Goal: Task Accomplishment & Management: Manage account settings

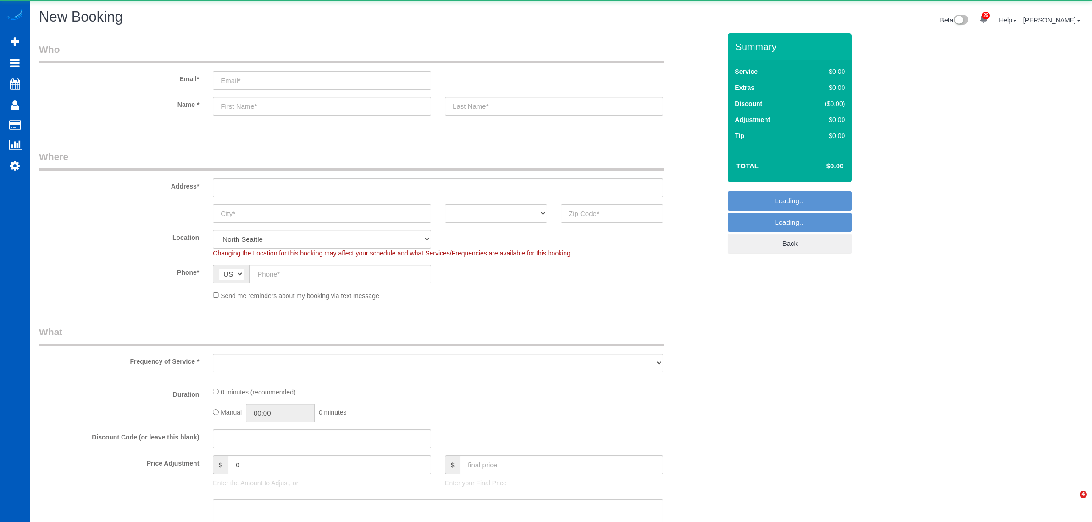
click at [53, 76] on link "Active Bookings" at bounding box center [87, 83] width 115 height 18
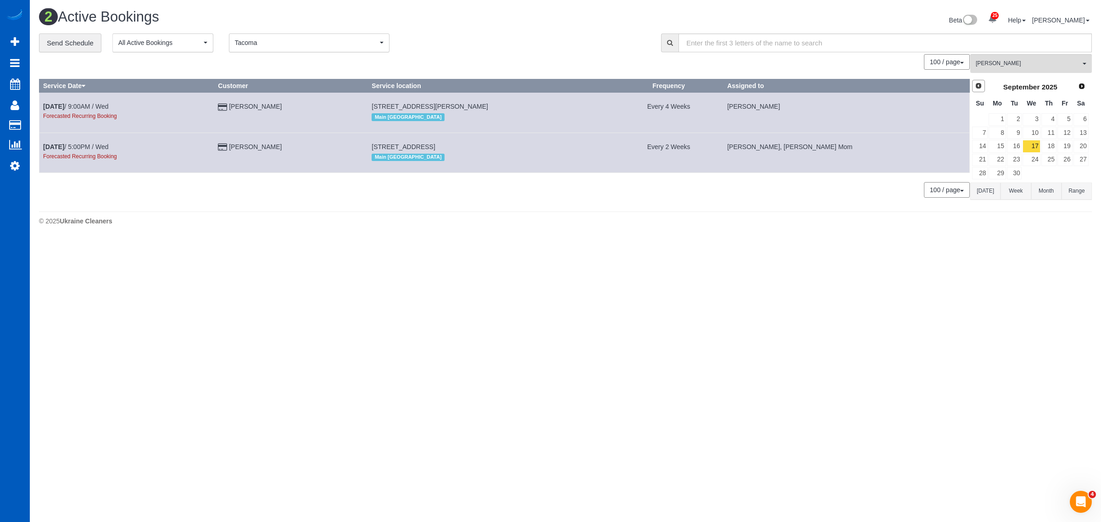
click at [973, 83] on link "Prev" at bounding box center [978, 86] width 13 height 13
click at [1000, 62] on span "Inna Novytska" at bounding box center [1028, 64] width 105 height 8
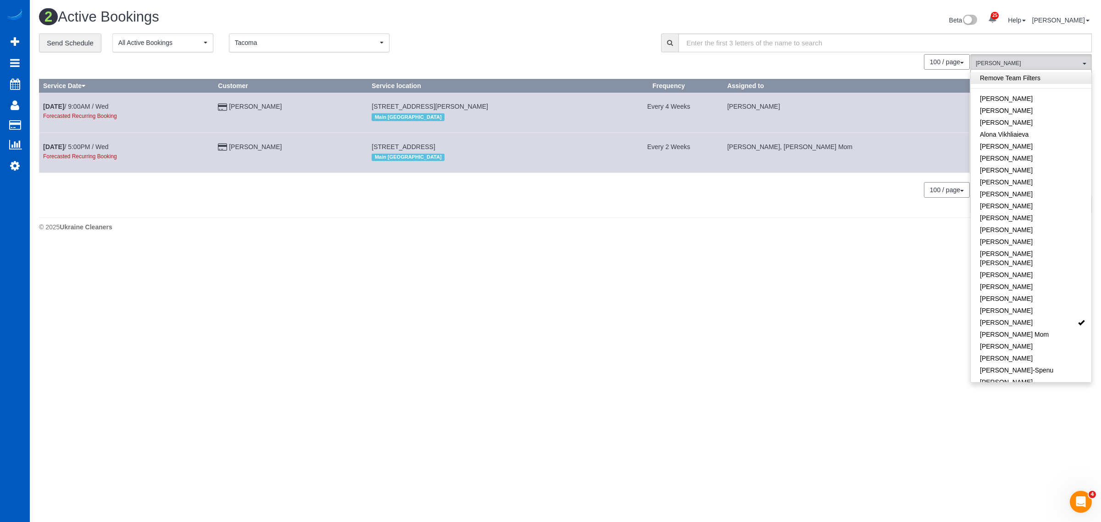
click at [1012, 78] on link "Remove Team Filters" at bounding box center [1031, 78] width 121 height 12
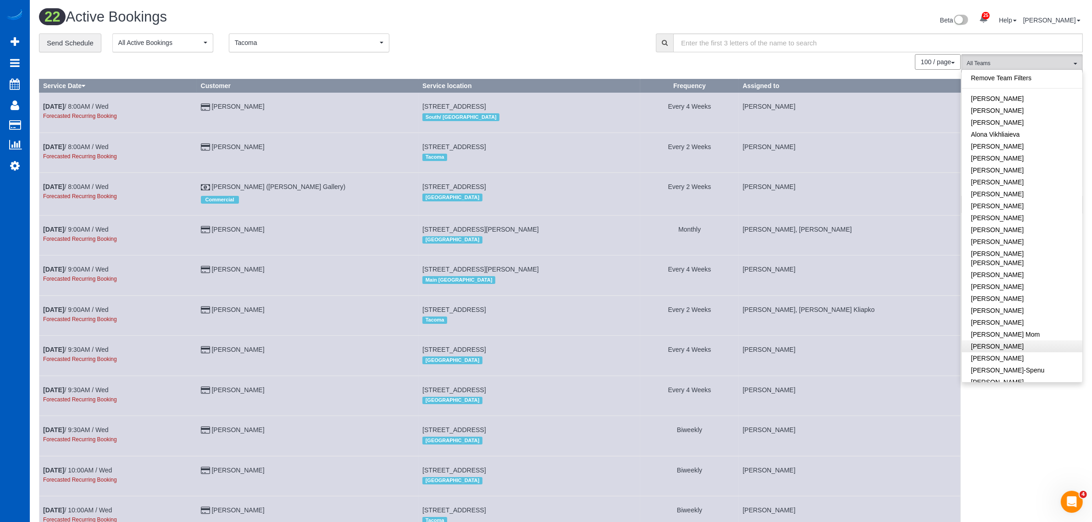
scroll to position [191, 0]
click at [1017, 173] on link "Iryna Kuzmenko-Spenu" at bounding box center [1022, 179] width 121 height 12
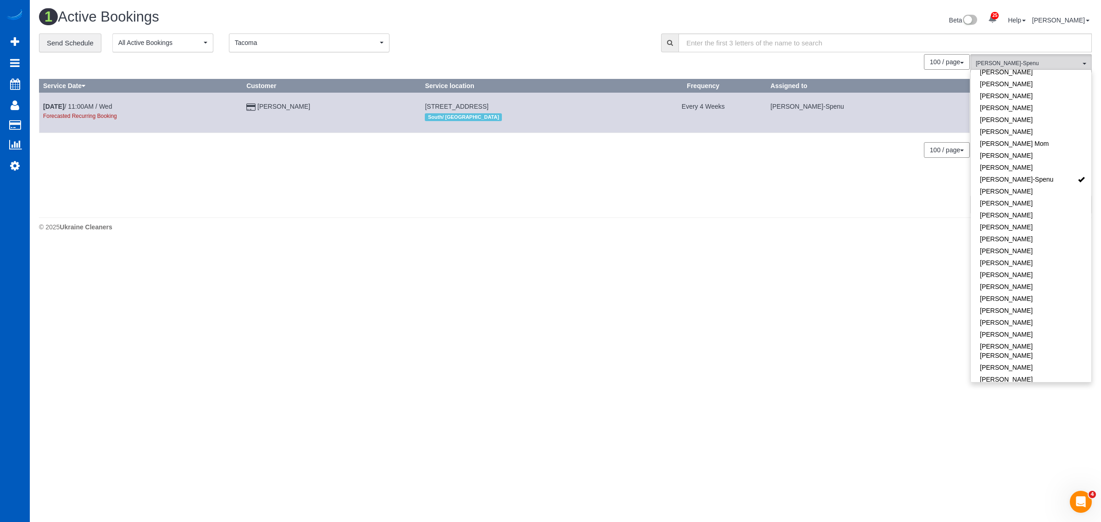
click at [739, 275] on body "25 Beta Your Notifications You have 0 alerts × You have 1 to charge for 08/19/2…" at bounding box center [550, 261] width 1101 height 522
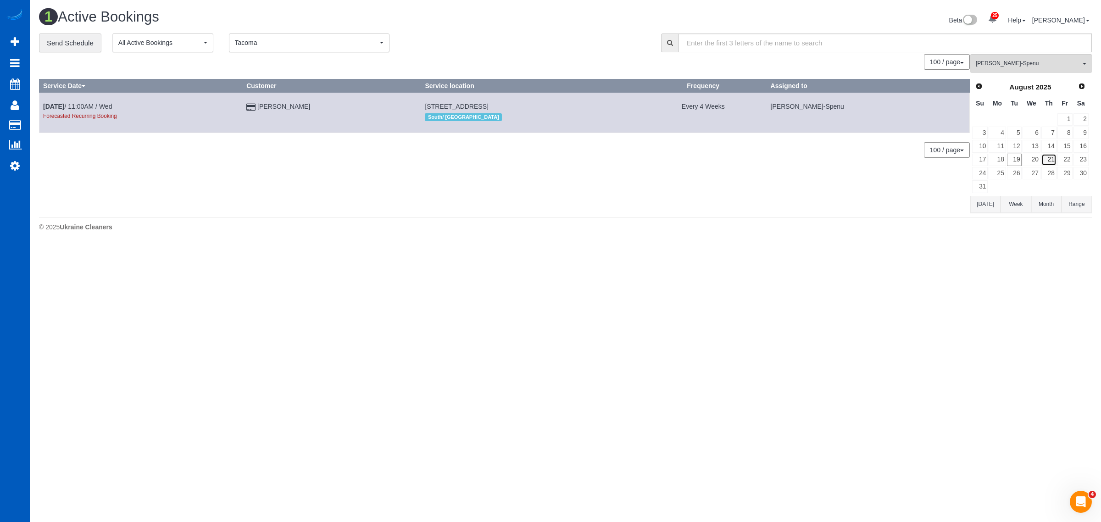
click at [1046, 163] on link "21" at bounding box center [1048, 160] width 15 height 12
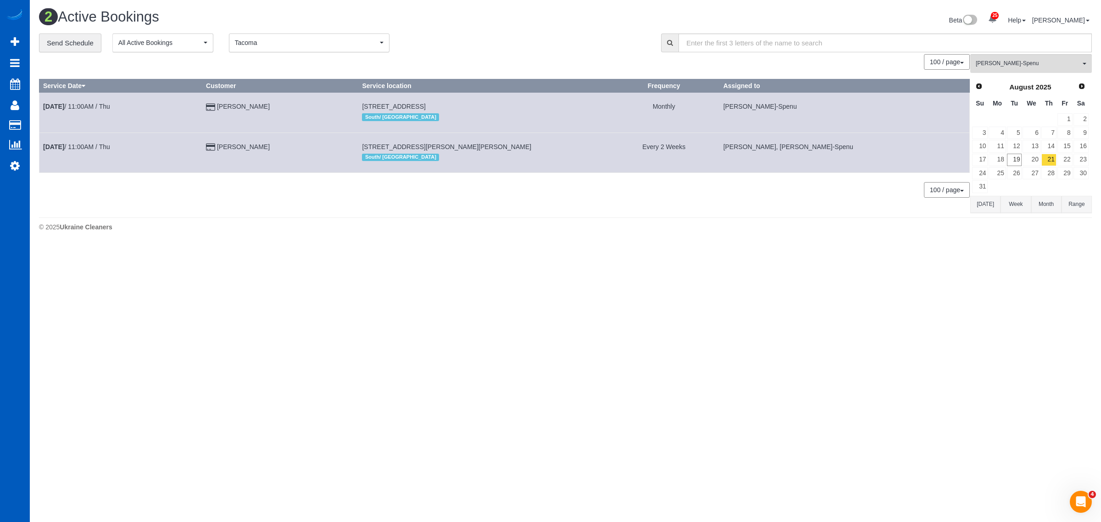
click at [81, 115] on td "Aug 21st / 11:00AM / Thu" at bounding box center [120, 113] width 163 height 40
click at [90, 106] on link "Aug 21st / 11:00AM / Thu" at bounding box center [76, 106] width 67 height 7
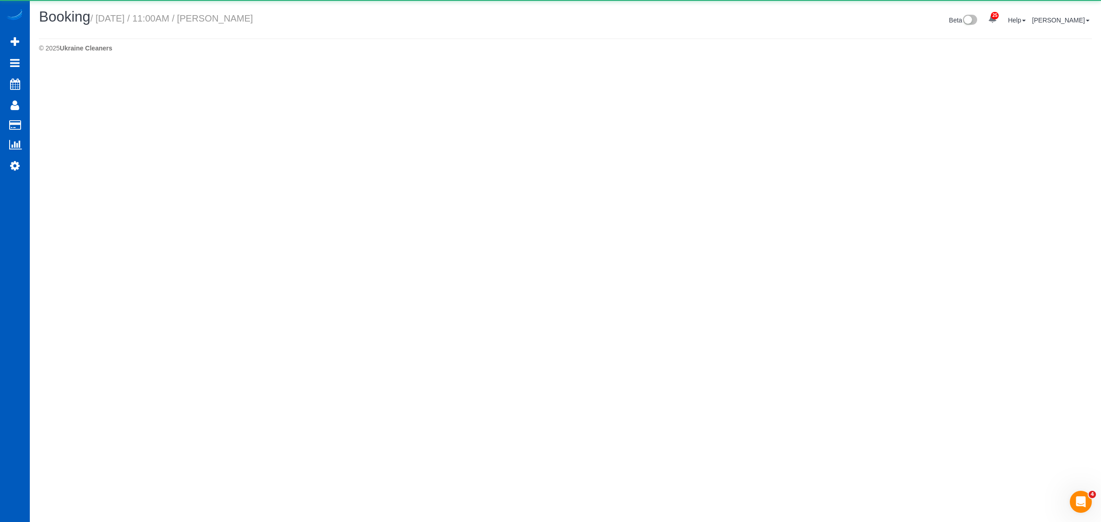
select select "WA"
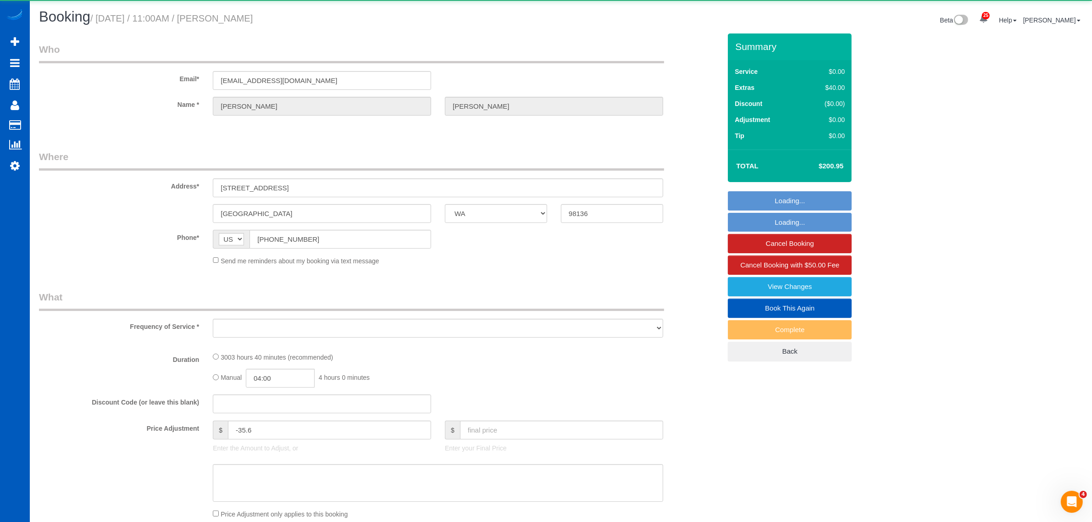
select select "string:fspay-69feeac0-d068-4a3f-ad81-411aec11967f"
select select "1501"
select select "3"
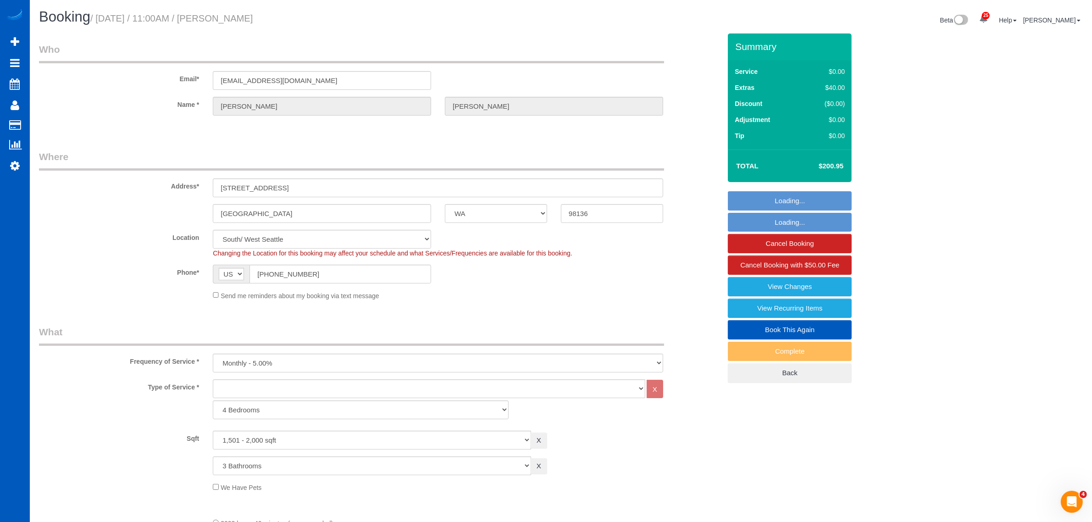
select select "object:16289"
select select "spot14"
select select "1501"
select select "3"
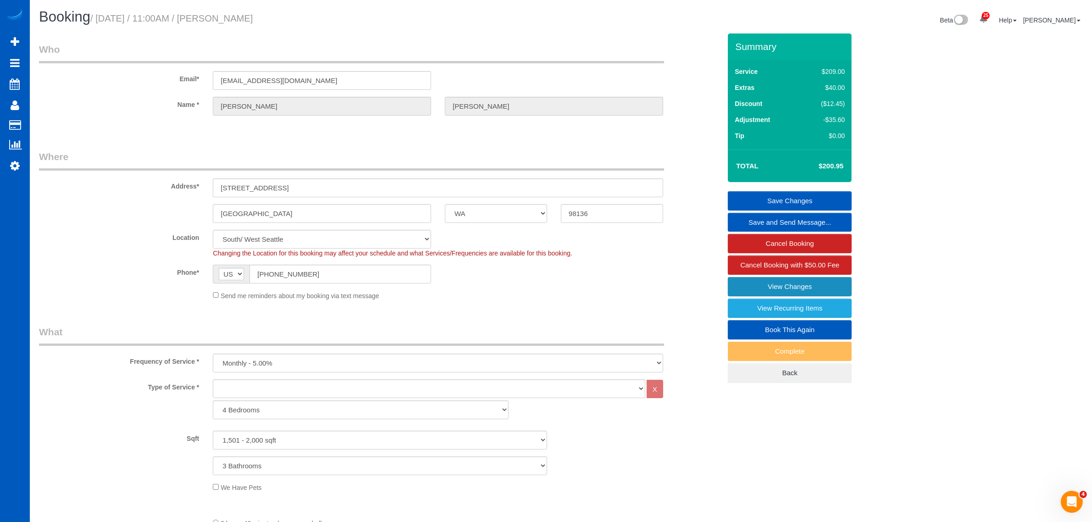
click at [765, 280] on link "View Changes" at bounding box center [790, 286] width 124 height 19
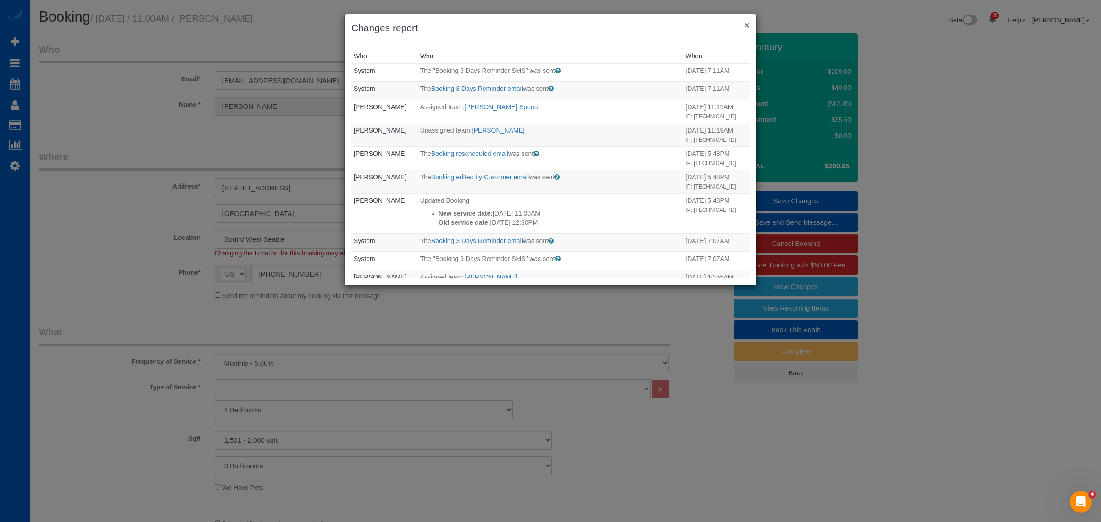
click at [744, 26] on button "×" at bounding box center [747, 25] width 6 height 10
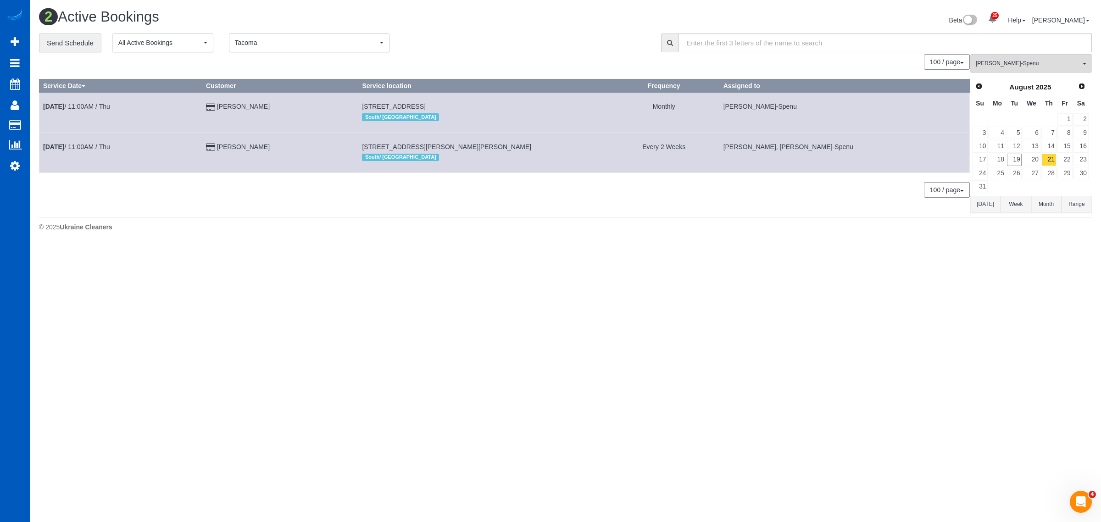
click at [1037, 72] on div "Iryna Kuzmenko-Spenu All Teams Remove Team Filters Alina Kruchok Alona Kulish A…" at bounding box center [1031, 133] width 122 height 159
click at [1035, 64] on span "[PERSON_NAME]-Spenu" at bounding box center [1028, 64] width 105 height 8
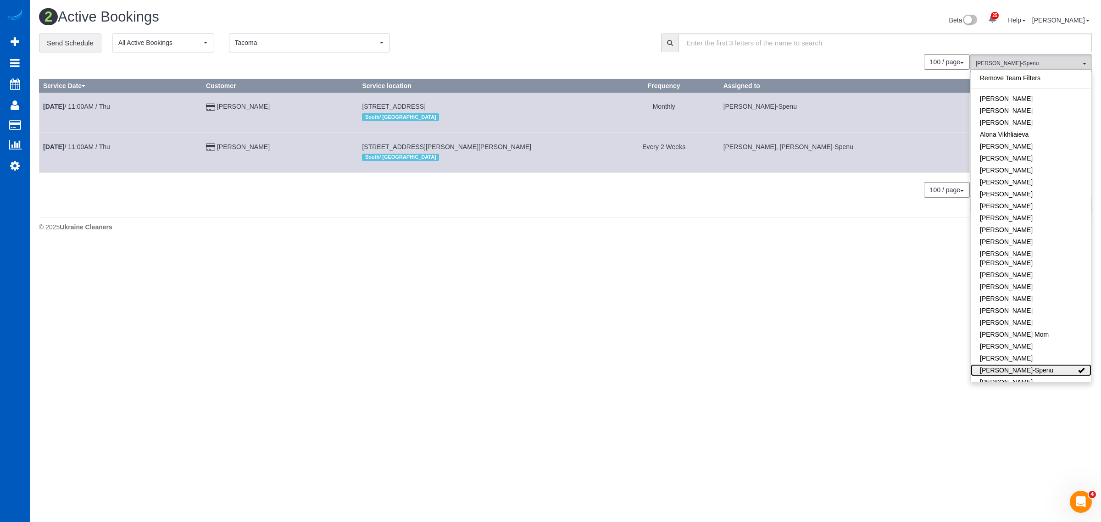
click at [1044, 364] on link "[PERSON_NAME]-Spenu" at bounding box center [1031, 370] width 121 height 12
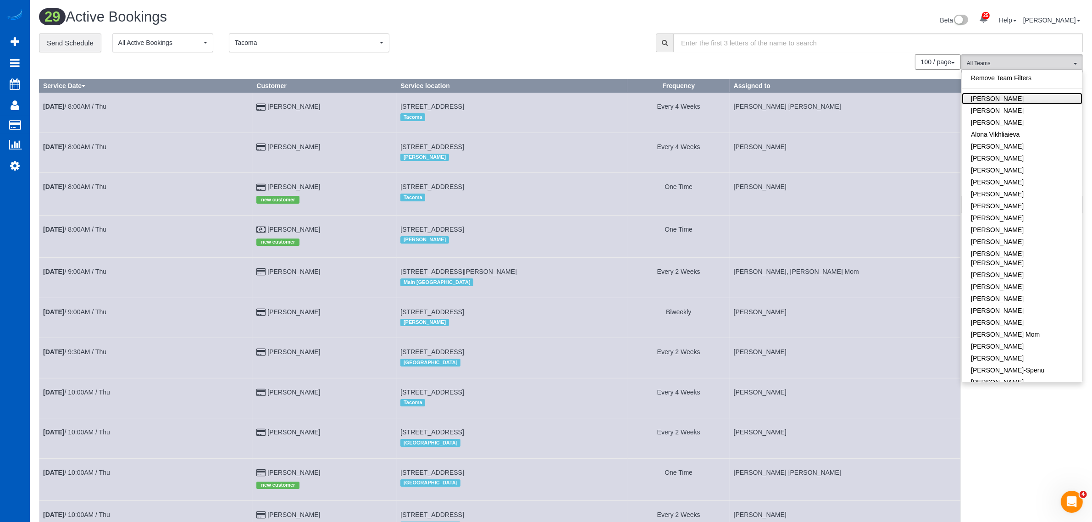
click at [1014, 99] on link "[PERSON_NAME]" at bounding box center [1022, 99] width 121 height 12
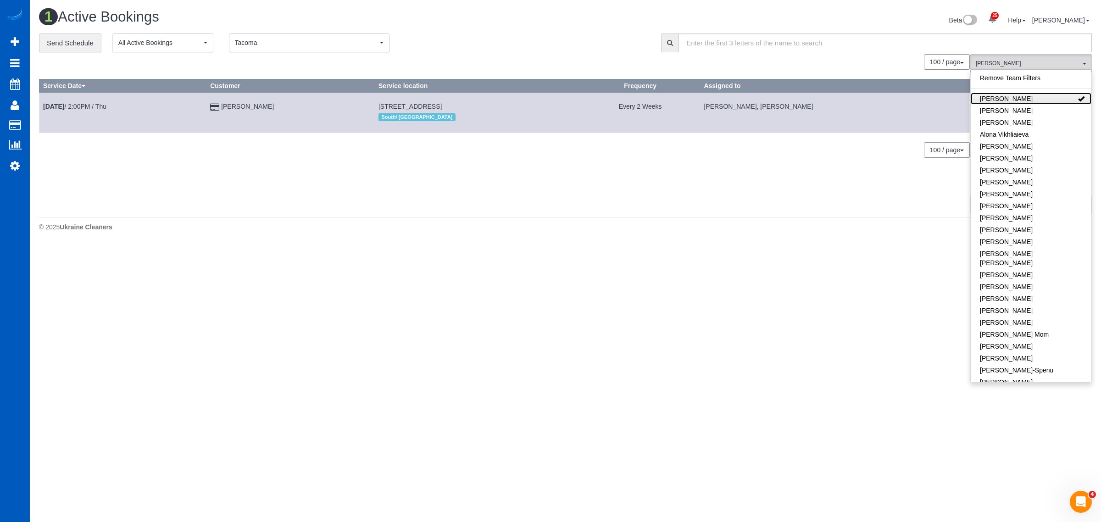
click at [1035, 97] on link "[PERSON_NAME]" at bounding box center [1031, 99] width 121 height 12
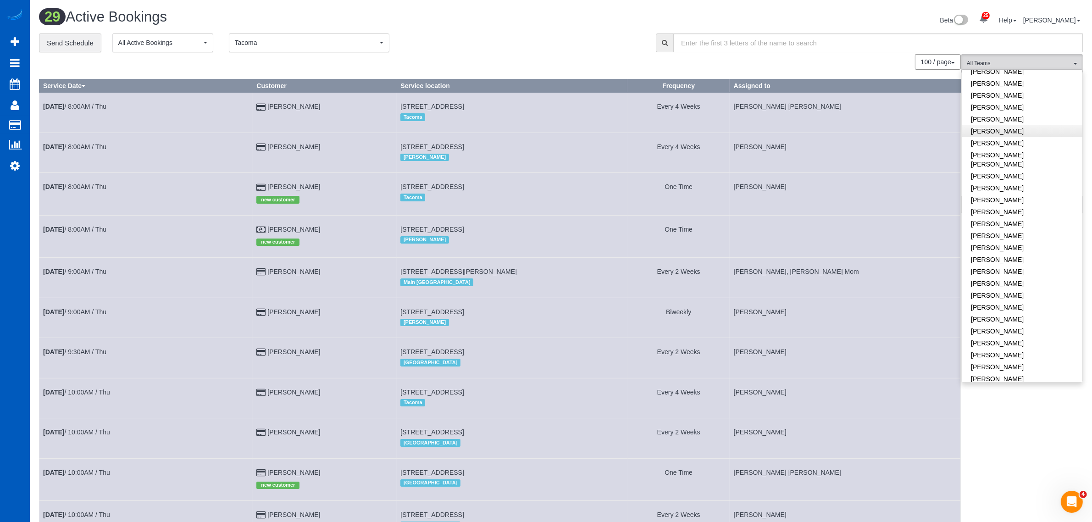
scroll to position [477, 0]
click at [1012, 182] on link "[PERSON_NAME]" at bounding box center [1022, 188] width 121 height 12
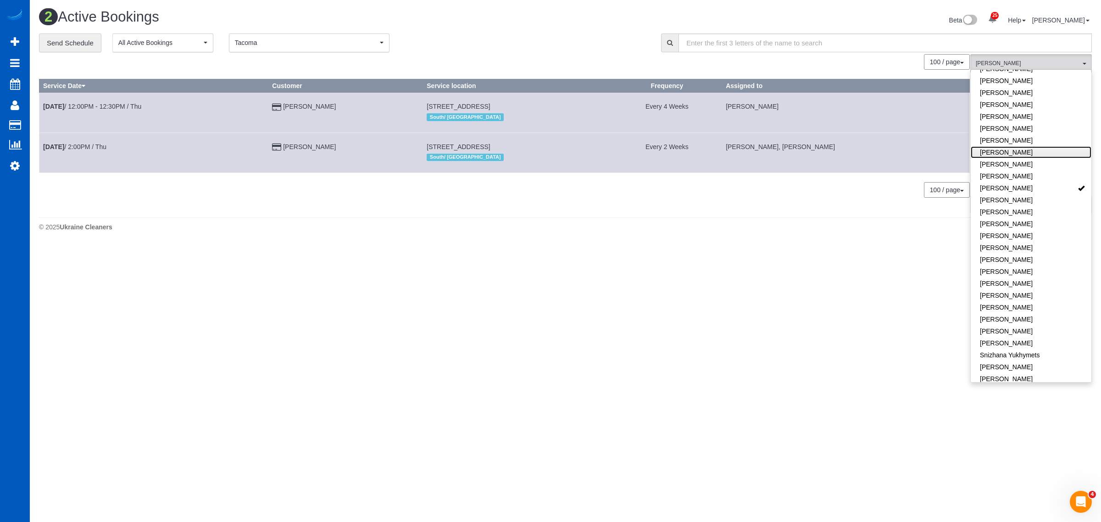
click at [1024, 146] on link "[PERSON_NAME]" at bounding box center [1031, 152] width 121 height 12
click at [1049, 182] on link "[PERSON_NAME]" at bounding box center [1031, 188] width 121 height 12
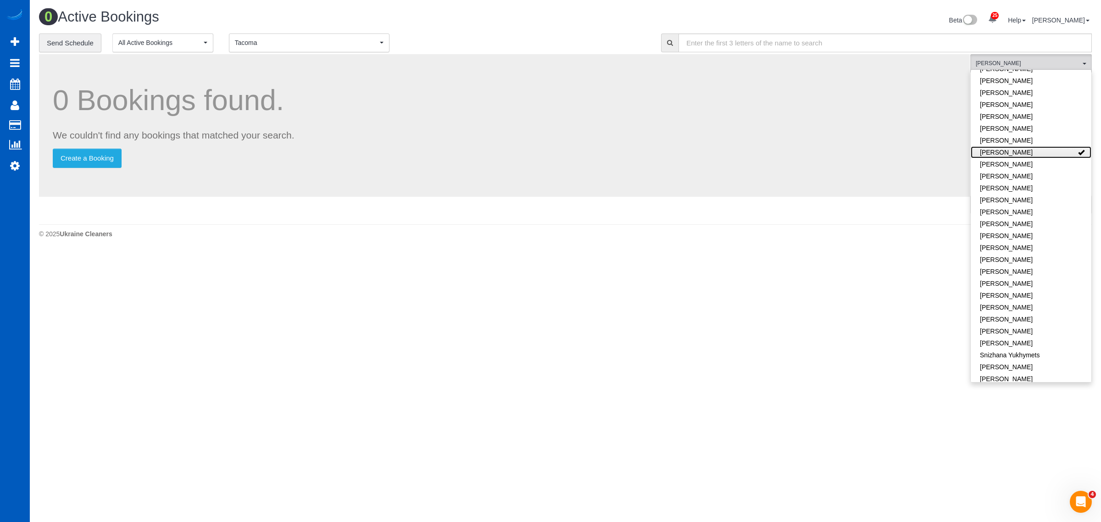
click at [1045, 146] on link "[PERSON_NAME]" at bounding box center [1031, 152] width 121 height 12
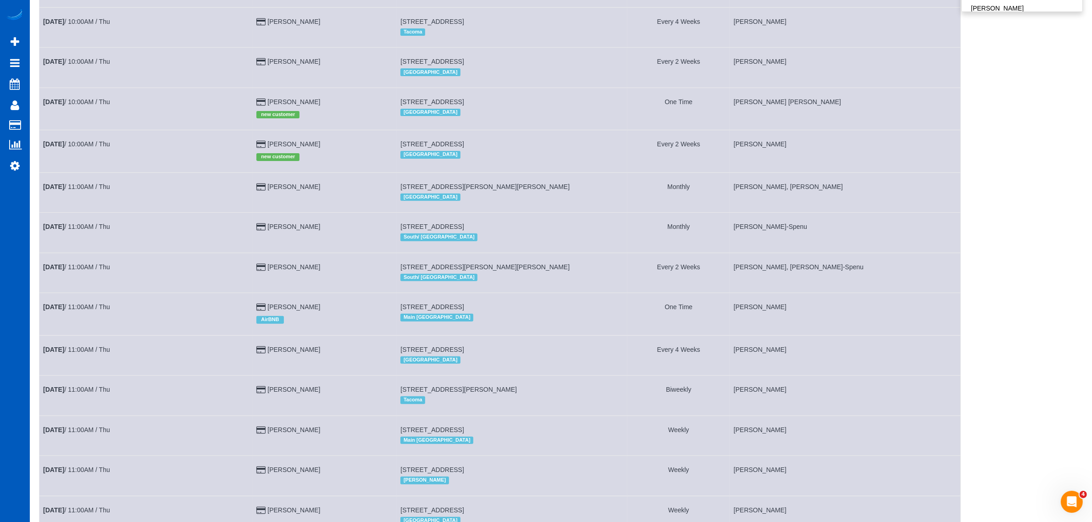
scroll to position [346, 0]
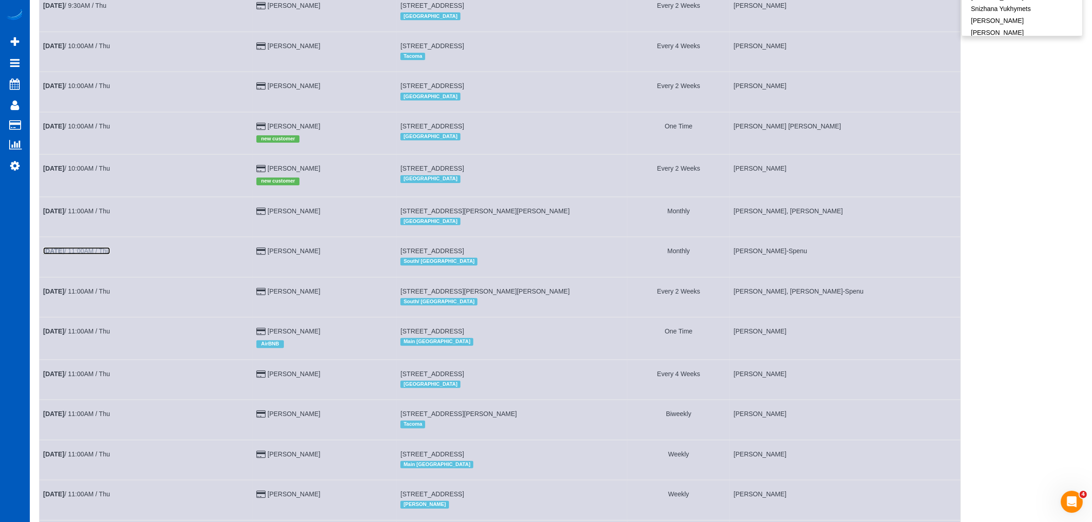
click at [90, 248] on link "Aug 21st / 11:00AM / Thu" at bounding box center [76, 250] width 67 height 7
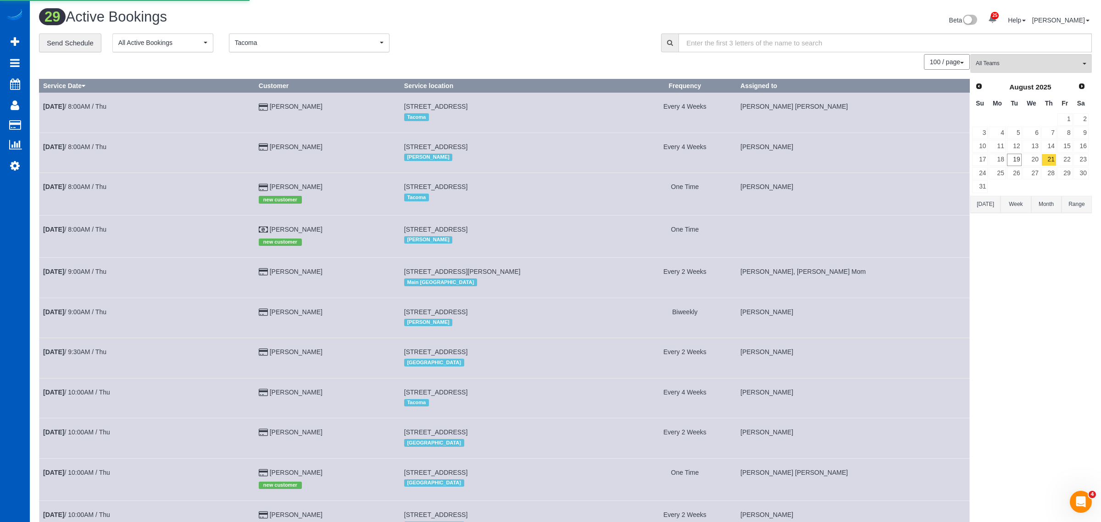
select select "WA"
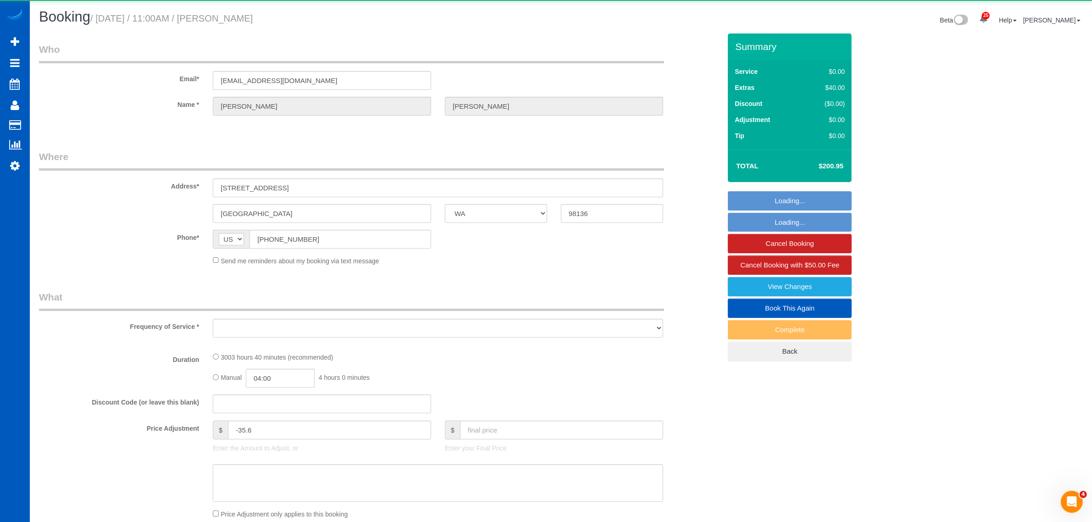
select select "string:fspay-69feeac0-d068-4a3f-ad81-411aec11967f"
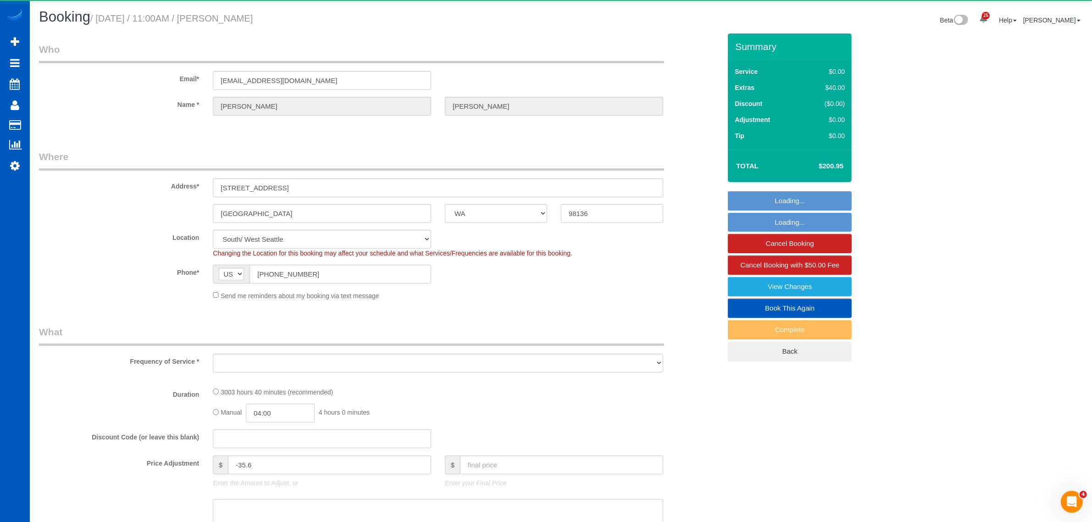
scroll to position [249, 0]
select select "object:18576"
select select "1501"
select select "3"
select select "spot27"
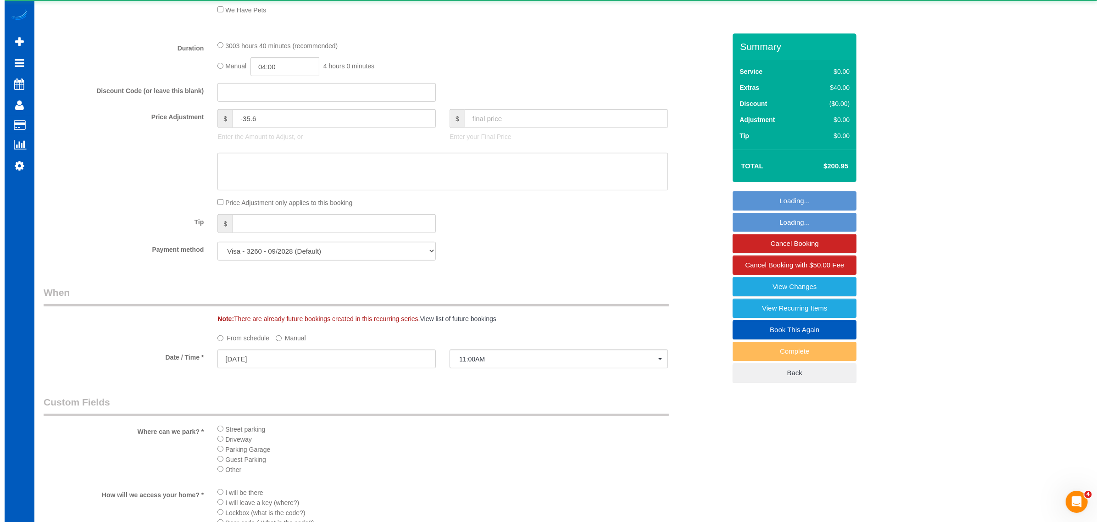
scroll to position [913, 0]
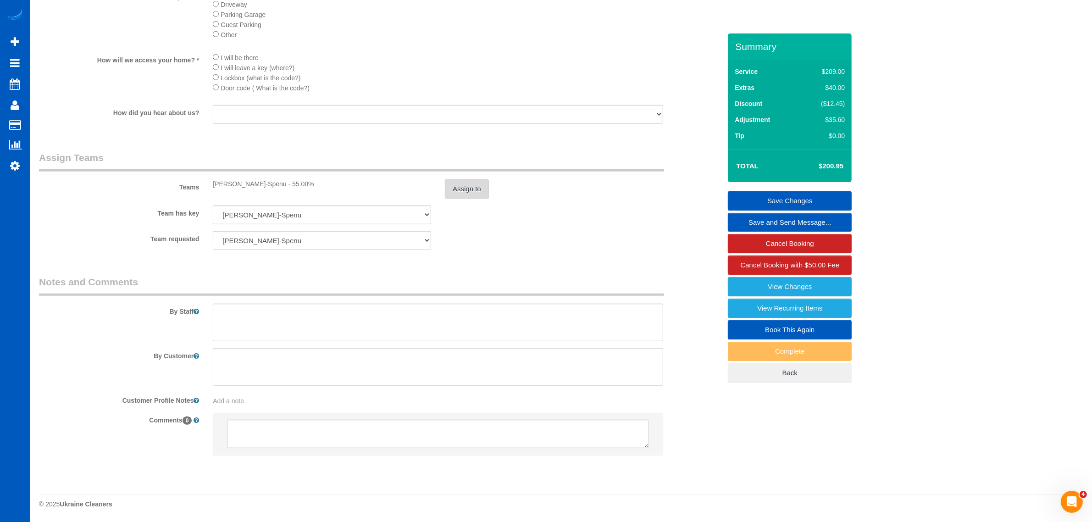
click at [469, 197] on button "Assign to" at bounding box center [467, 188] width 44 height 19
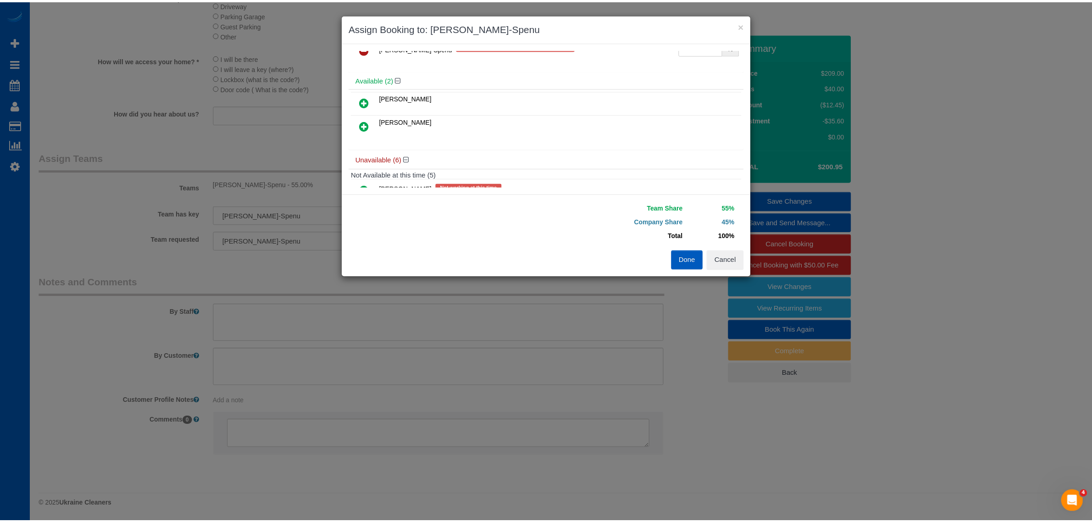
scroll to position [0, 0]
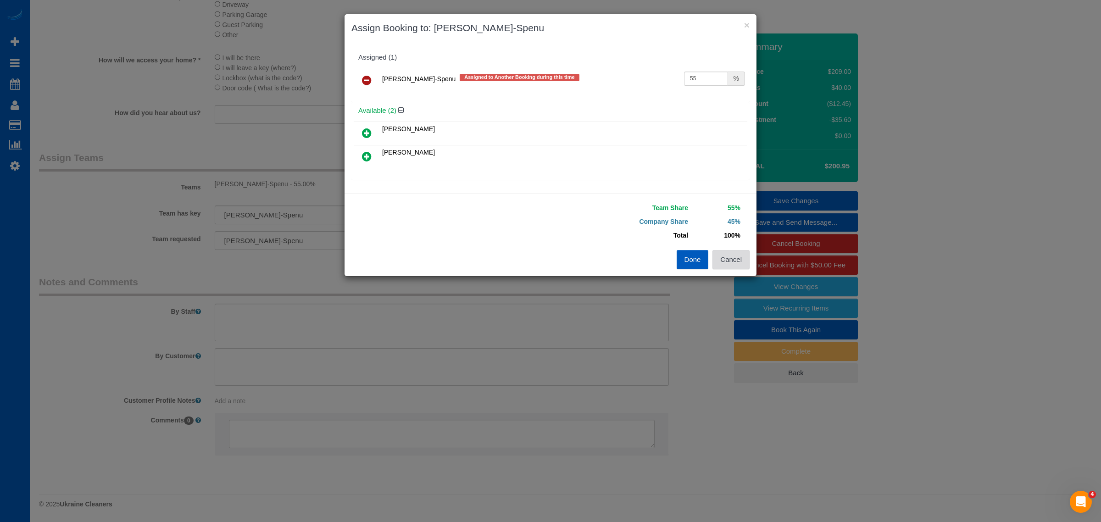
click at [723, 264] on button "Cancel" at bounding box center [730, 259] width 37 height 19
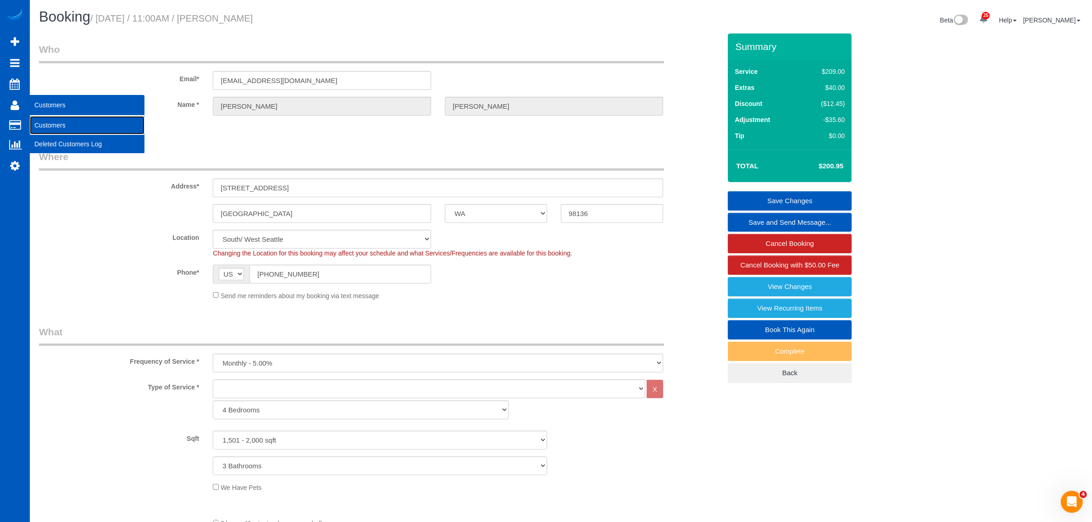
click at [77, 121] on link "Customers" at bounding box center [87, 125] width 115 height 18
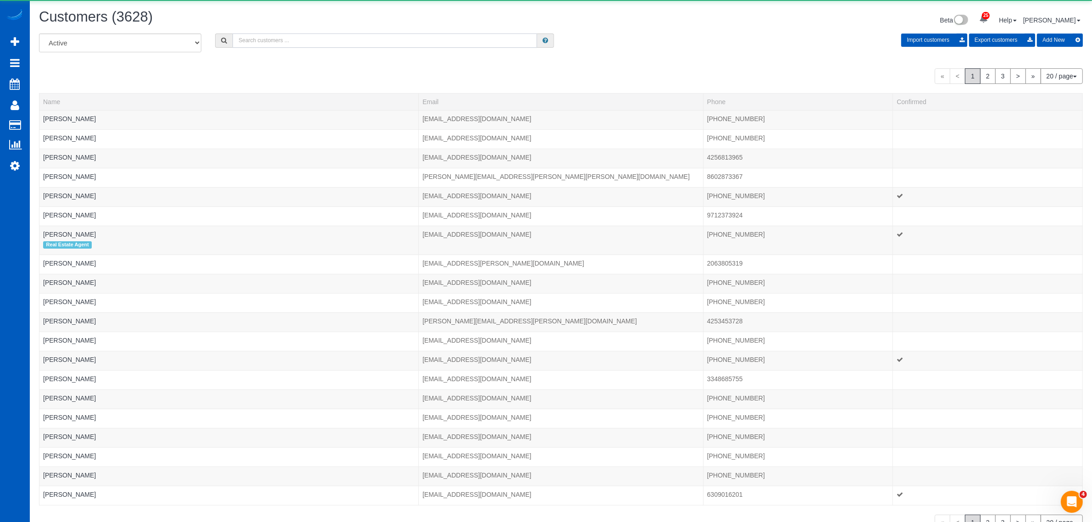
click at [292, 35] on input "text" at bounding box center [385, 40] width 305 height 14
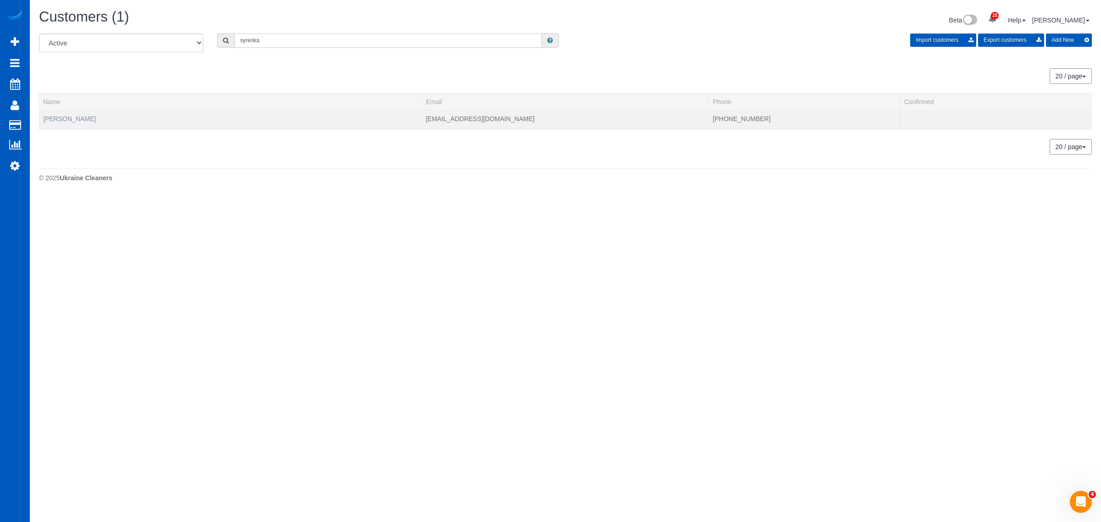
type input "syrenka"
click at [82, 115] on link "Syrenka Slettebak" at bounding box center [69, 118] width 53 height 7
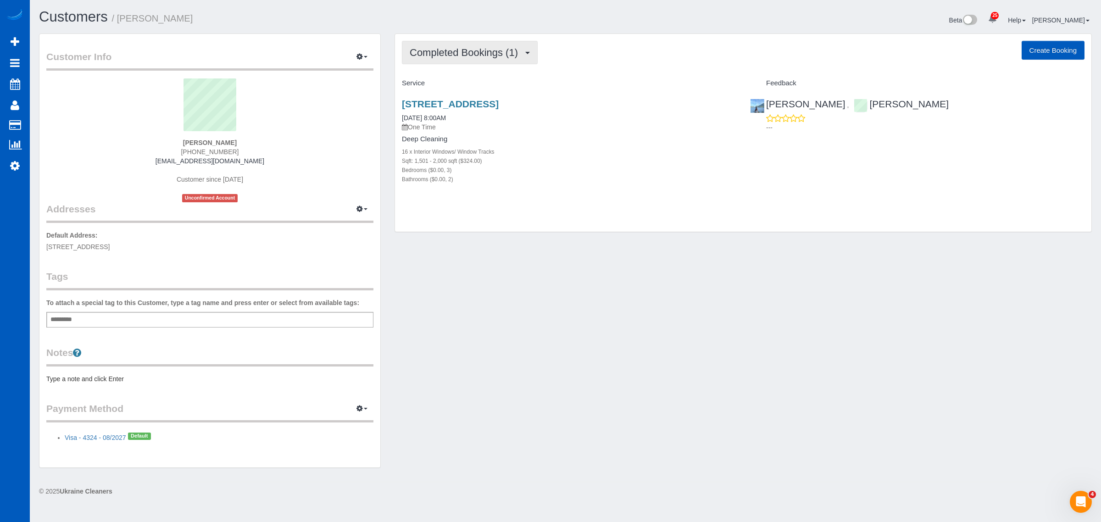
click at [499, 61] on button "Completed Bookings (1)" at bounding box center [470, 52] width 136 height 23
click at [585, 123] on p "One Time" at bounding box center [569, 126] width 334 height 9
click at [440, 45] on button "Completed Bookings (1)" at bounding box center [470, 52] width 136 height 23
click at [560, 142] on h4 "Deep Cleaning" at bounding box center [569, 139] width 334 height 8
click at [462, 100] on link "1803 N 199th St, Shoreline, WA 98133" at bounding box center [450, 104] width 97 height 11
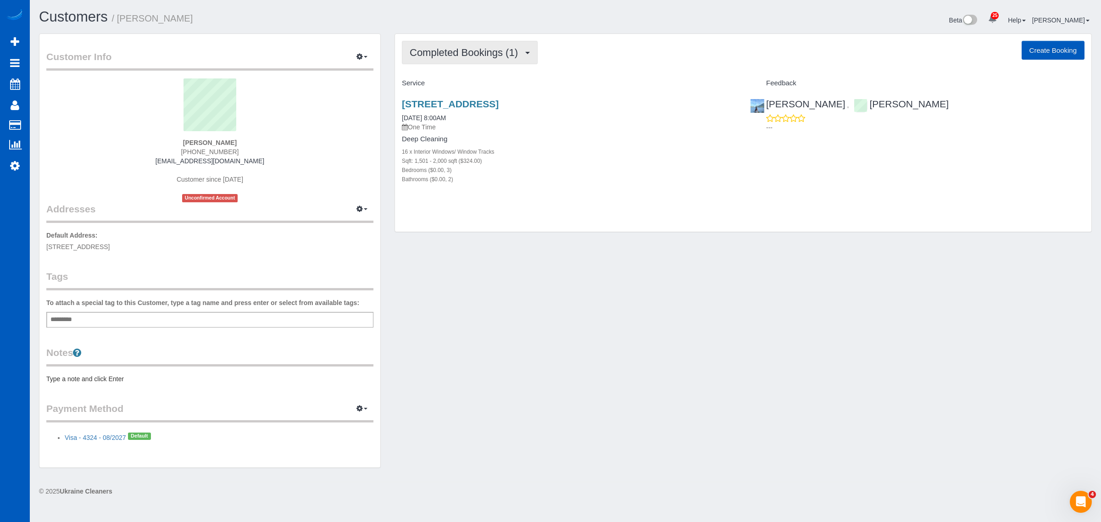
click at [484, 49] on span "Completed Bookings (1)" at bounding box center [466, 52] width 113 height 11
click at [605, 159] on div "Sqft: 1,501 - 2,000 sqft ($324.00)" at bounding box center [569, 160] width 334 height 9
click at [478, 103] on link "1803 N 199th St, Shoreline, WA 98133" at bounding box center [450, 104] width 97 height 11
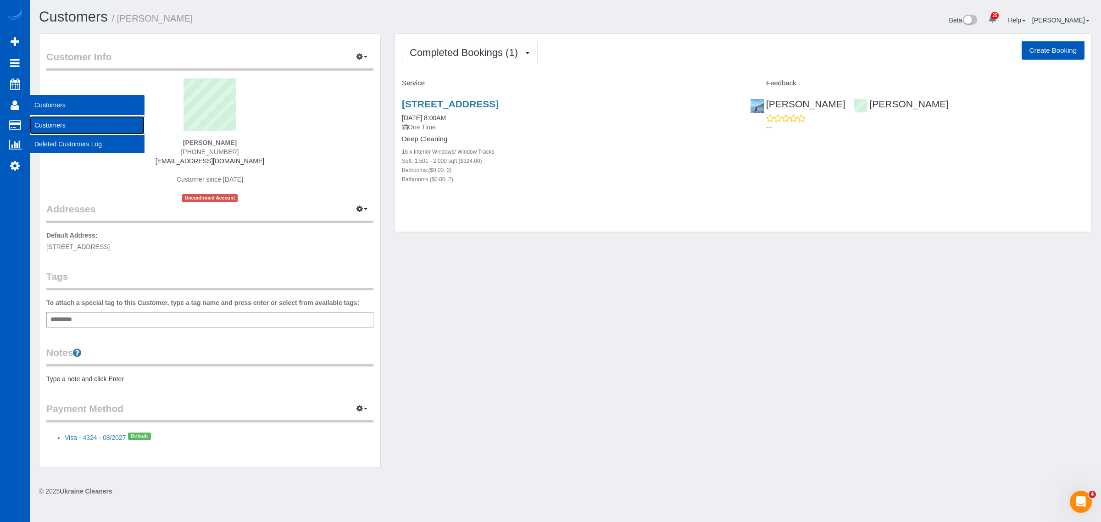
click at [58, 129] on link "Customers" at bounding box center [87, 125] width 115 height 18
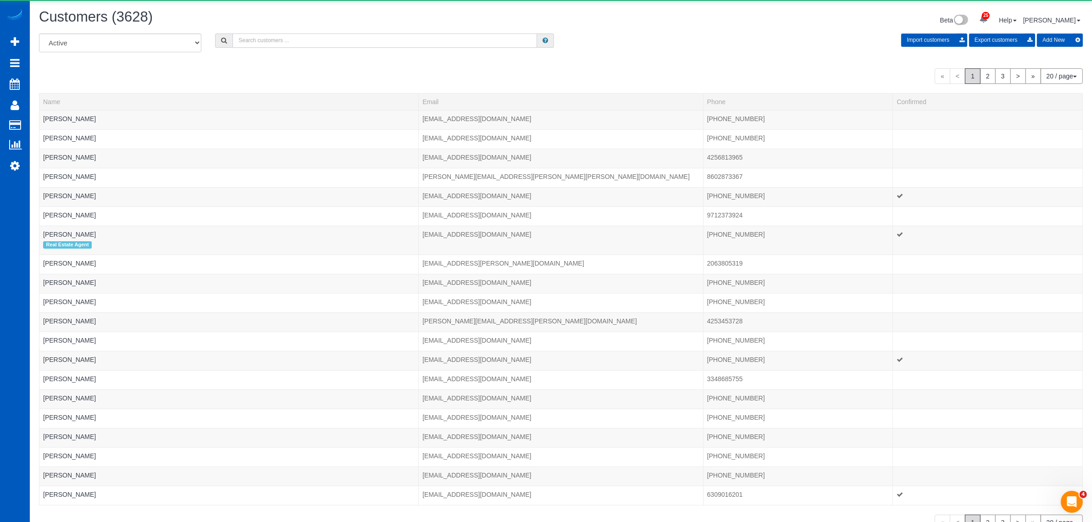
click at [287, 33] on input "text" at bounding box center [385, 40] width 305 height 14
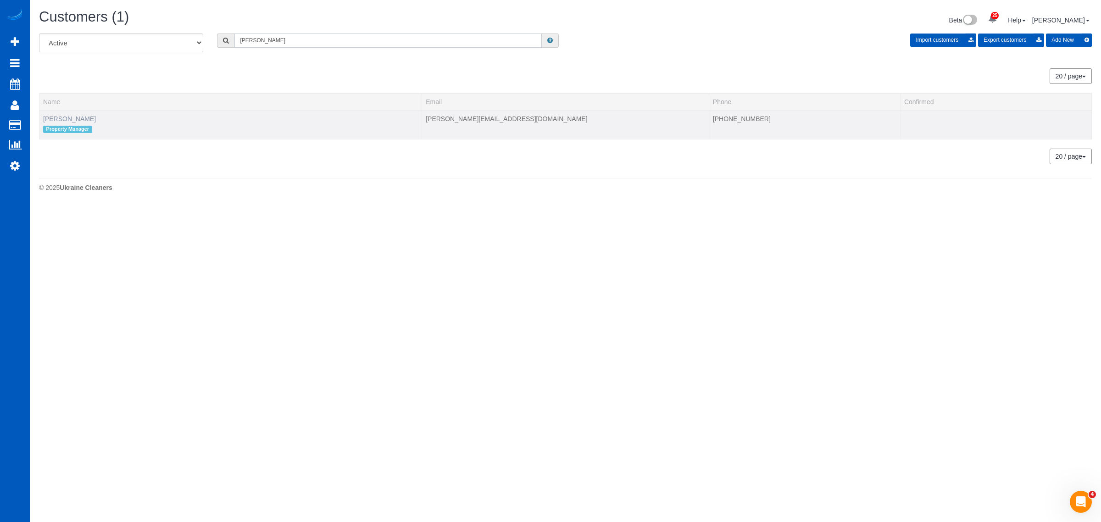
type input "adolfo"
click at [78, 117] on link "Adolfo Martell" at bounding box center [69, 118] width 53 height 7
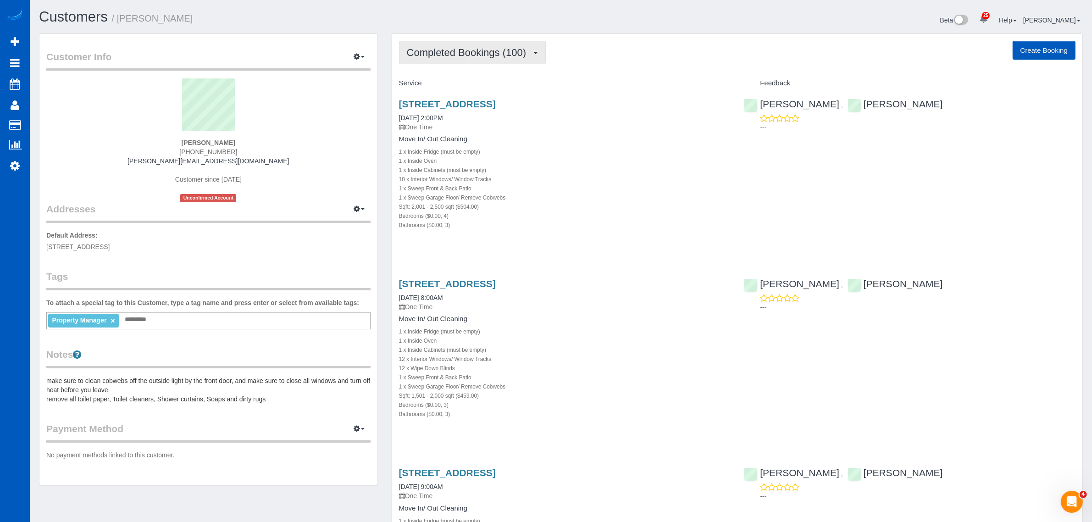
click at [452, 60] on button "Completed Bookings (100)" at bounding box center [472, 52] width 147 height 23
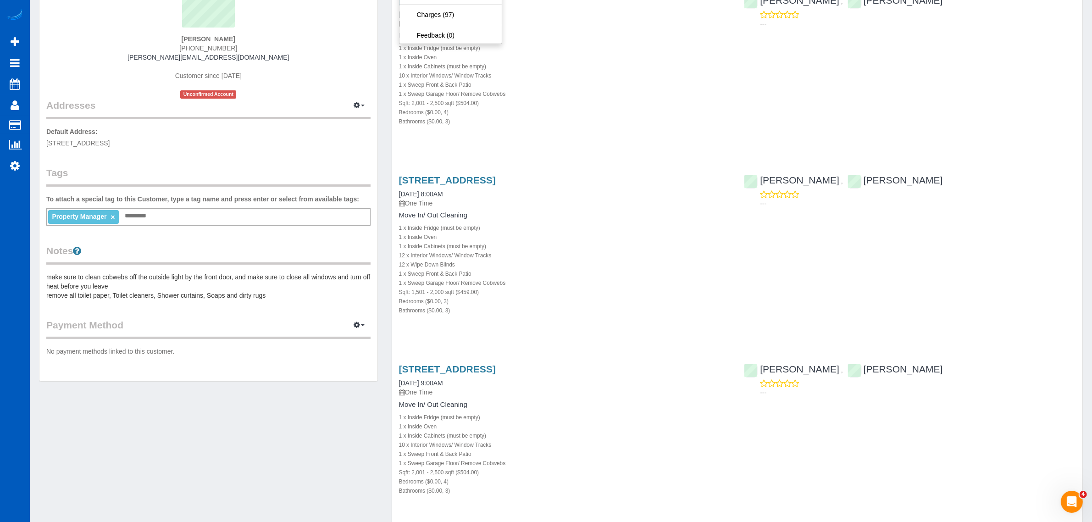
scroll to position [191, 0]
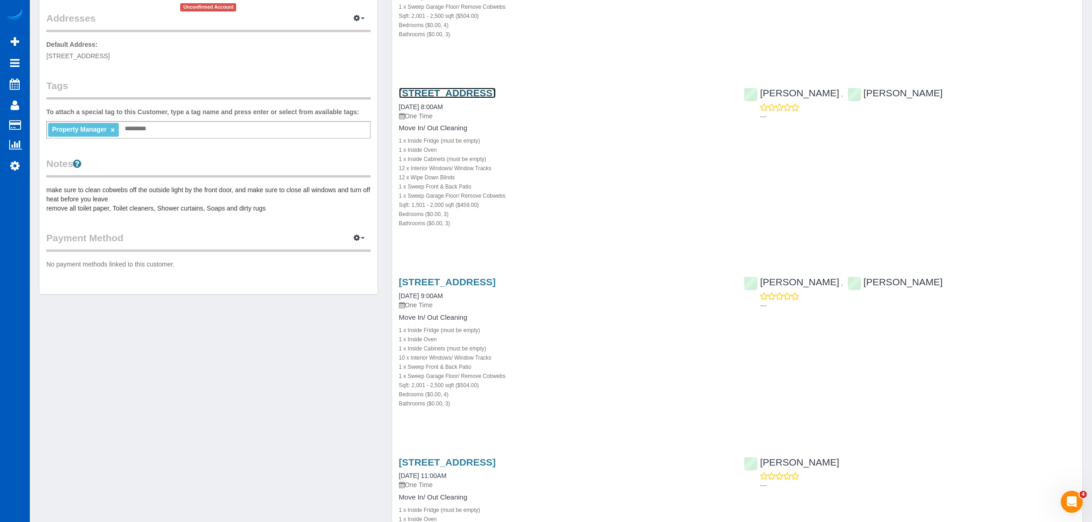
click at [496, 95] on link "23120 Se Black Nugget Rd Unit B2, Issaquah, WA 98029" at bounding box center [447, 93] width 97 height 11
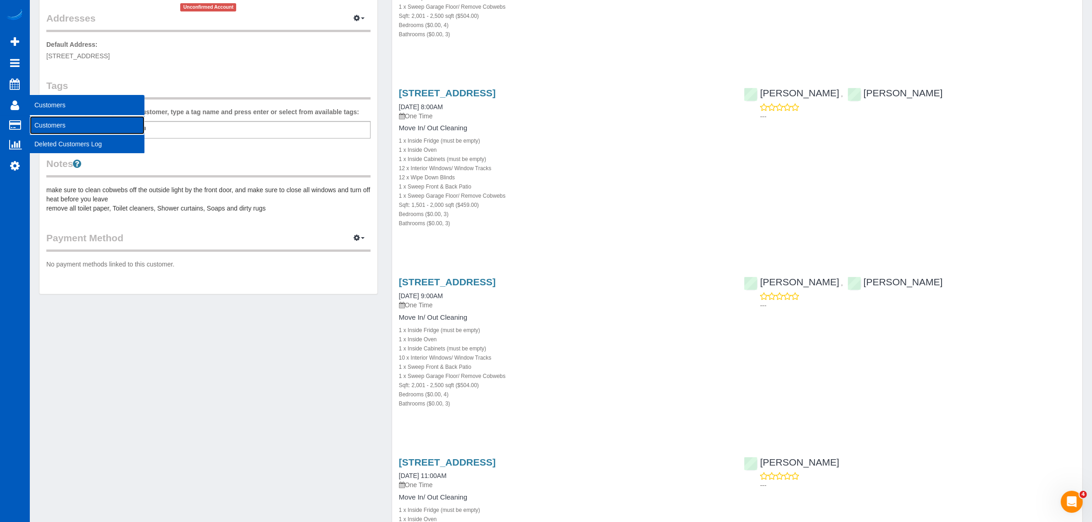
click at [51, 116] on link "Customers" at bounding box center [87, 125] width 115 height 18
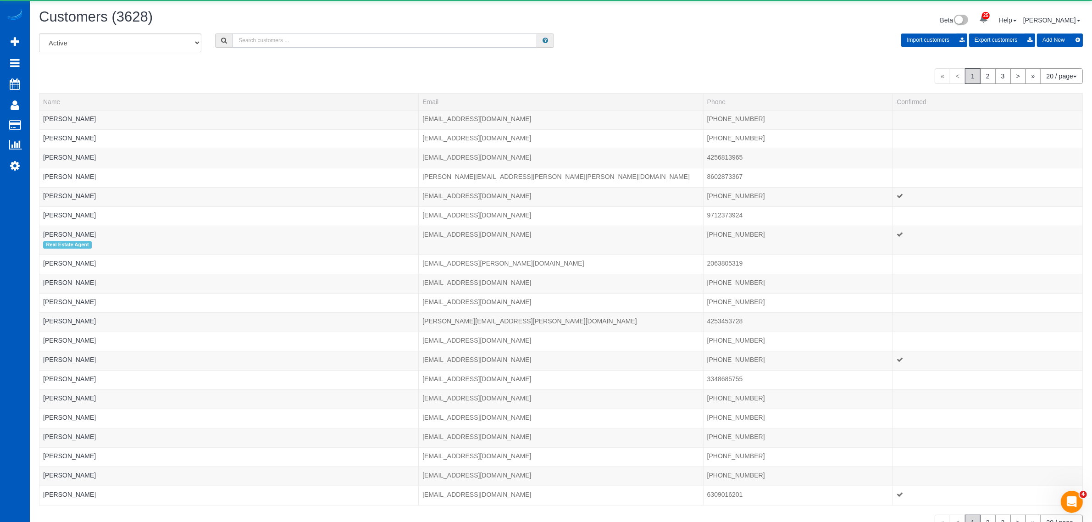
click at [265, 46] on input "text" at bounding box center [385, 40] width 305 height 14
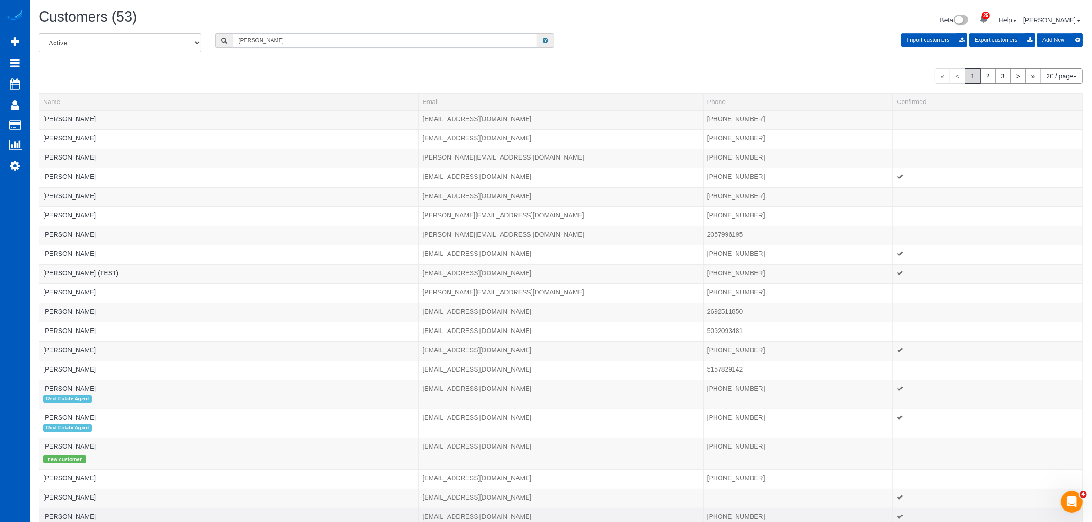
type input "anna"
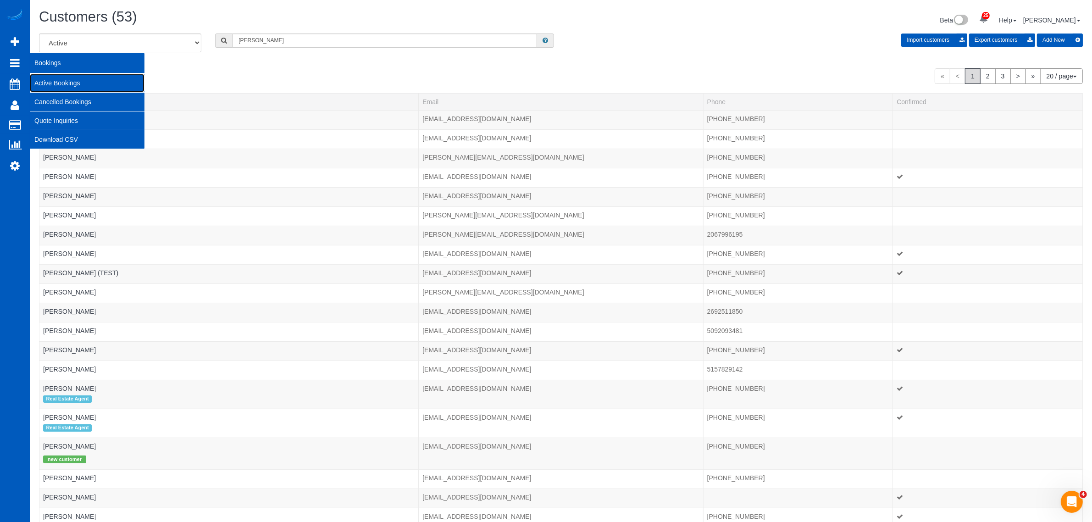
click at [57, 81] on link "Active Bookings" at bounding box center [87, 83] width 115 height 18
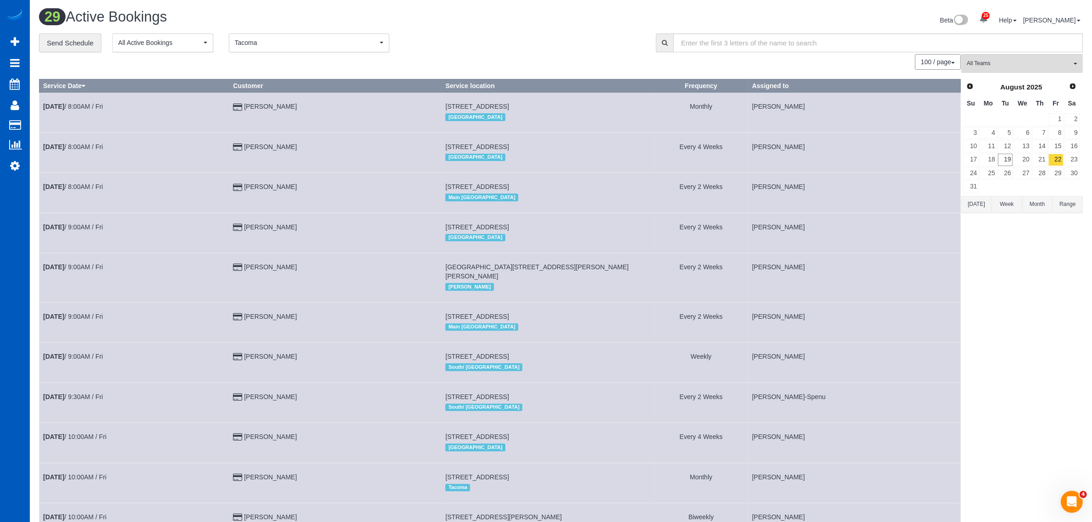
click at [1030, 56] on button "All Teams" at bounding box center [1022, 63] width 122 height 19
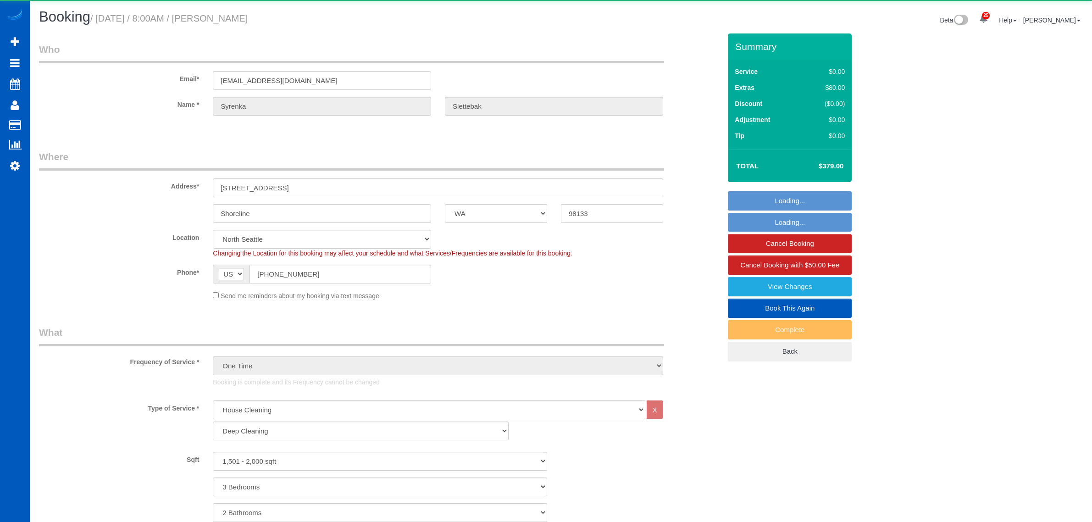
select select "WA"
select select "199"
select select "1501"
select select "3"
select select "2"
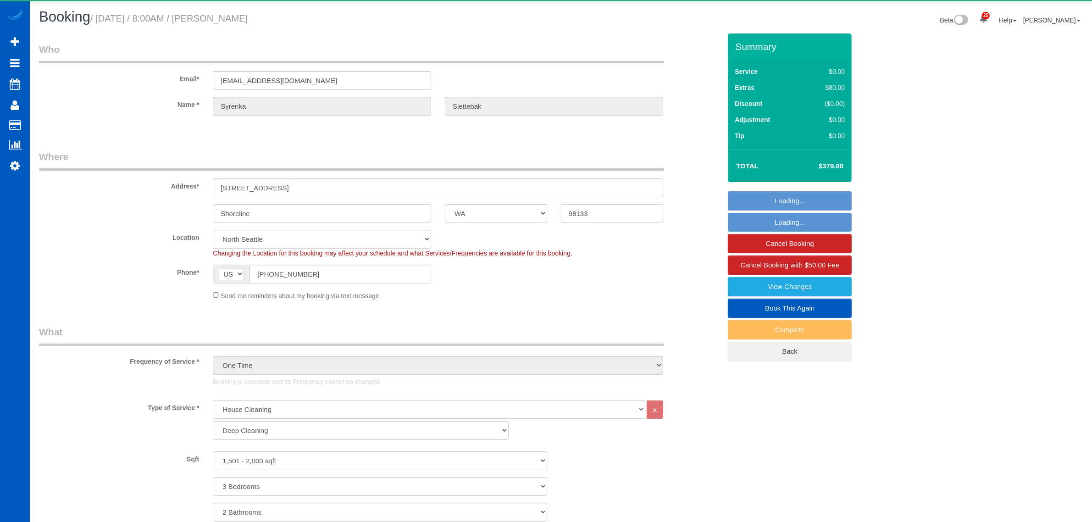
select select "spot1"
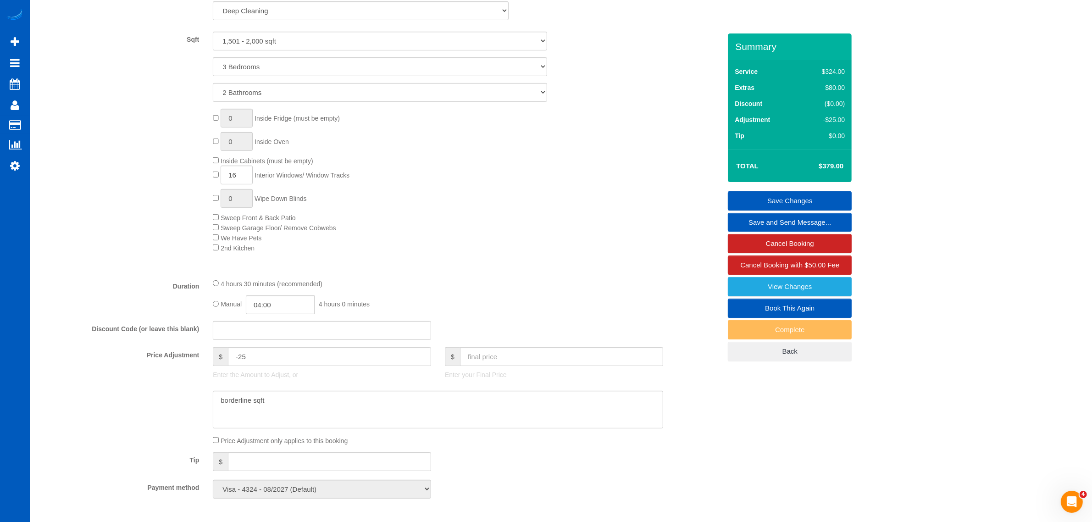
scroll to position [477, 0]
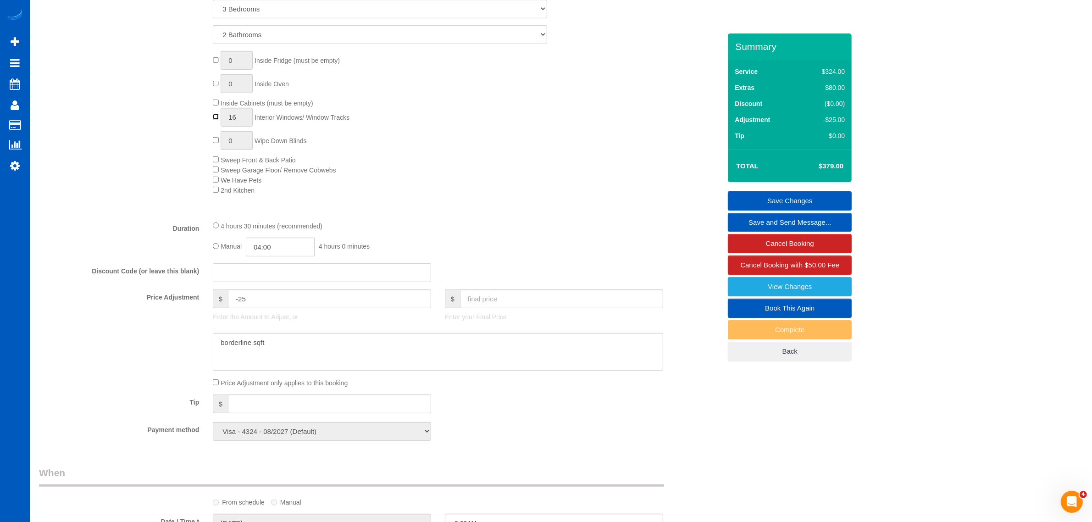
type input "0"
click at [510, 296] on input "text" at bounding box center [561, 298] width 203 height 19
type input "40"
type input "-284"
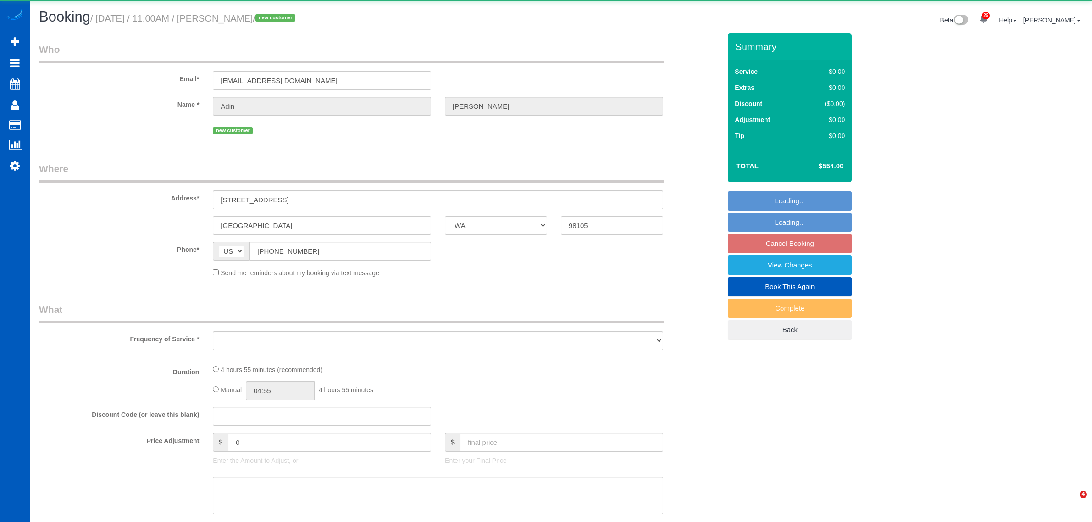
select select "WA"
select select "object:6710"
select select "string:fspay-4687f9b3-be5e-4439-9d95-81e58f2ca9e2"
select select "199"
select select "2501"
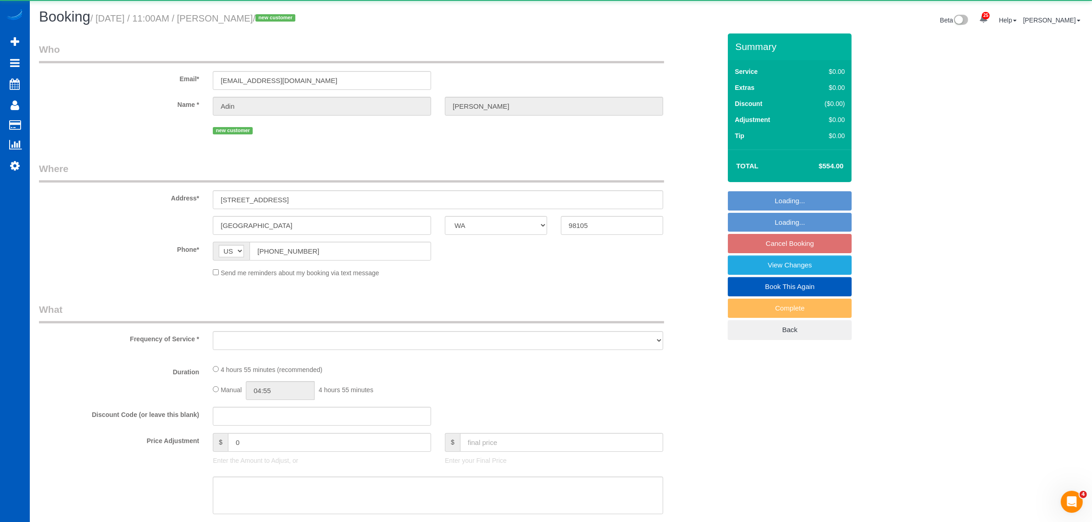
select select "7"
select select "2"
select select "spot10"
select select "number:8"
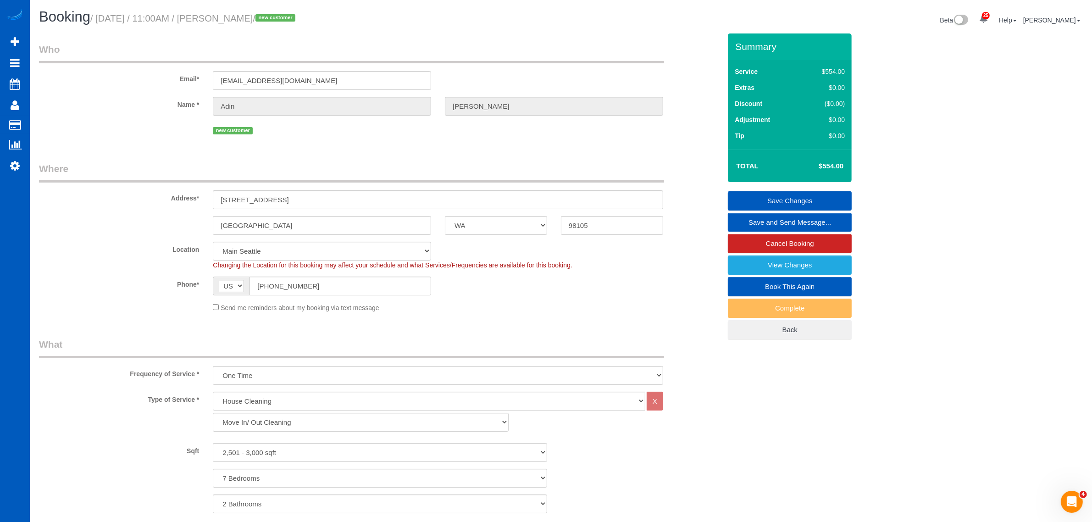
drag, startPoint x: 217, startPoint y: 18, endPoint x: 263, endPoint y: 18, distance: 45.9
click at [263, 18] on small "/ August 22, 2025 / 11:00AM / Adin Taheri / new customer" at bounding box center [194, 18] width 208 height 10
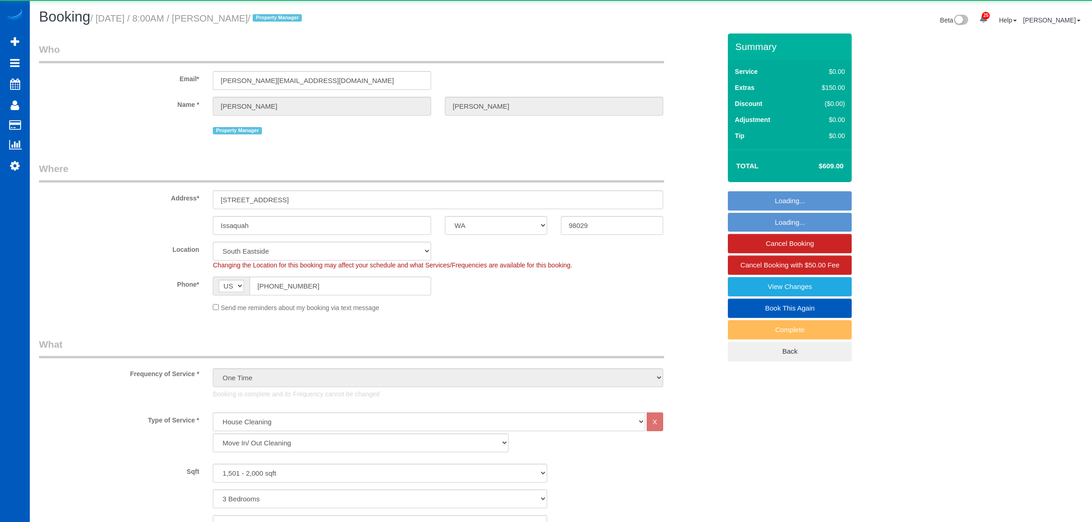
select select "WA"
select select "199"
select select "object:1216"
select select "spot1"
select select "1501"
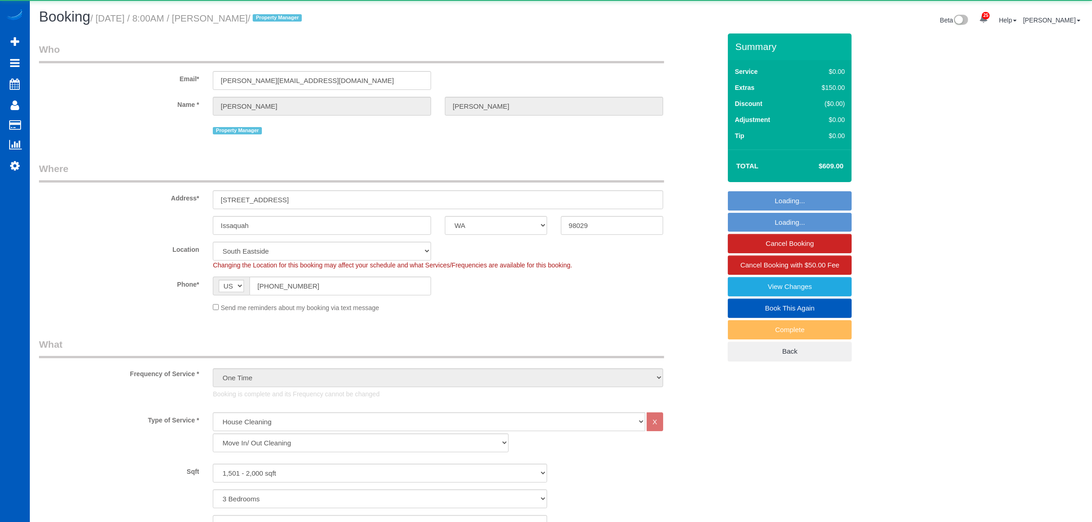
select select "3"
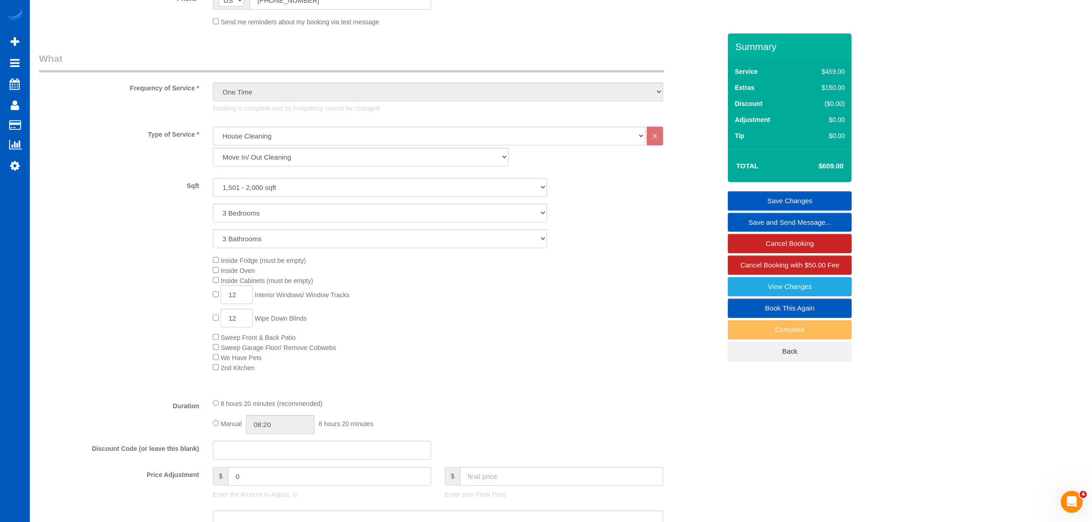
scroll to position [287, 0]
click at [216, 319] on span "12 Wipe Down Blinds" at bounding box center [260, 317] width 94 height 7
type input "0"
click at [219, 333] on span "Sweep Front & Back Patio" at bounding box center [254, 336] width 83 height 7
click at [209, 297] on div "Inside Fridge (must be empty) Inside Oven Inside Cabinets (must be empty) 12 In…" at bounding box center [467, 312] width 522 height 117
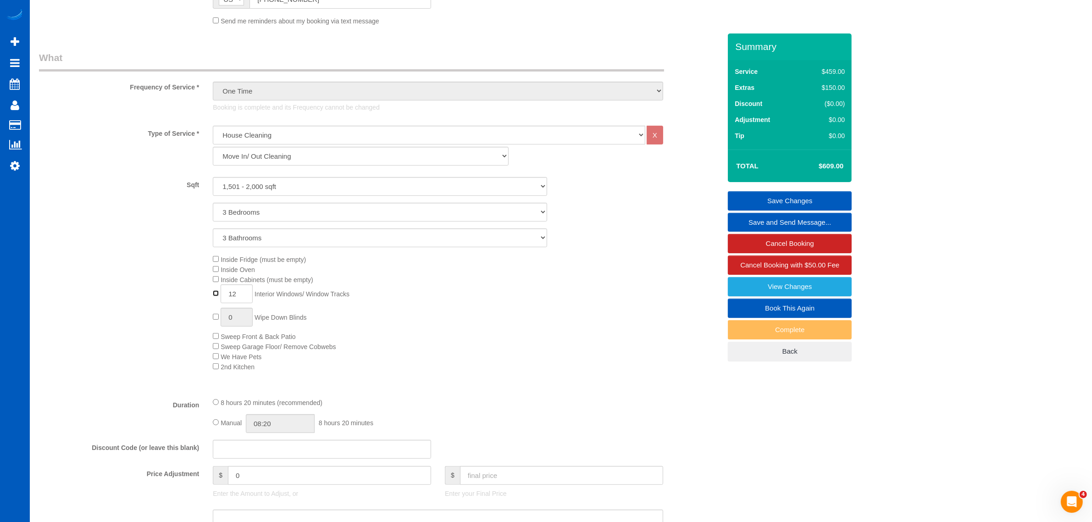
type input "0"
click at [215, 273] on div "Inside Fridge (must be empty) Inside Oven Inside Cabinets (must be empty) 0 Int…" at bounding box center [467, 312] width 522 height 117
click at [212, 274] on div "Inside Fridge (must be empty) Inside Oven Inside Cabinets (must be empty) 0 Int…" at bounding box center [467, 312] width 522 height 117
click at [216, 272] on span "Inside Oven" at bounding box center [234, 269] width 42 height 7
click at [216, 283] on div "Inside Fridge (must be empty) Inside Oven Inside Cabinets (must be empty) 0 Int…" at bounding box center [467, 312] width 522 height 117
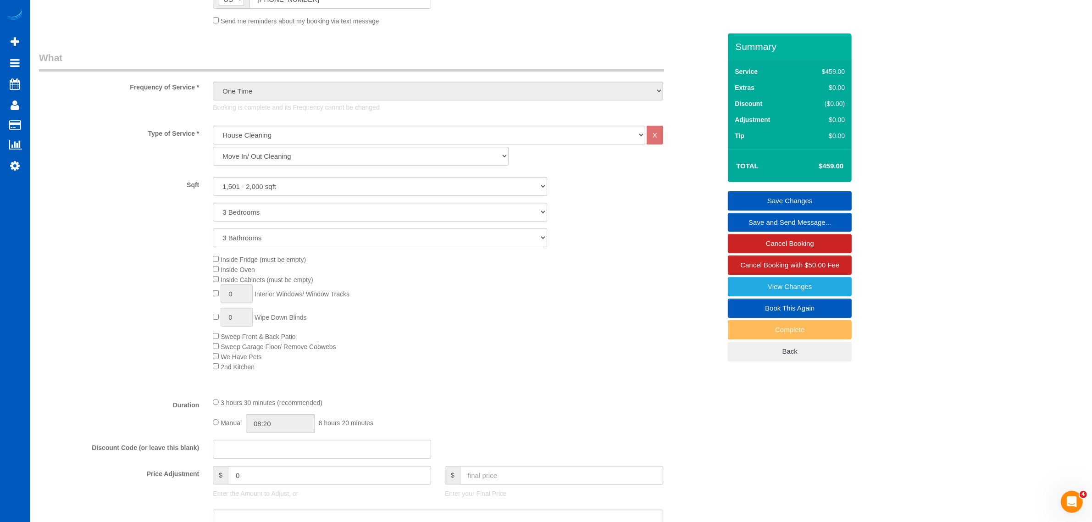
click at [221, 270] on span "Inside Oven" at bounding box center [238, 269] width 34 height 7
select select "spot6"
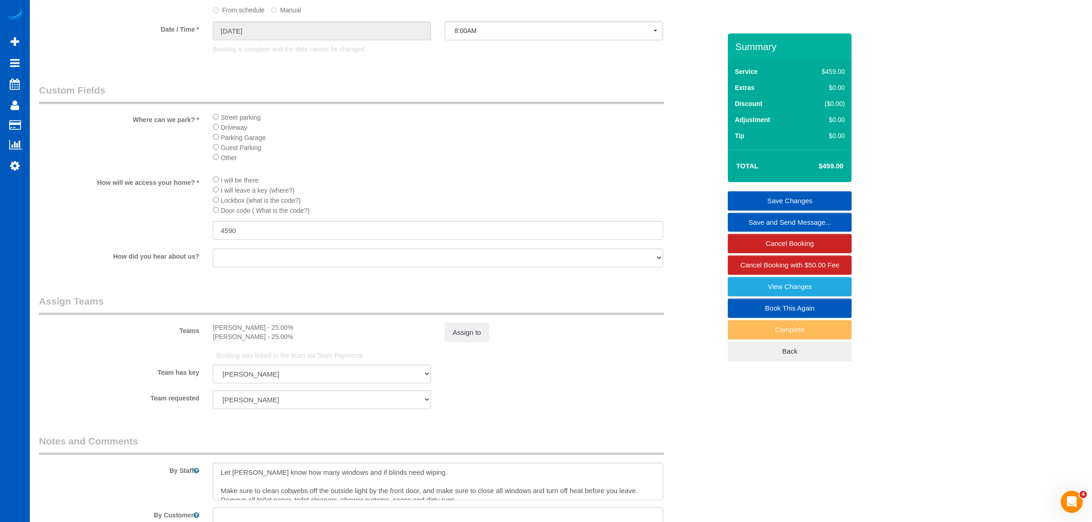
select select "spot11"
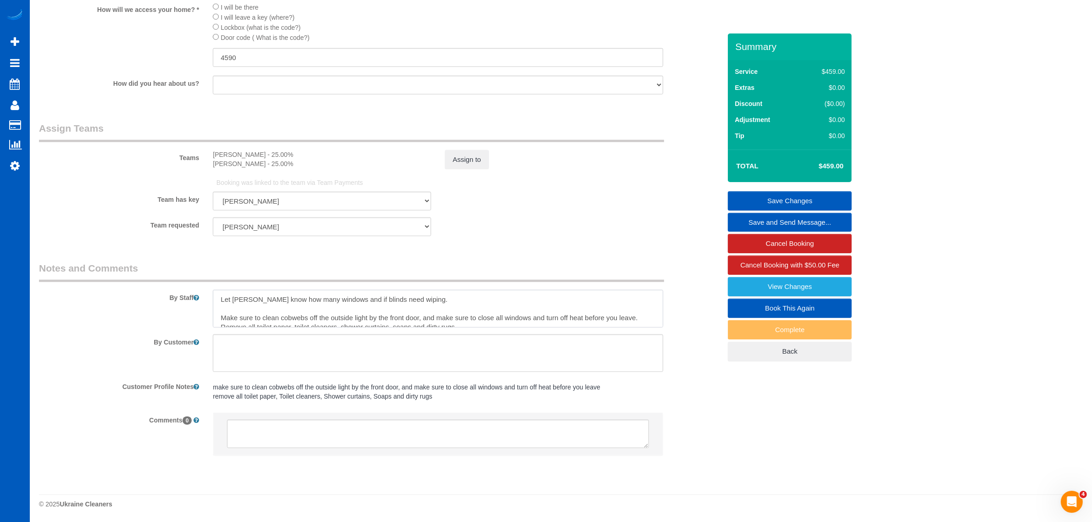
scroll to position [9, 0]
drag, startPoint x: 222, startPoint y: 299, endPoint x: 601, endPoint y: 370, distance: 386.0
click at [601, 370] on sui-booking-comments "By Staff By Customer Customer Profile Notes make sure to clean cobwebs off the …" at bounding box center [380, 362] width 682 height 203
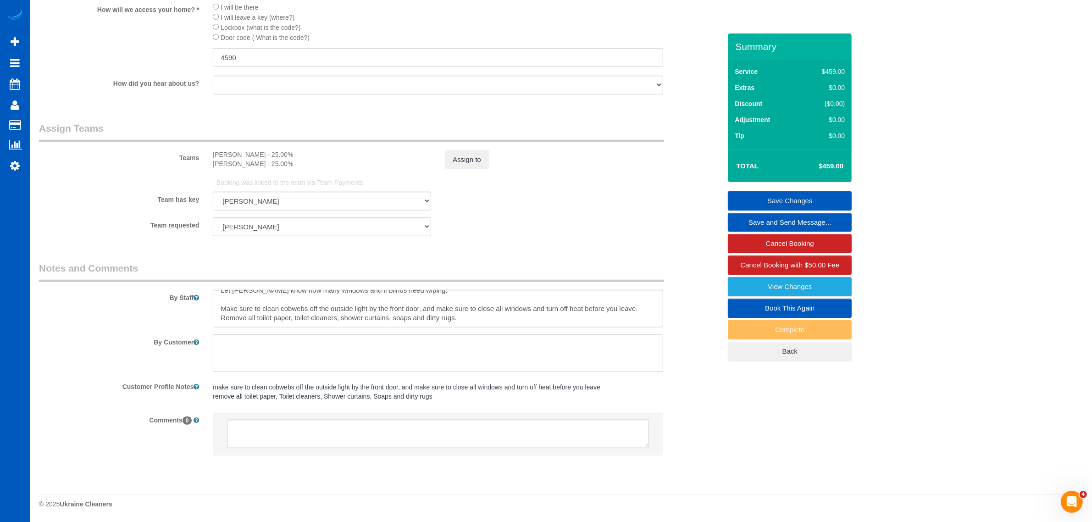
click at [822, 313] on link "Book This Again" at bounding box center [790, 308] width 124 height 19
select select "WA"
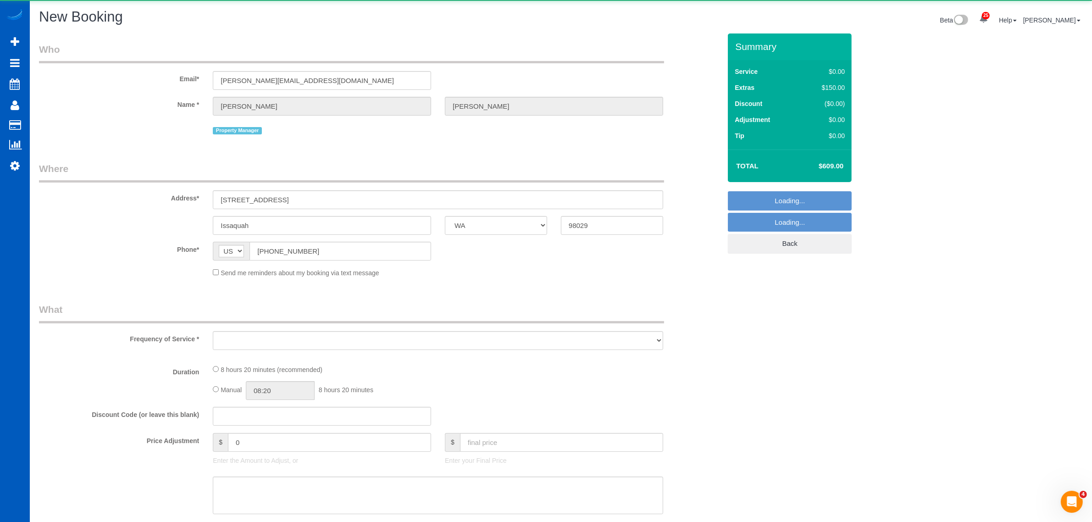
select select "object:1964"
select select "199"
select select "1501"
select select "3"
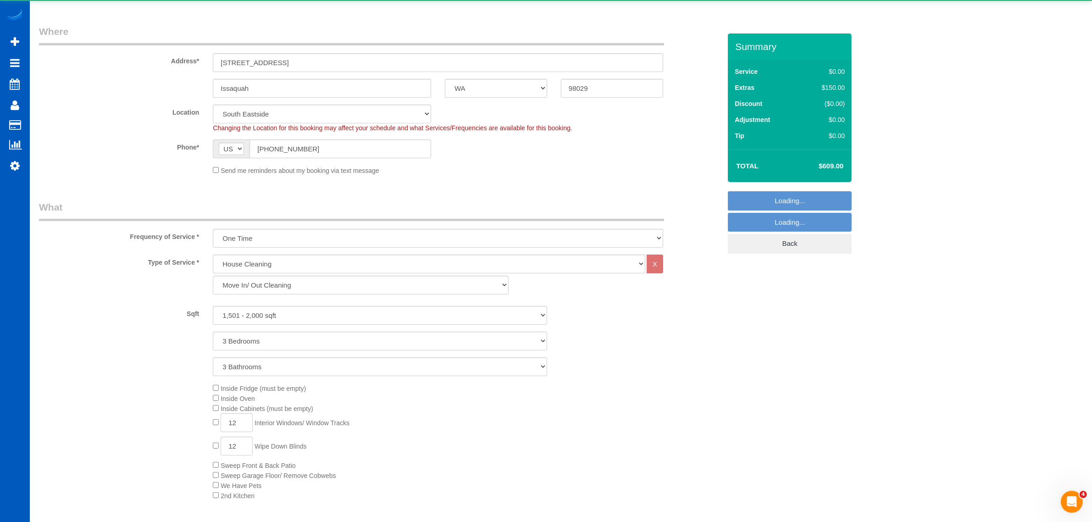
select select "object:2058"
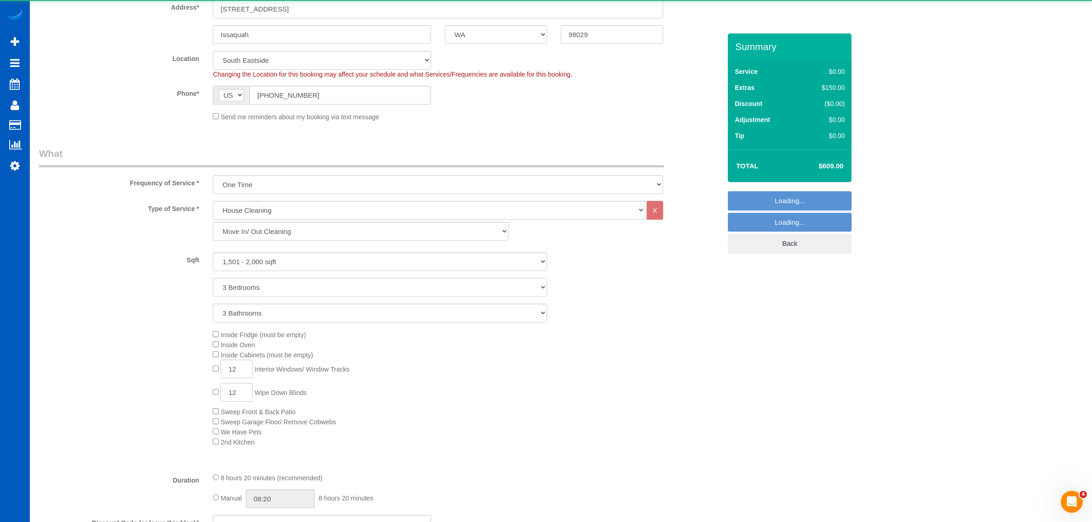
select select "1501"
select select "3"
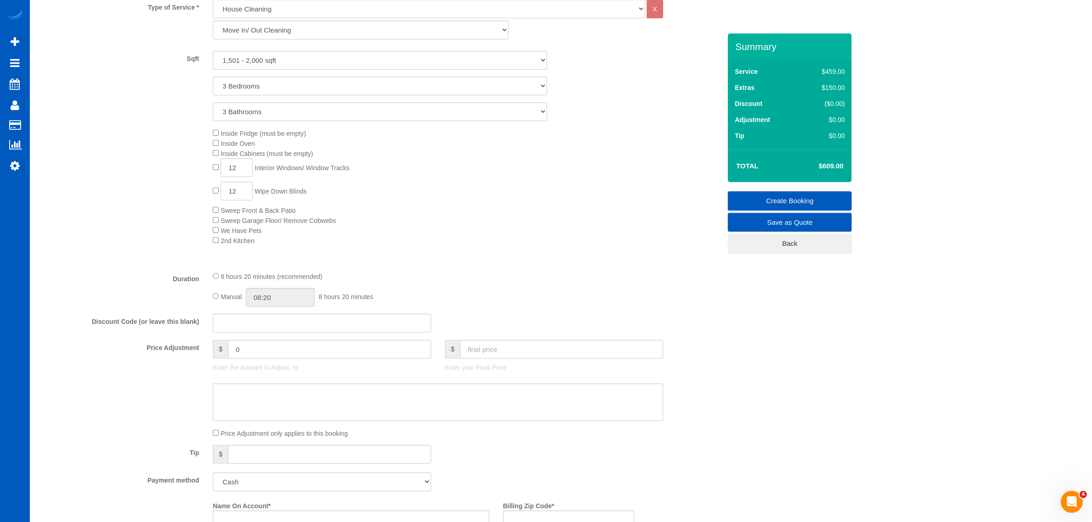
scroll to position [382, 0]
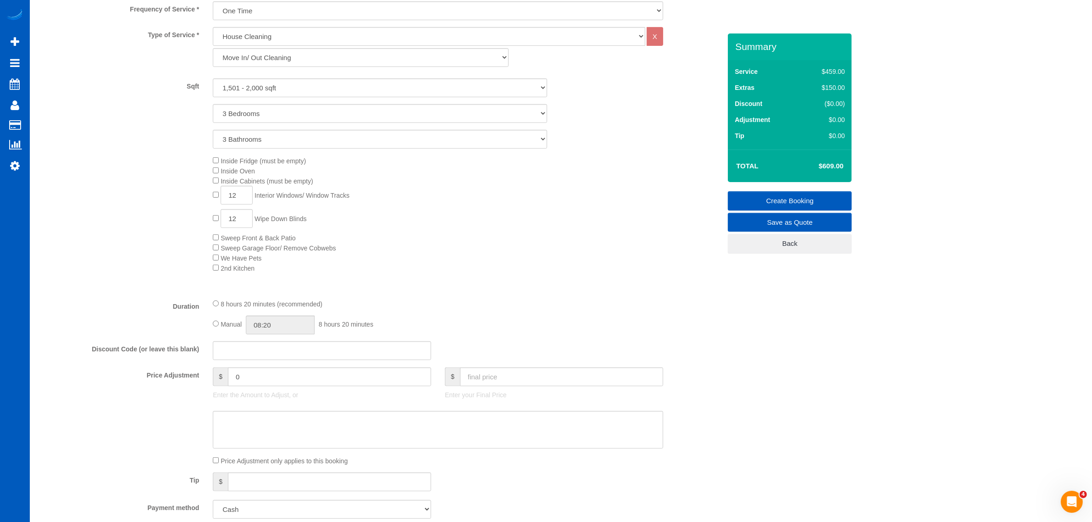
click at [217, 230] on div "Inside Fridge (must be empty) Inside Oven Inside Cabinets (must be empty) 12 In…" at bounding box center [467, 213] width 522 height 117
click at [214, 232] on div "Inside Fridge (must be empty) Inside Oven Inside Cabinets (must be empty) 12 In…" at bounding box center [467, 213] width 522 height 117
type input "0"
click at [216, 187] on div "Inside Fridge (must be empty) Inside Oven Inside Cabinets (must be empty) 12 In…" at bounding box center [467, 213] width 522 height 117
click at [214, 173] on span "Inside Oven" at bounding box center [234, 170] width 42 height 7
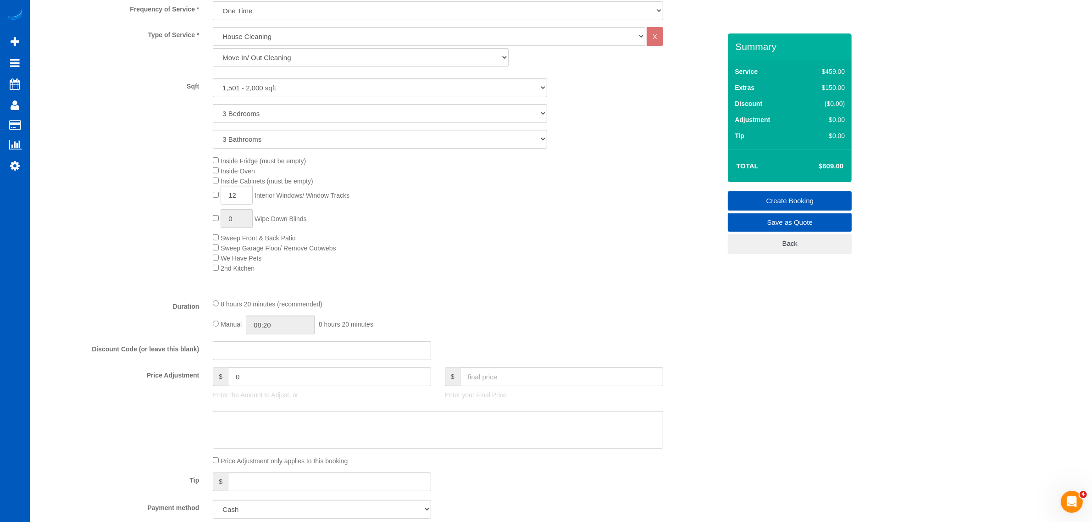
click at [214, 150] on div "Type of Service * House Cleaning X Standard Cleaning Deep Cleaning Move In/ Out…" at bounding box center [380, 159] width 682 height 264
type input "0"
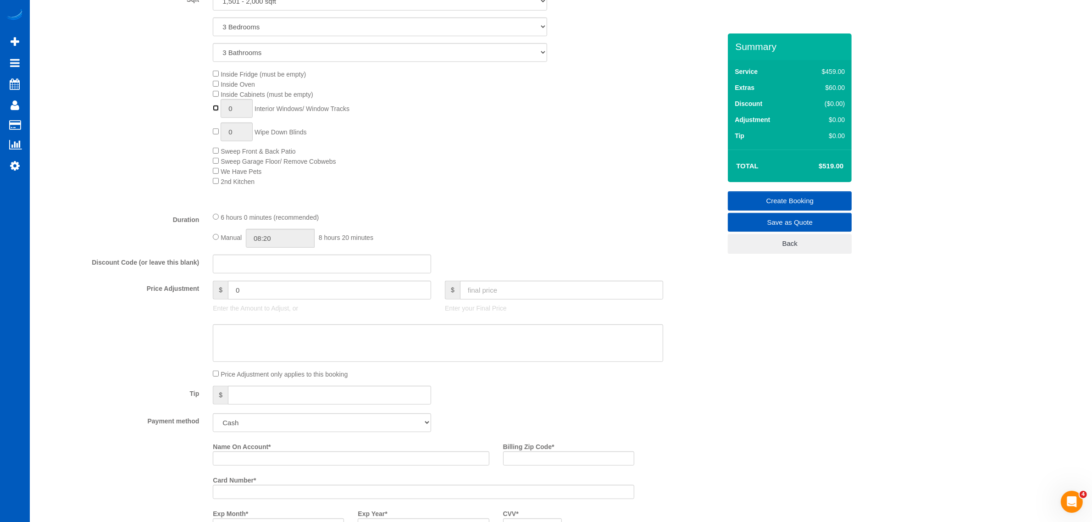
scroll to position [573, 0]
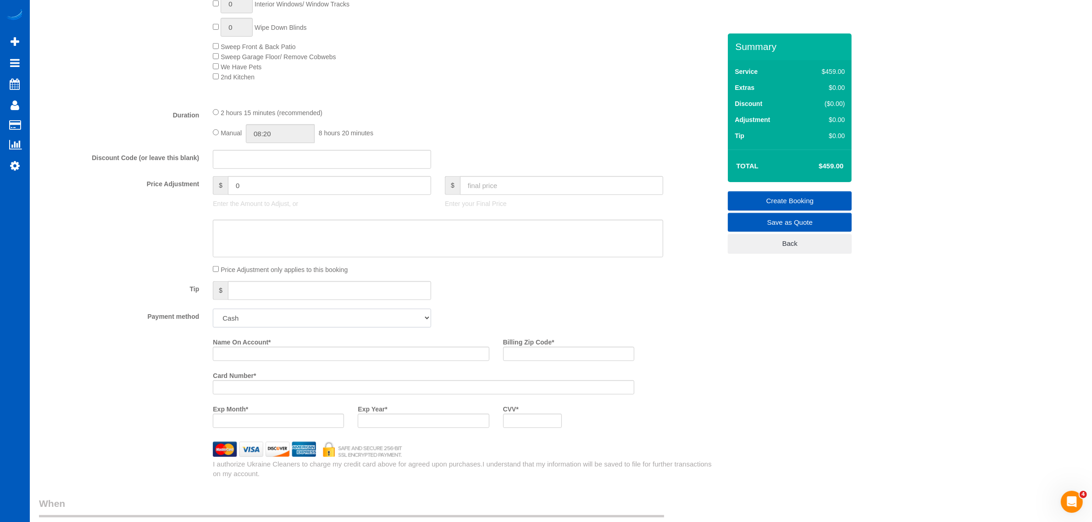
click at [391, 317] on select "Add Credit Card Cash Check Paypal" at bounding box center [322, 318] width 218 height 19
select select "string:cash"
click at [213, 309] on select "Add Credit Card Cash Check Paypal" at bounding box center [322, 318] width 218 height 19
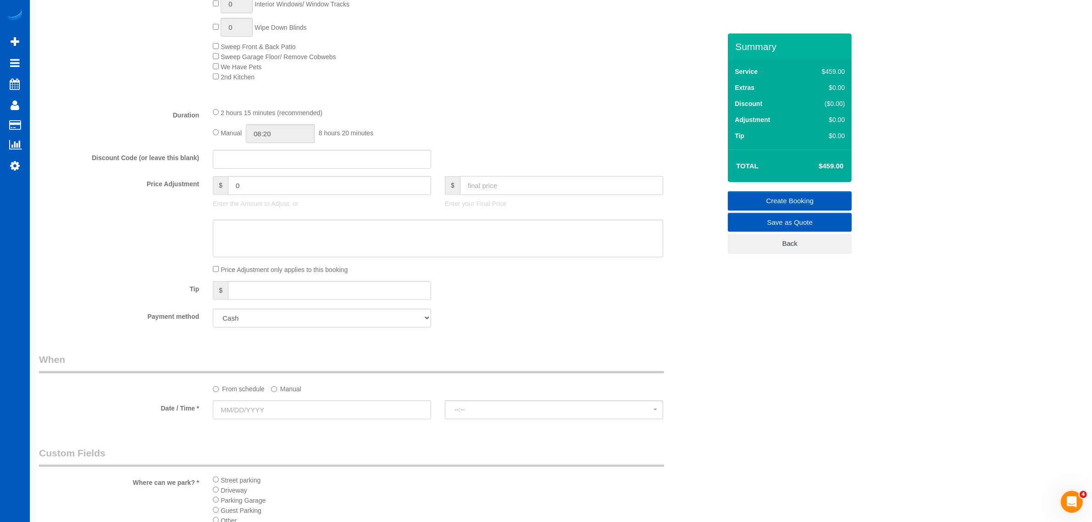
click at [529, 188] on input "text" at bounding box center [561, 185] width 203 height 19
type input "40"
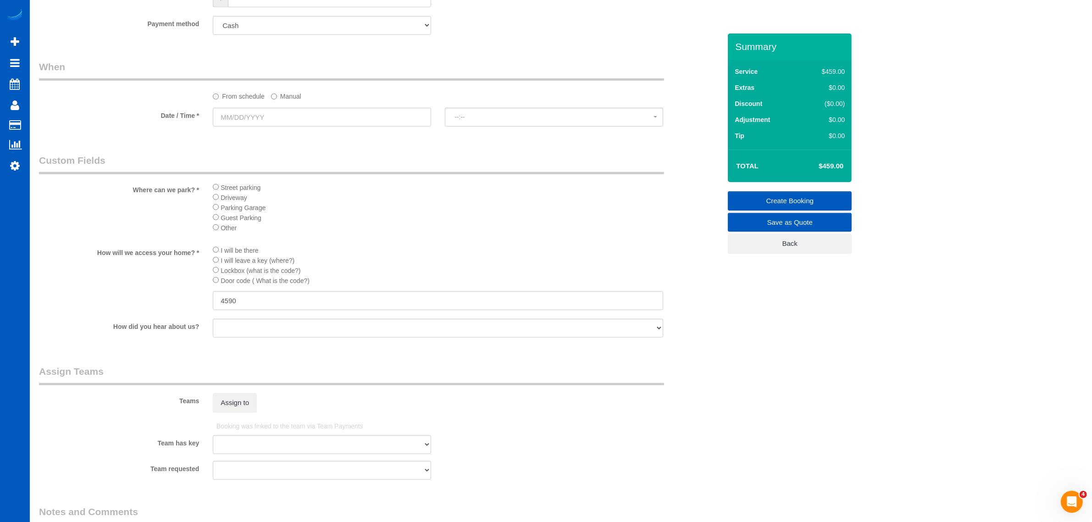
scroll to position [955, 0]
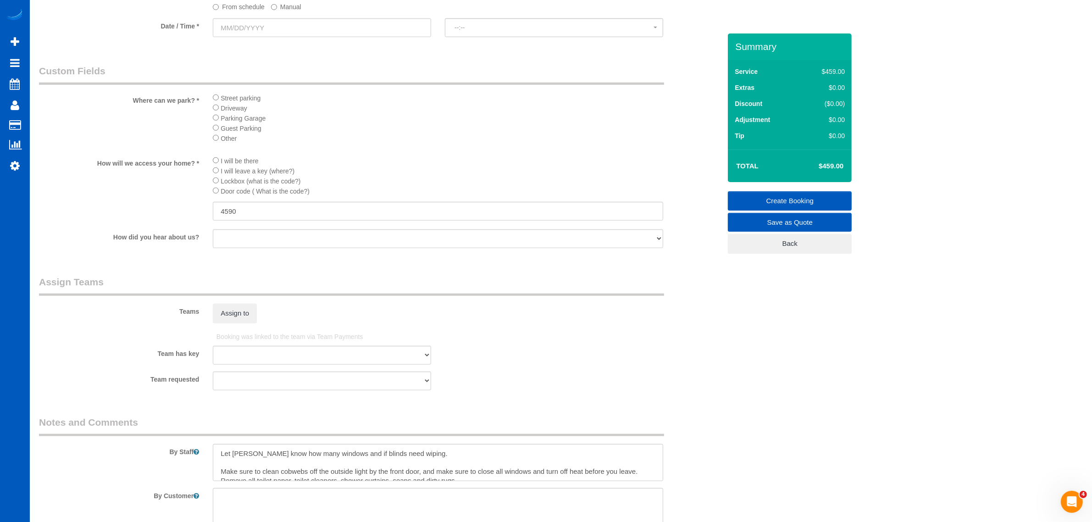
type input "-419"
click at [244, 312] on button "Assign to" at bounding box center [235, 313] width 44 height 19
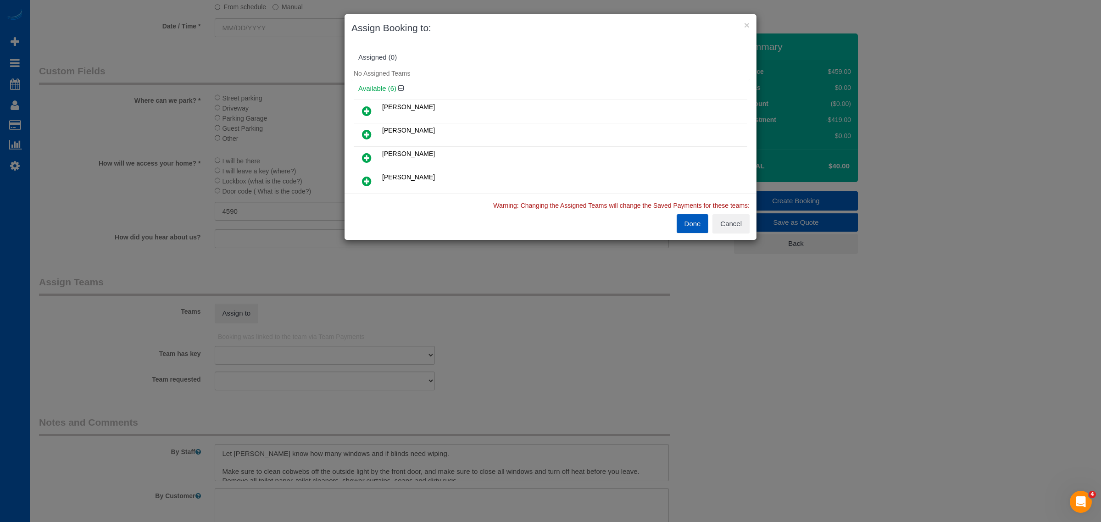
click at [367, 136] on icon at bounding box center [367, 134] width 10 height 11
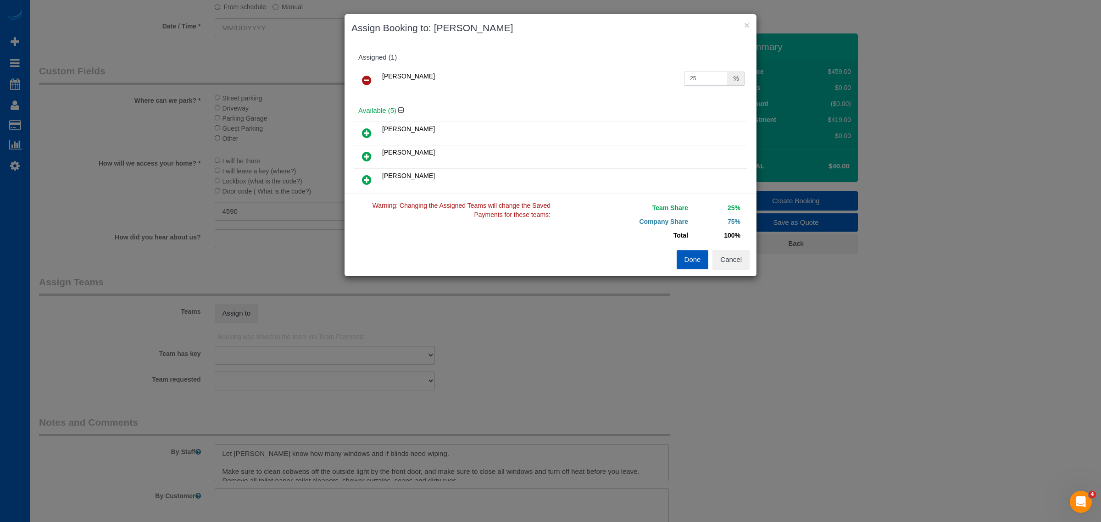
drag, startPoint x: 693, startPoint y: 75, endPoint x: 584, endPoint y: 93, distance: 110.7
click at [584, 93] on div "Kateryna Polishchuk 25 %" at bounding box center [550, 85] width 398 height 36
drag, startPoint x: 694, startPoint y: 75, endPoint x: 629, endPoint y: 86, distance: 66.1
click at [629, 86] on tr "Kateryna Polishchuk 40 %" at bounding box center [551, 80] width 394 height 23
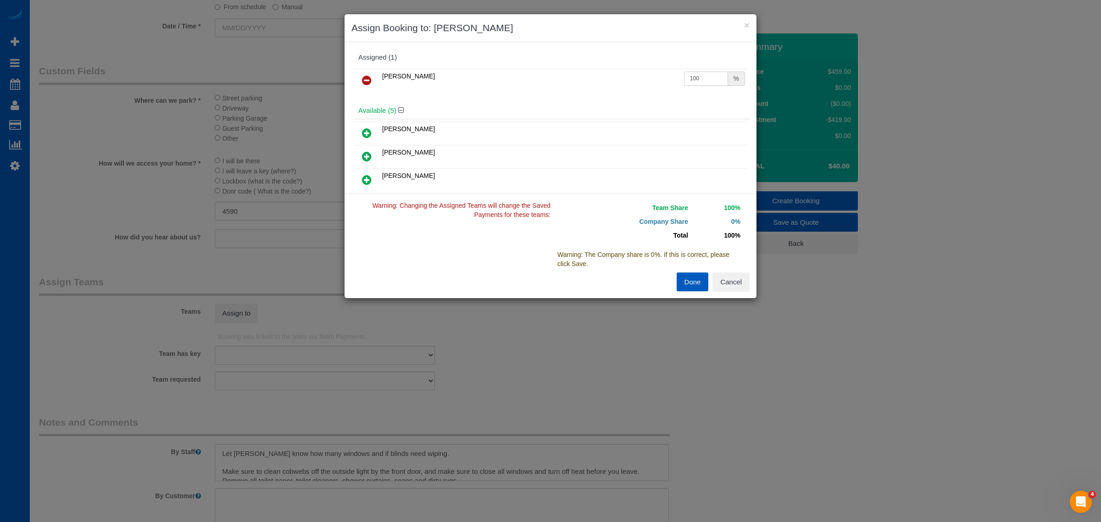
type input "100"
click at [695, 283] on button "Done" at bounding box center [693, 281] width 32 height 19
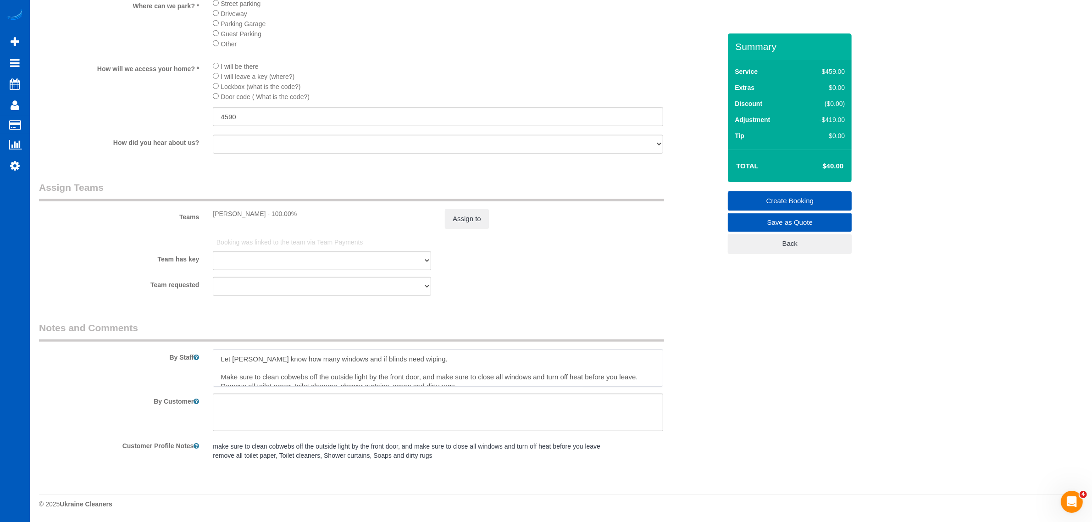
scroll to position [9, 0]
drag, startPoint x: 218, startPoint y: 350, endPoint x: 672, endPoint y: 464, distance: 468.2
click at [672, 464] on sui-booking-comments "By Staff By Customer Customer Profile Notes make sure to clean cobwebs off the …" at bounding box center [380, 393] width 682 height 144
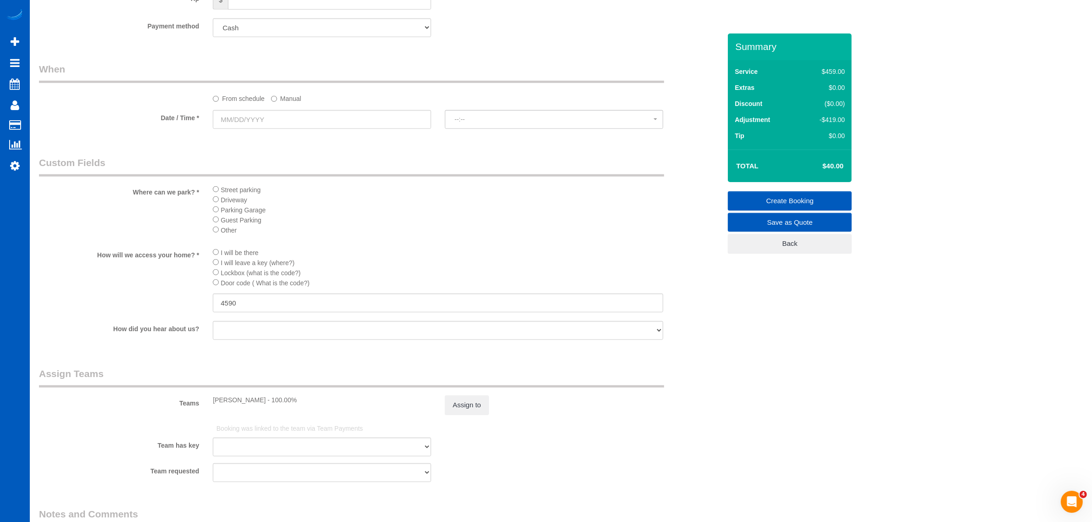
scroll to position [859, 0]
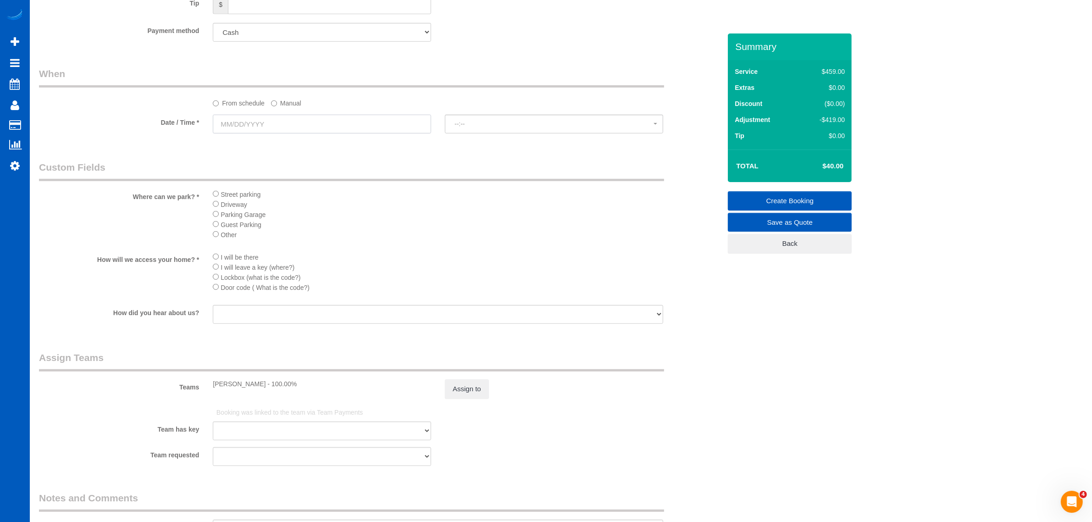
click at [264, 124] on input "text" at bounding box center [322, 124] width 218 height 19
click at [287, 94] on div "From schedule Manual" at bounding box center [380, 87] width 696 height 41
click at [283, 96] on label "Manual" at bounding box center [286, 101] width 30 height 12
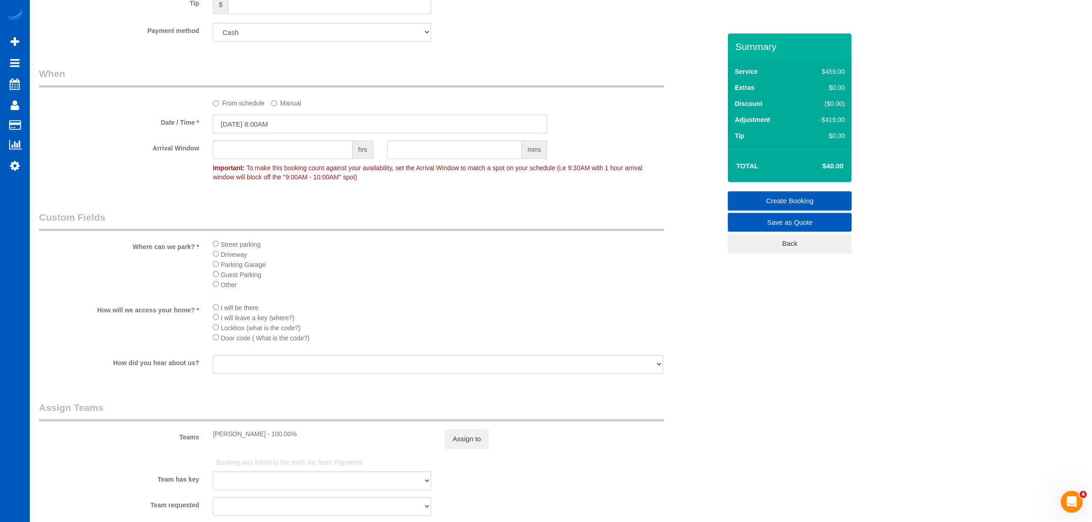
click at [250, 122] on input "08/19/2025 8:00AM" at bounding box center [380, 124] width 334 height 19
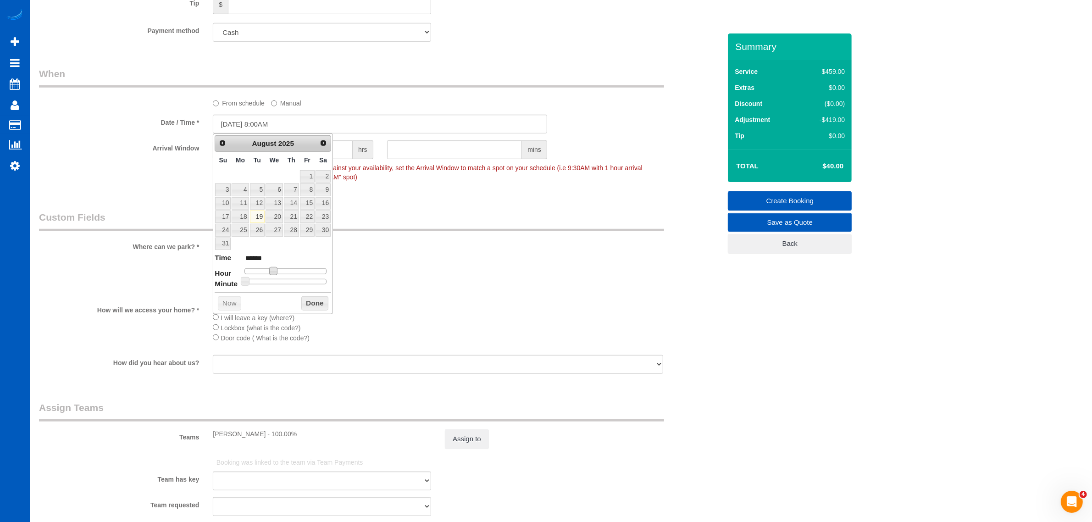
type input "08/19/2025 9:00AM"
type input "******"
type input "08/19/2025 10:00AM"
type input "*******"
type input "08/19/2025 11:00AM"
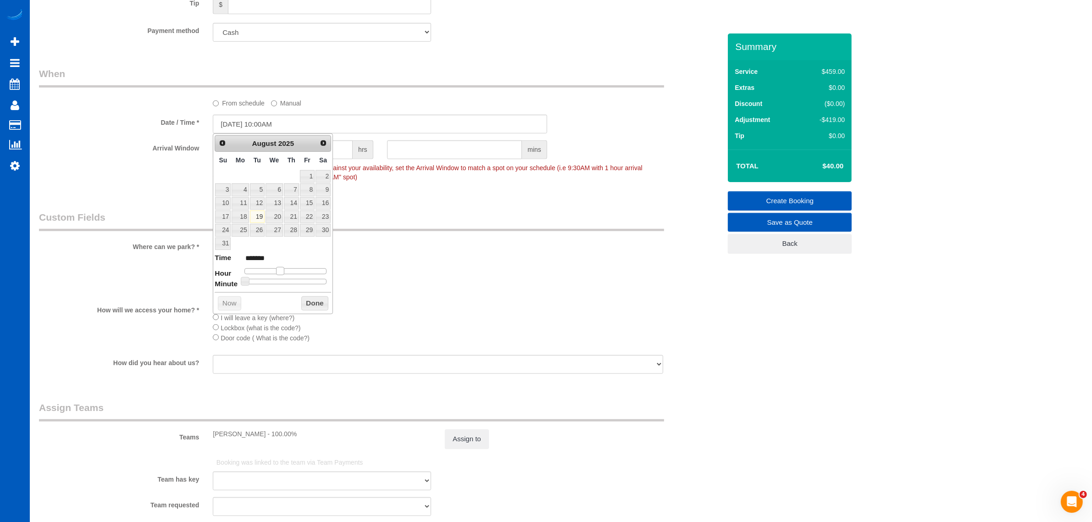
type input "*******"
type input "08/19/2025 12:00PM"
type input "*******"
type input "08/19/2025 1:00PM"
type input "******"
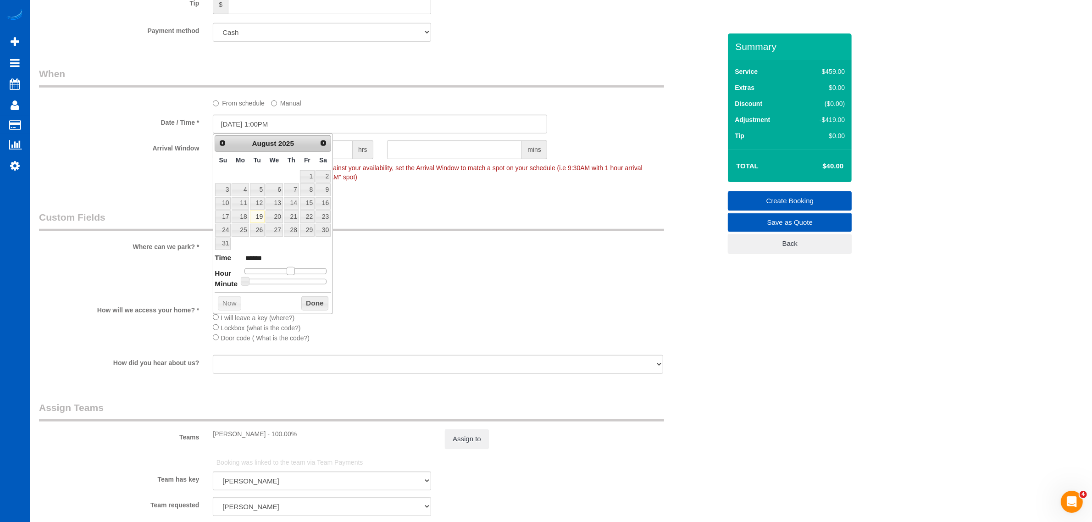
drag, startPoint x: 274, startPoint y: 272, endPoint x: 292, endPoint y: 266, distance: 18.6
click at [292, 266] on dl "Time ****** Hour Minute Second Millisecond Microsecond Time Zone ***** ***** **…" at bounding box center [273, 269] width 116 height 32
click at [311, 308] on button "Done" at bounding box center [314, 303] width 27 height 15
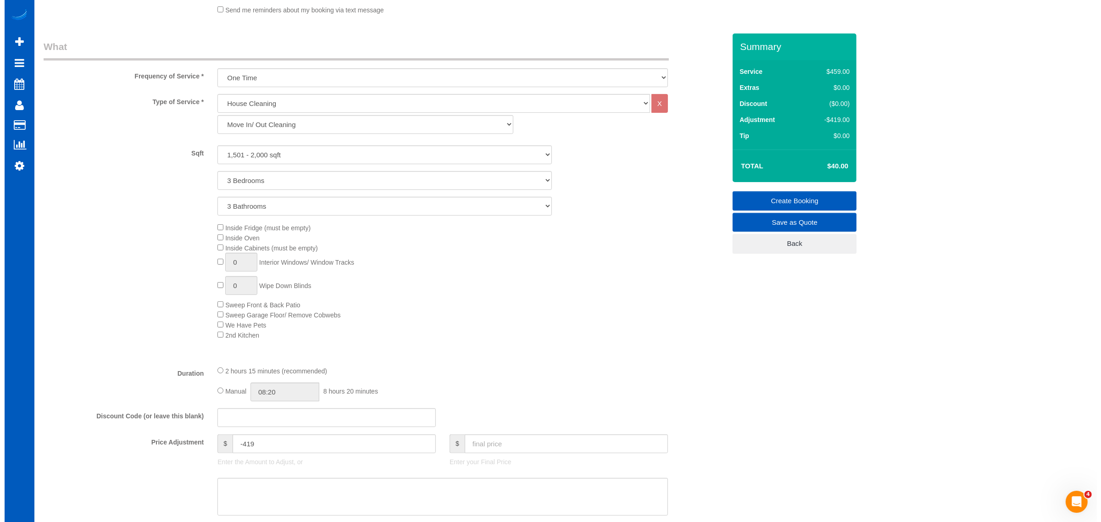
scroll to position [0, 0]
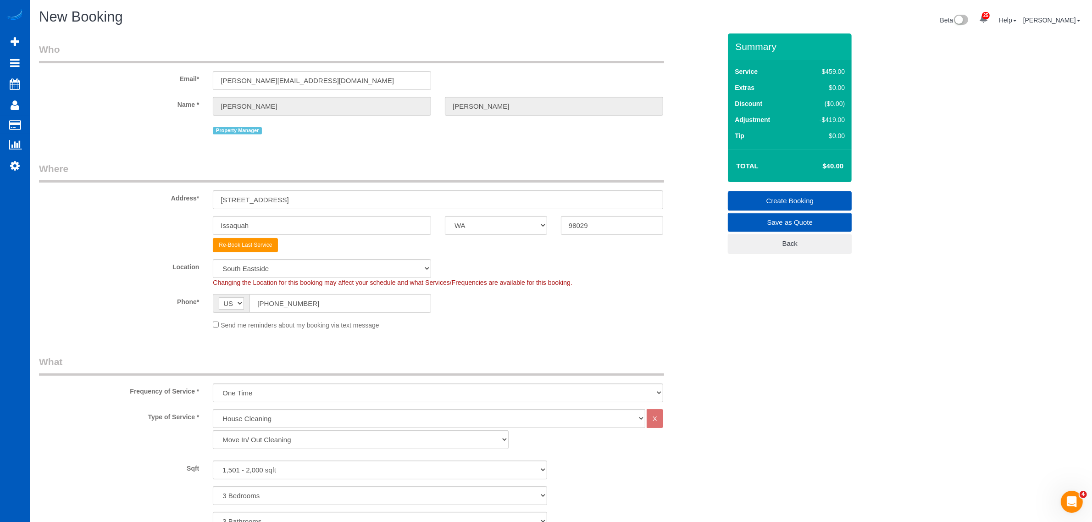
click at [797, 202] on link "Create Booking" at bounding box center [790, 200] width 124 height 19
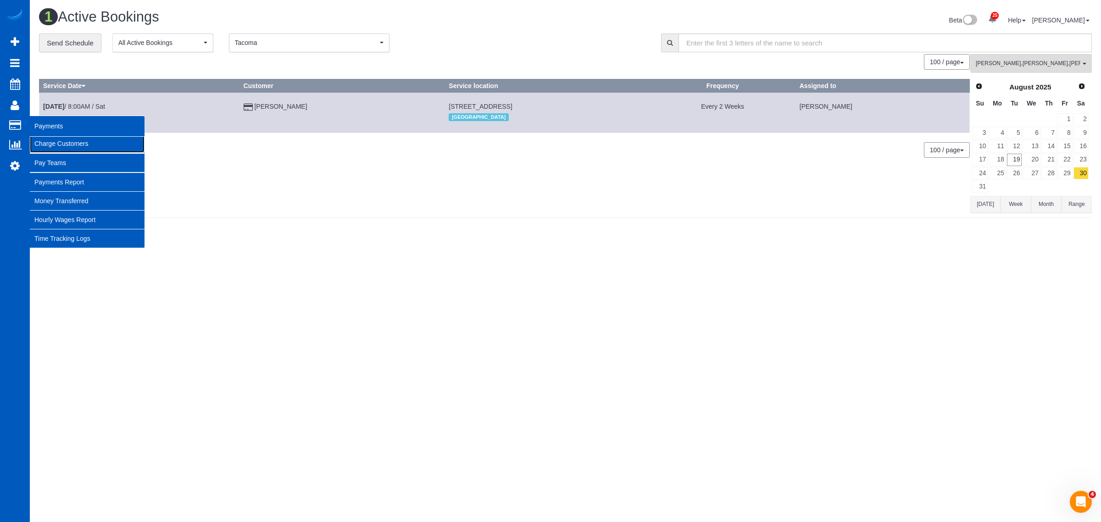
click at [77, 143] on link "Charge Customers" at bounding box center [87, 143] width 115 height 18
select select
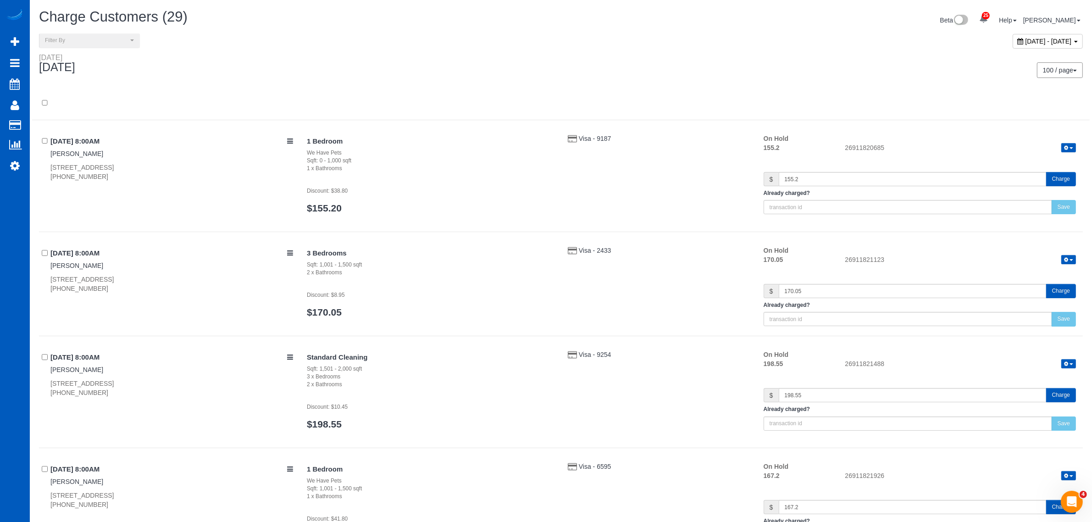
click at [1013, 34] on div "[DATE] - [DATE]" at bounding box center [1048, 41] width 70 height 15
type input "**********"
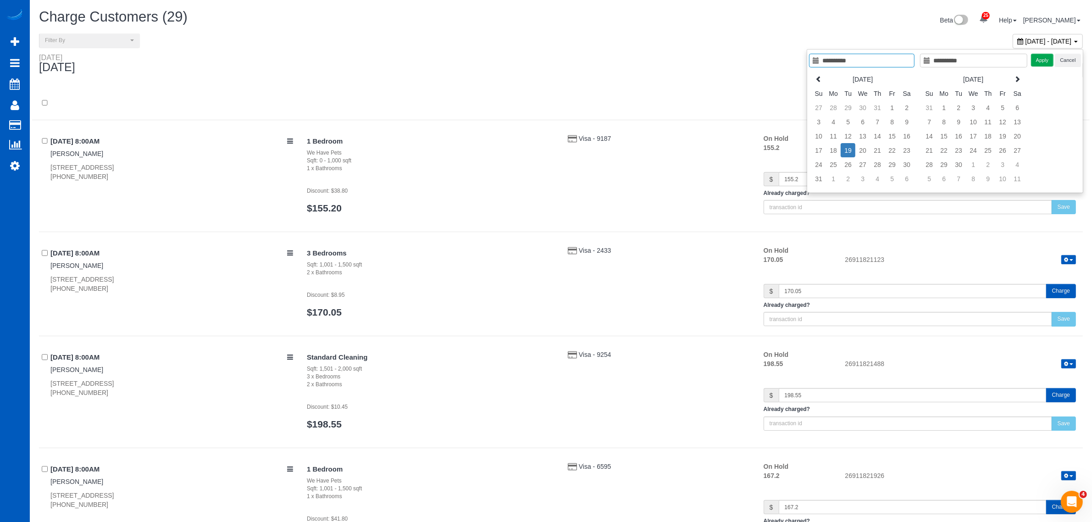
click at [1026, 39] on span "[DATE] - [DATE]" at bounding box center [1049, 41] width 46 height 7
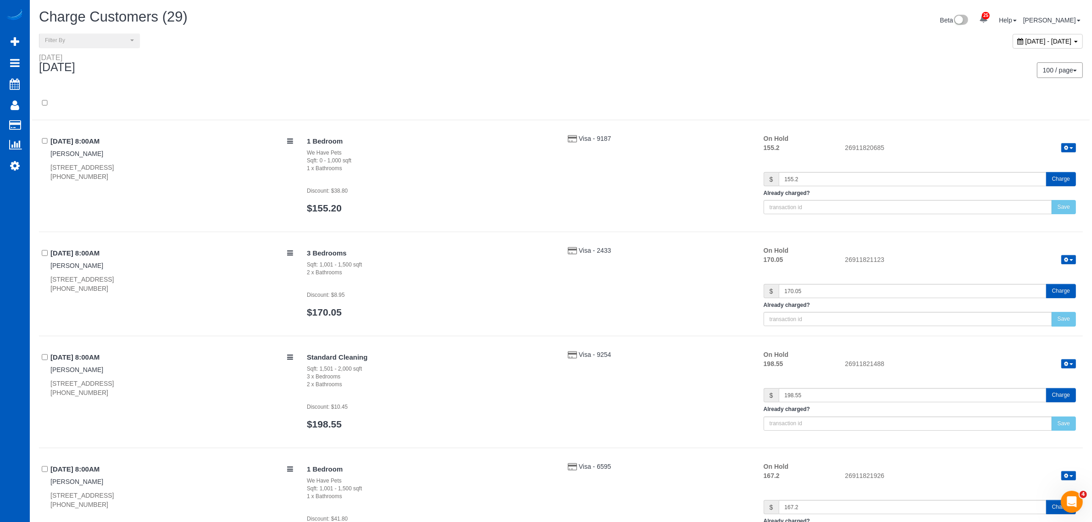
click at [1026, 39] on span "[DATE] - [DATE]" at bounding box center [1049, 41] width 46 height 7
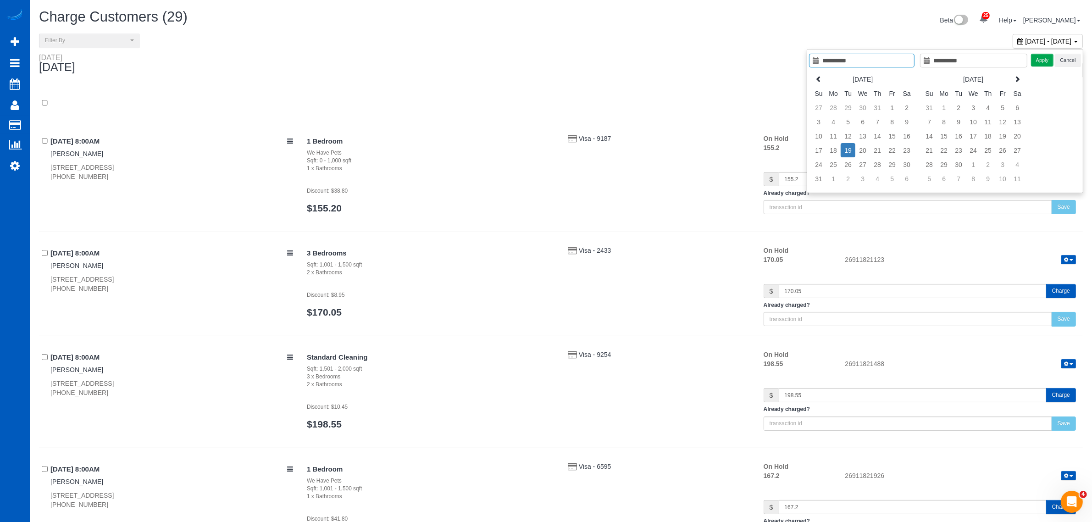
click at [808, 37] on div "[DATE] - [DATE]" at bounding box center [825, 43] width 529 height 20
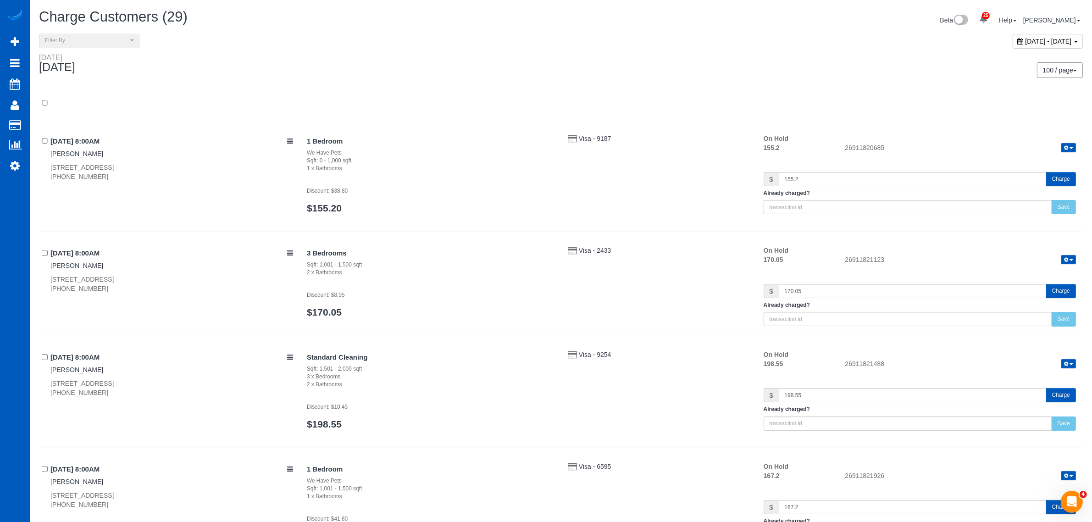
click at [1013, 31] on div "Beta 25 Your Notifications You have 0 alerts × You have 1 to charge for 08/19/2…" at bounding box center [825, 21] width 529 height 24
click at [1013, 44] on div "[DATE] - [DATE]" at bounding box center [1048, 41] width 70 height 15
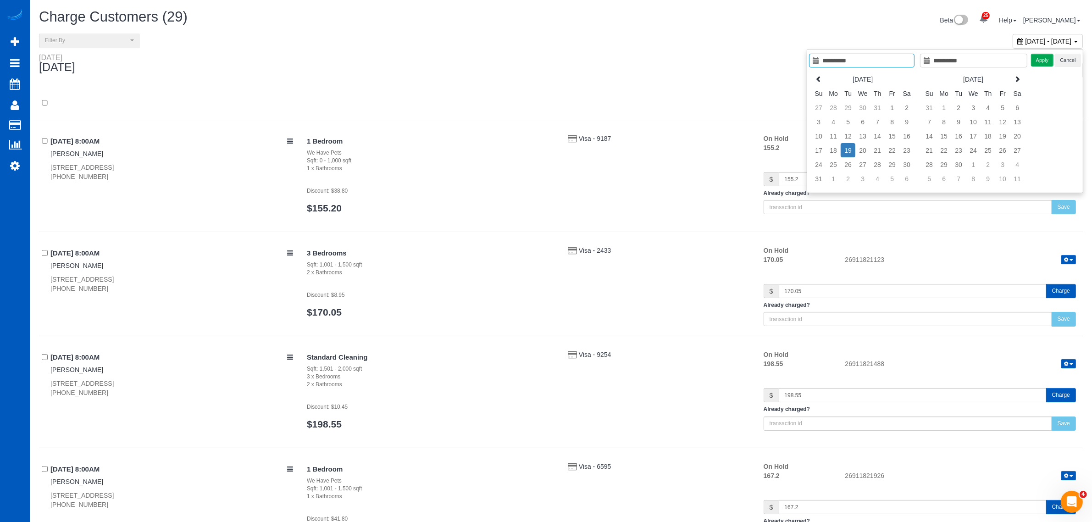
click at [849, 156] on td "19" at bounding box center [848, 150] width 15 height 14
type input "**********"
click at [1031, 61] on button "Apply" at bounding box center [1042, 60] width 23 height 13
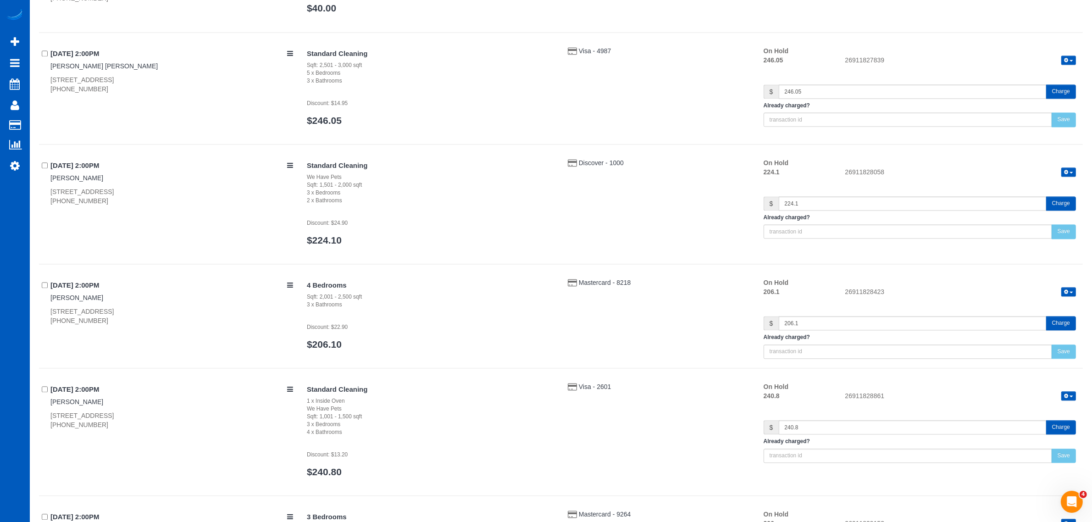
scroll to position [2197, 0]
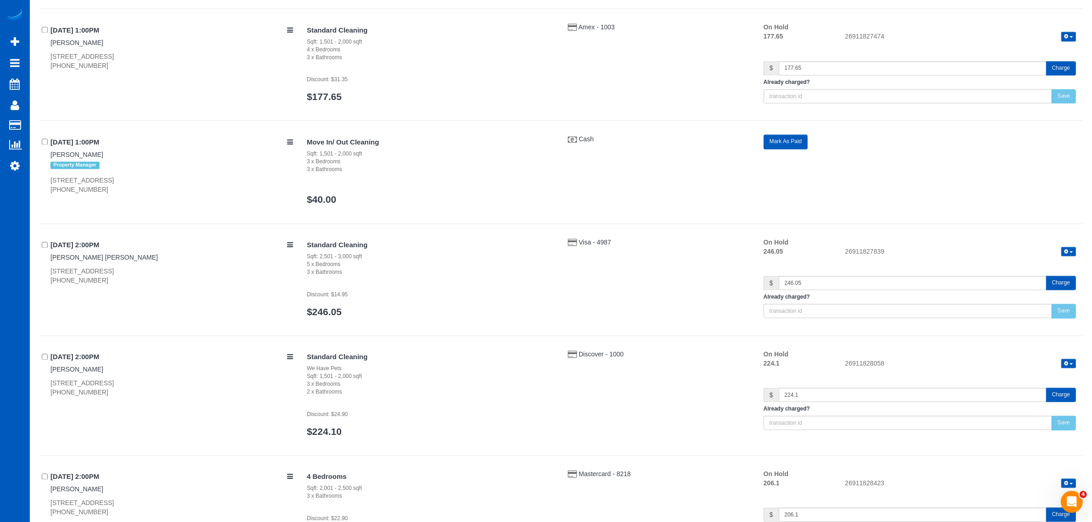
click at [788, 149] on button "Mark As Paid" at bounding box center [786, 141] width 44 height 14
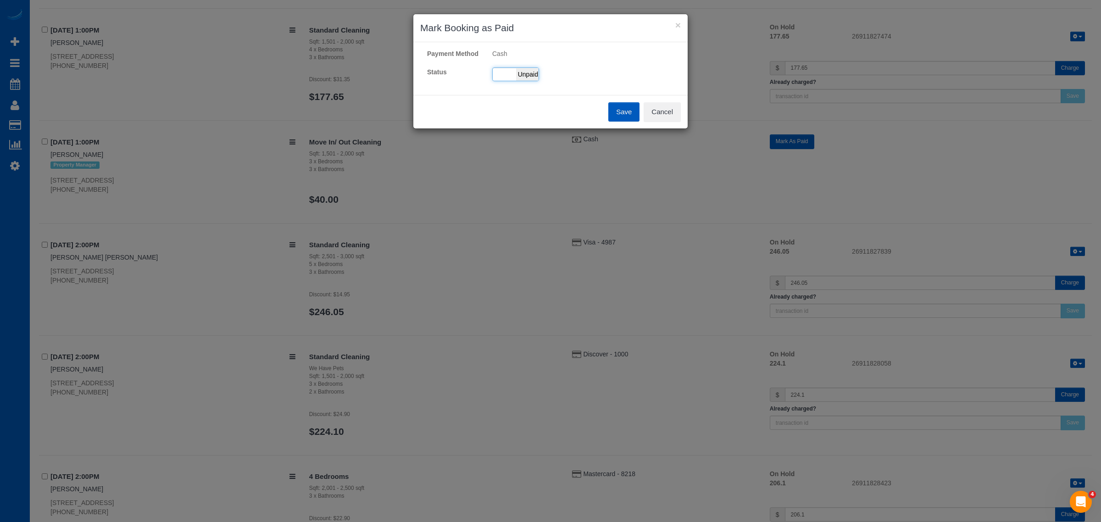
click at [510, 79] on div "Paid Unpaid" at bounding box center [515, 74] width 47 height 14
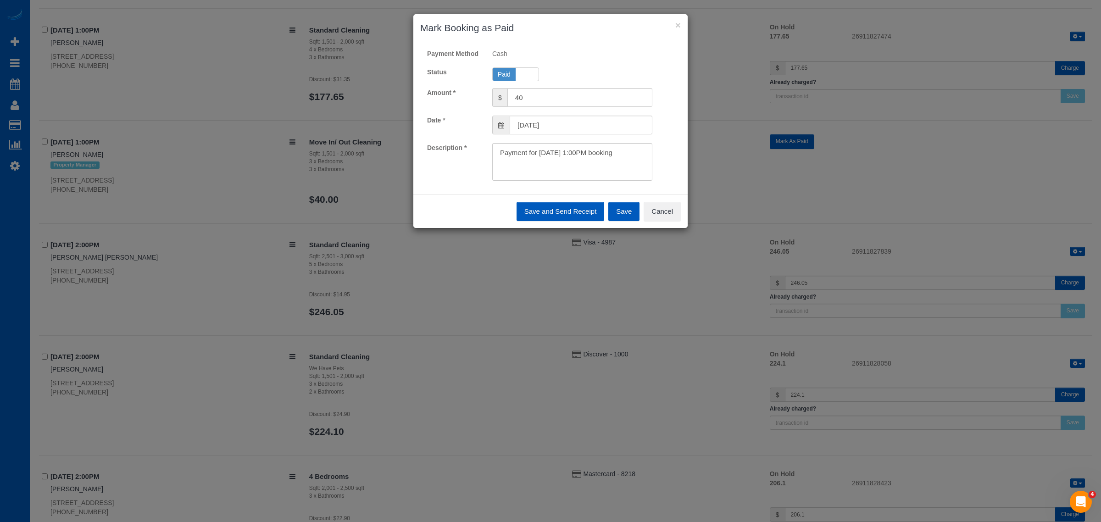
click at [632, 221] on button "Save" at bounding box center [623, 211] width 31 height 19
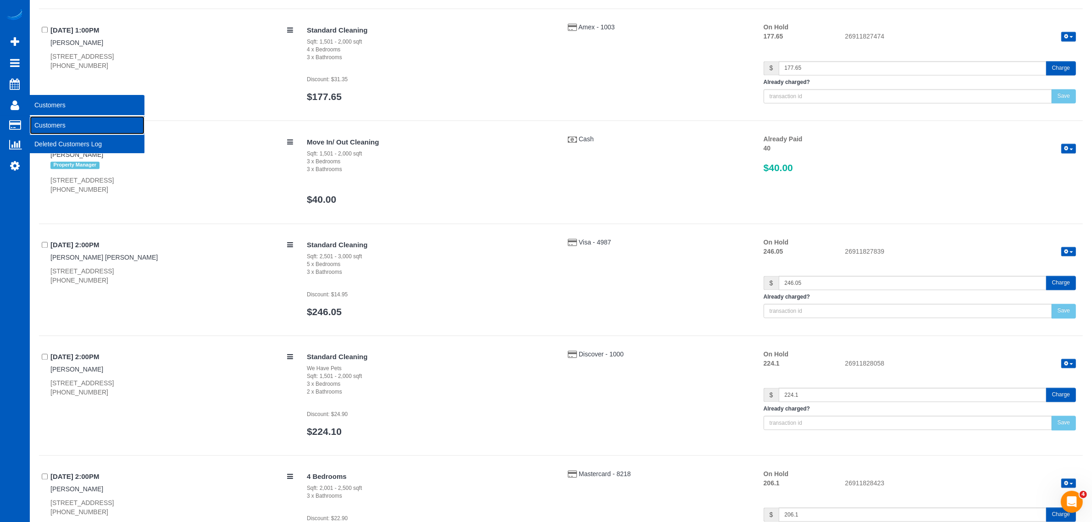
click at [55, 119] on link "Customers" at bounding box center [87, 125] width 115 height 18
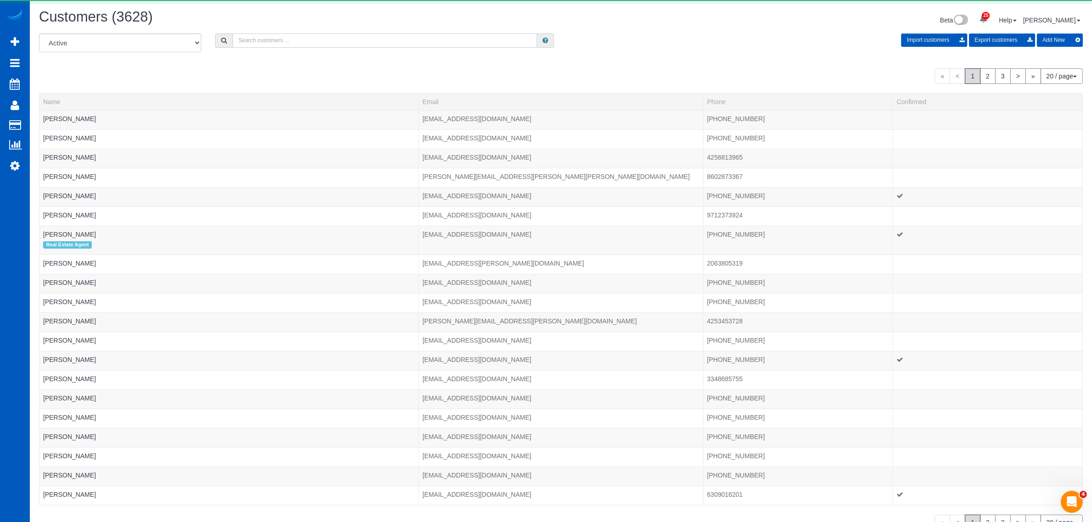
click at [298, 35] on input "text" at bounding box center [385, 40] width 305 height 14
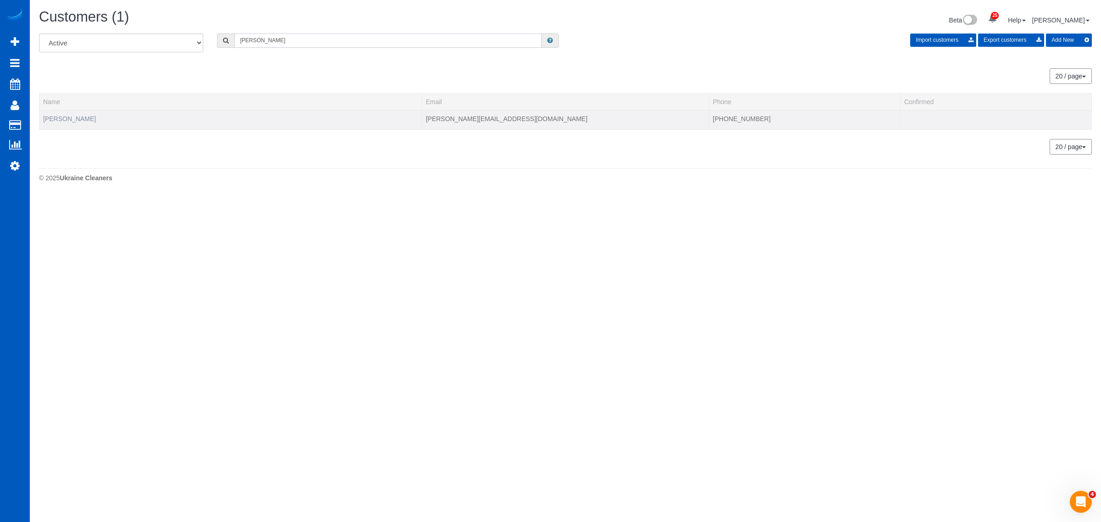
type input "anna chincea"
click at [75, 117] on link "Anna Chincea" at bounding box center [69, 118] width 53 height 7
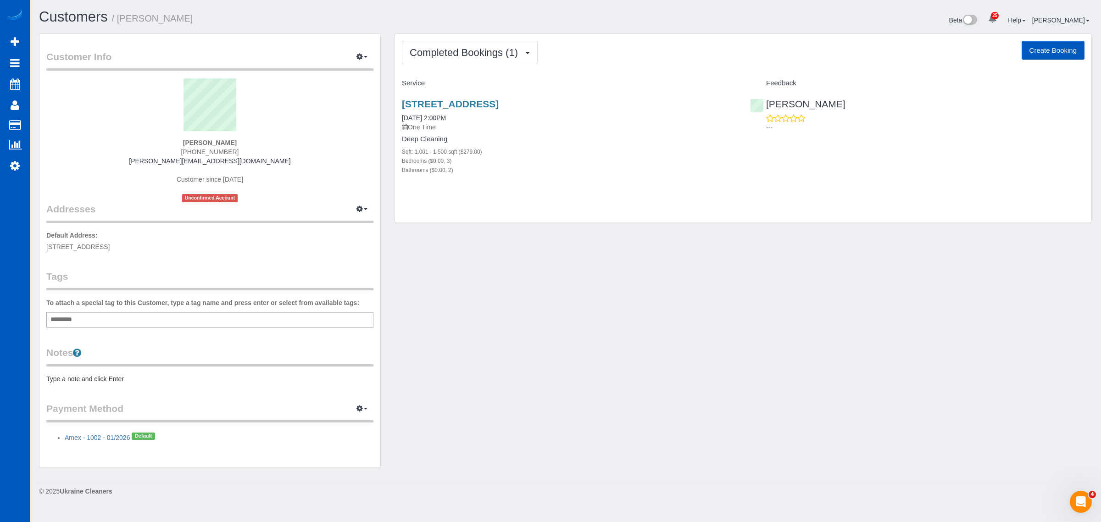
click at [478, 65] on div "Completed Bookings (1) Completed Bookings (1) Upcoming Bookings (11) Cancelled …" at bounding box center [743, 128] width 696 height 189
click at [483, 54] on span "Completed Bookings (1)" at bounding box center [466, 52] width 113 height 11
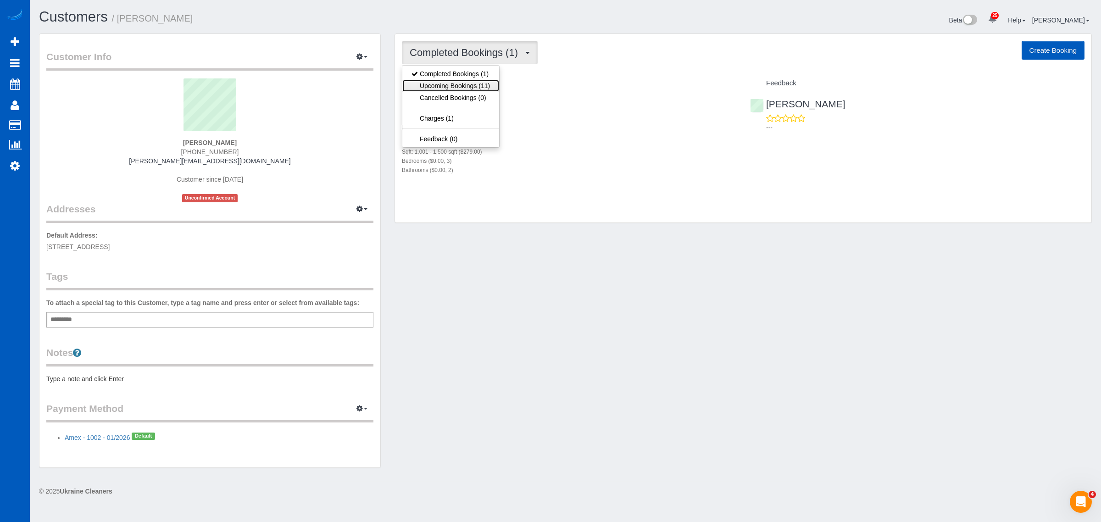
click at [451, 86] on link "Upcoming Bookings (11)" at bounding box center [450, 86] width 97 height 12
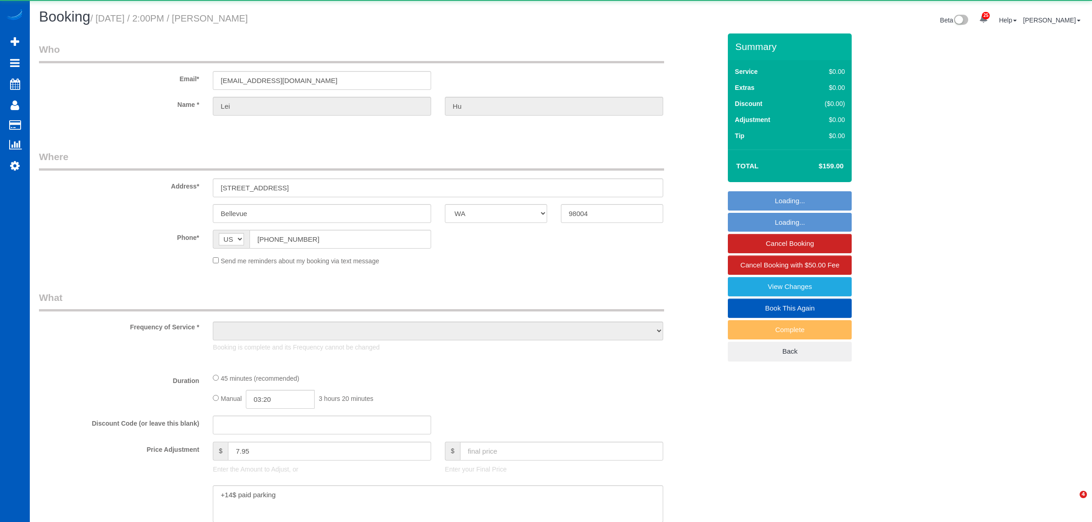
select select "WA"
select select "object:38933"
select select "string:fspay-5c0ddb3e-41ef-48a0-bfd3-3645bd2a106d"
select select "199"
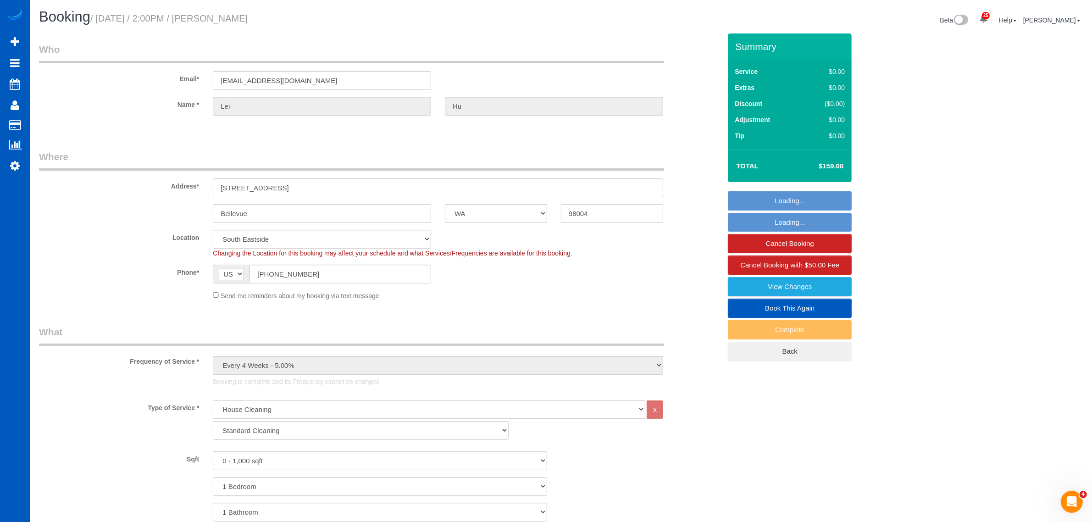
select select "object:39155"
select select "spot106"
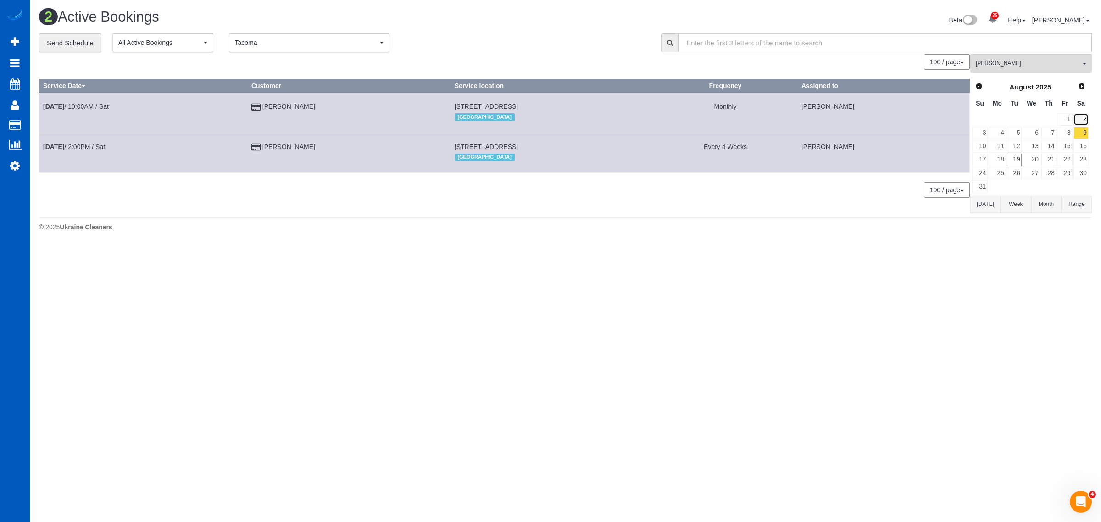
click at [1077, 113] on link "2" at bounding box center [1080, 119] width 15 height 12
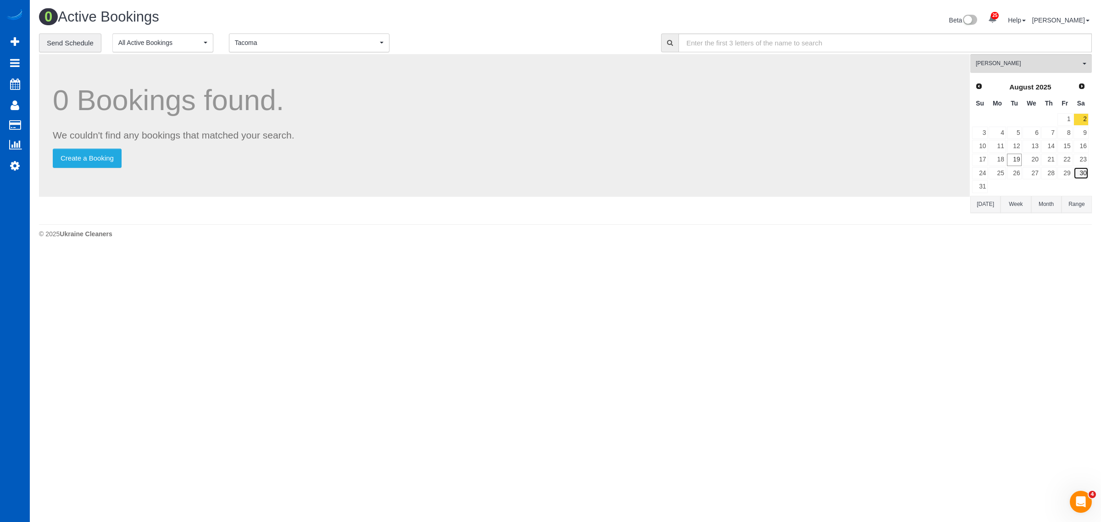
click at [1083, 168] on link "30" at bounding box center [1080, 173] width 15 height 12
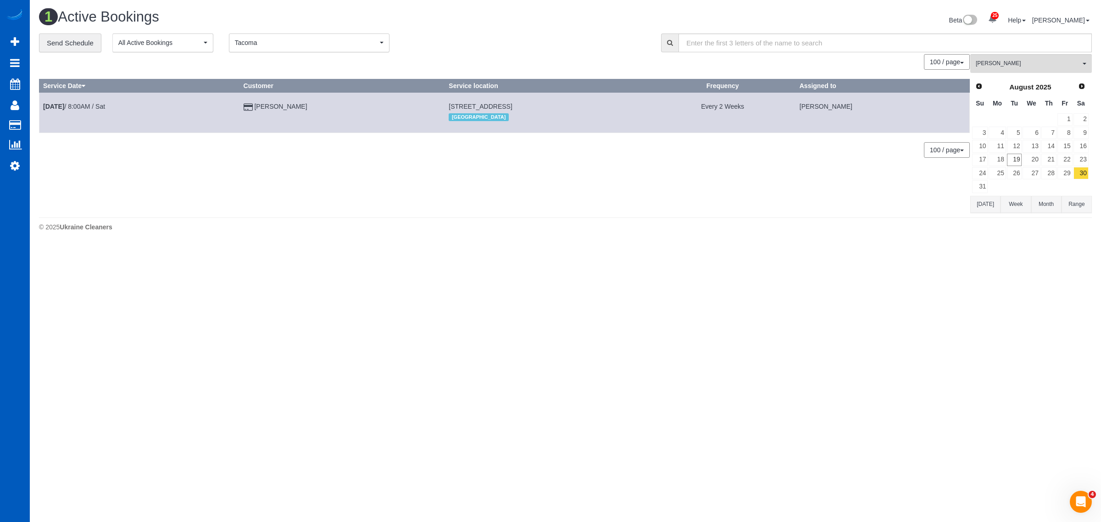
click at [99, 101] on td "[DATE] 8:00AM / Sat" at bounding box center [139, 113] width 200 height 40
click at [88, 105] on link "[DATE] 8:00AM / Sat" at bounding box center [74, 106] width 62 height 7
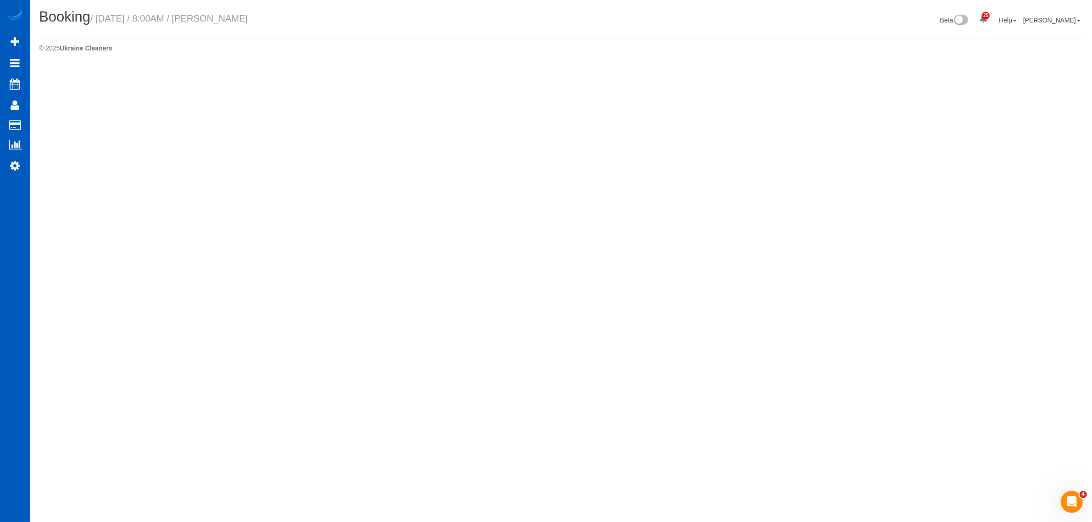
select select "WA"
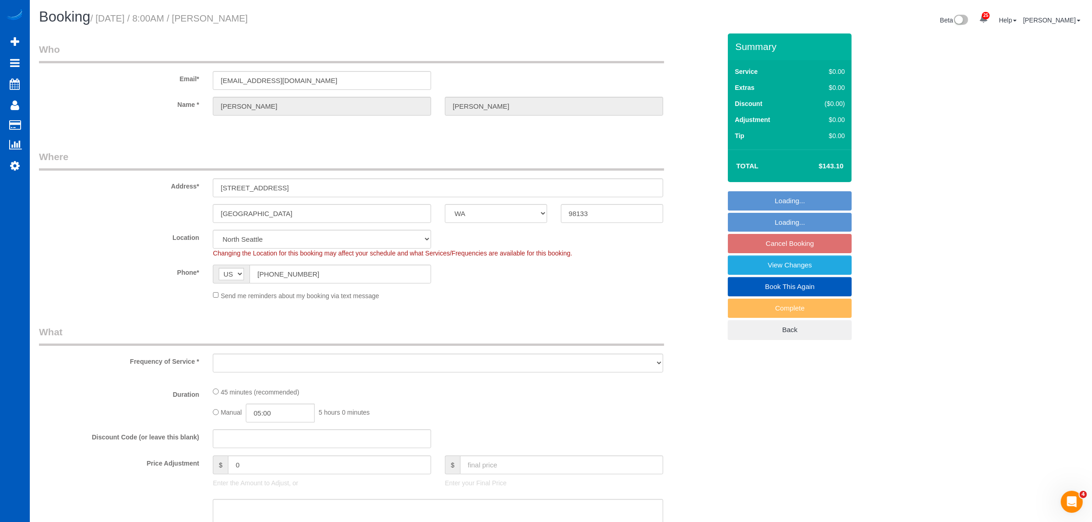
select select "object:39910"
select select "string:fspay-1bca7578-436d-449c-9602-61b4777402d1"
select select "199"
select select "spot111"
select select "number:8"
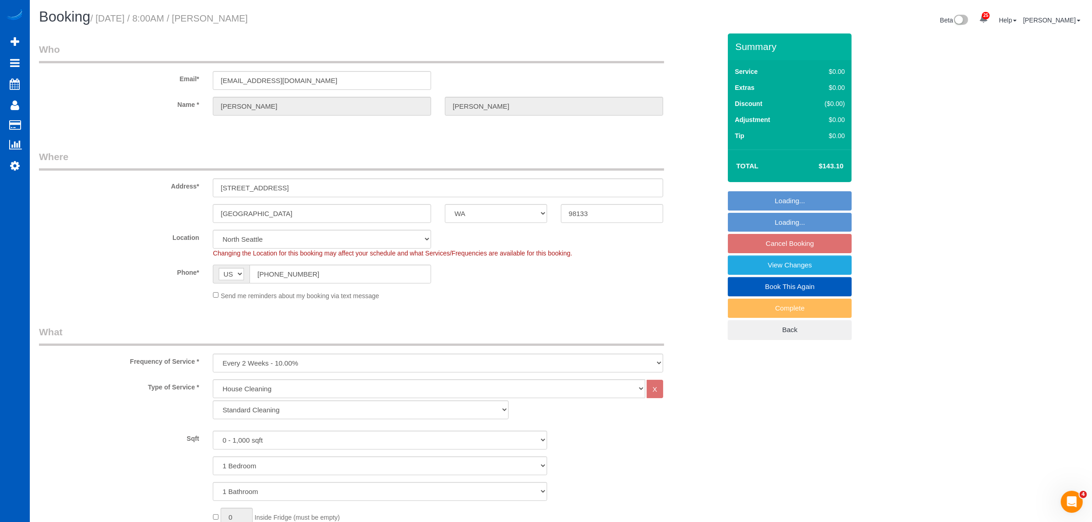
select select "object:40175"
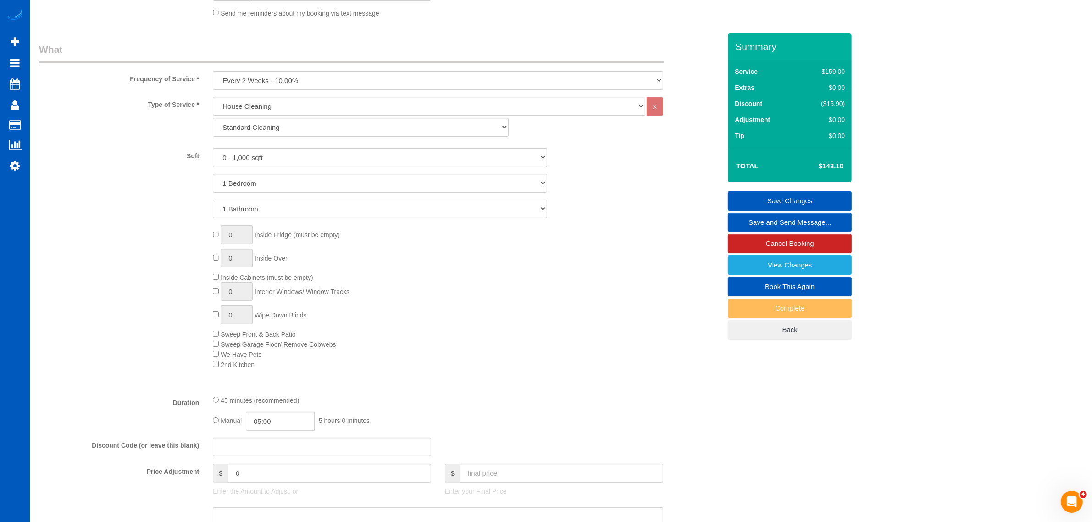
scroll to position [191, 0]
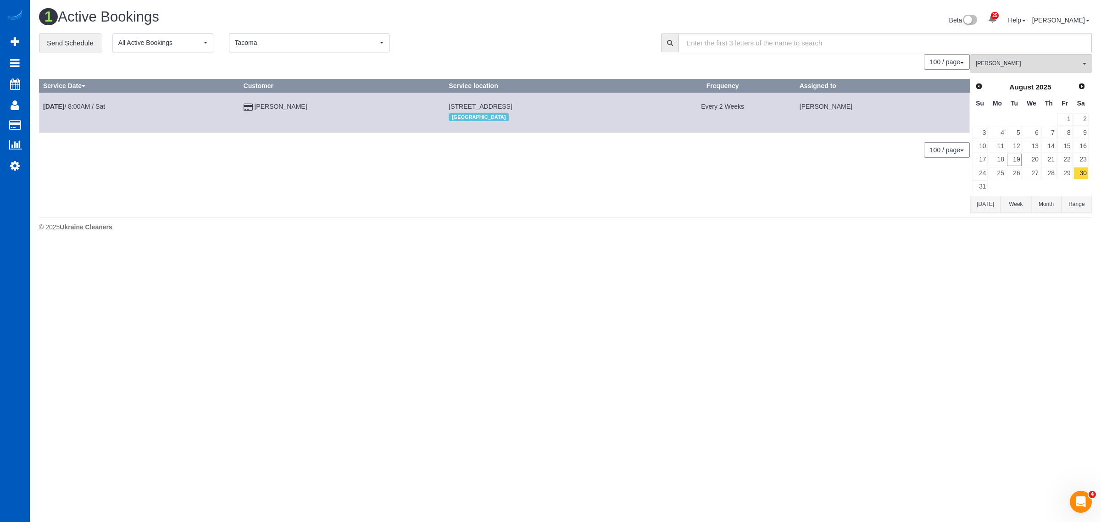
click at [259, 113] on td "[PERSON_NAME]" at bounding box center [341, 113] width 205 height 40
click at [265, 108] on link "[PERSON_NAME]" at bounding box center [280, 106] width 53 height 7
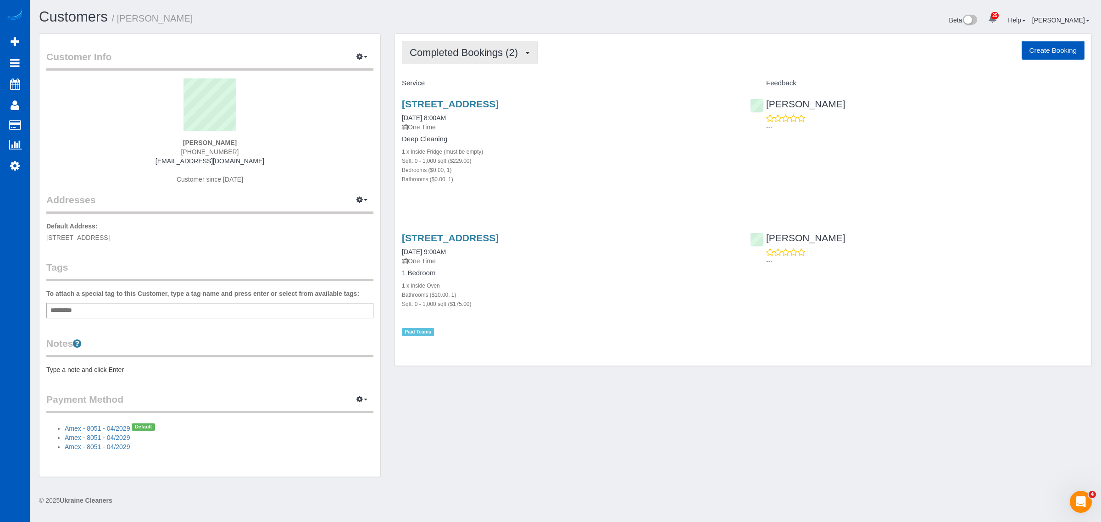
click at [469, 58] on button "Completed Bookings (2)" at bounding box center [470, 52] width 136 height 23
click at [466, 83] on link "Upcoming Bookings (11)" at bounding box center [450, 86] width 97 height 12
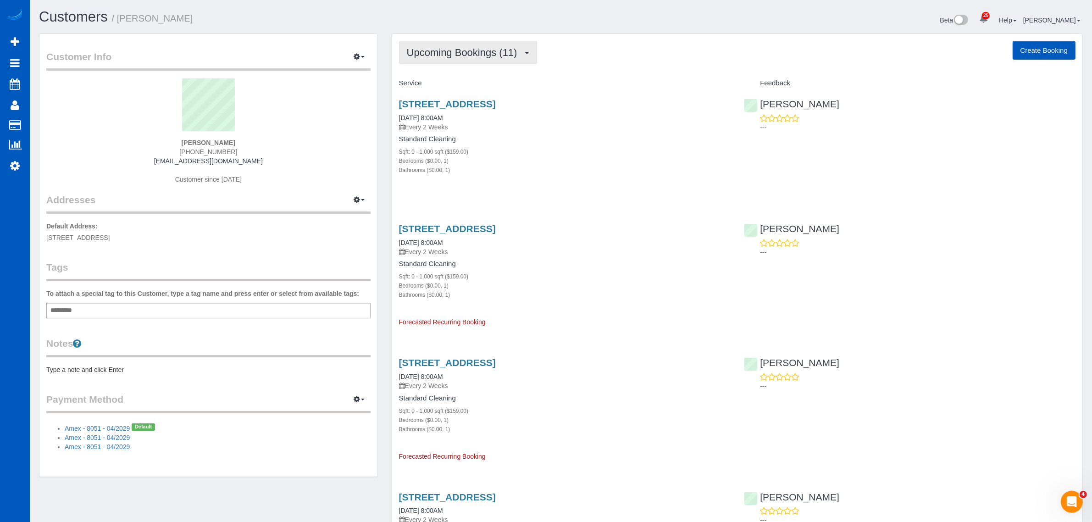
click at [471, 54] on span "Upcoming Bookings (11)" at bounding box center [464, 52] width 115 height 11
click at [581, 151] on div "Sqft: 0 - 1,000 sqft ($159.00)" at bounding box center [565, 151] width 332 height 9
click at [468, 55] on span "Upcoming Bookings (11)" at bounding box center [464, 52] width 115 height 11
click at [478, 85] on link "Upcoming Bookings (11)" at bounding box center [447, 86] width 97 height 12
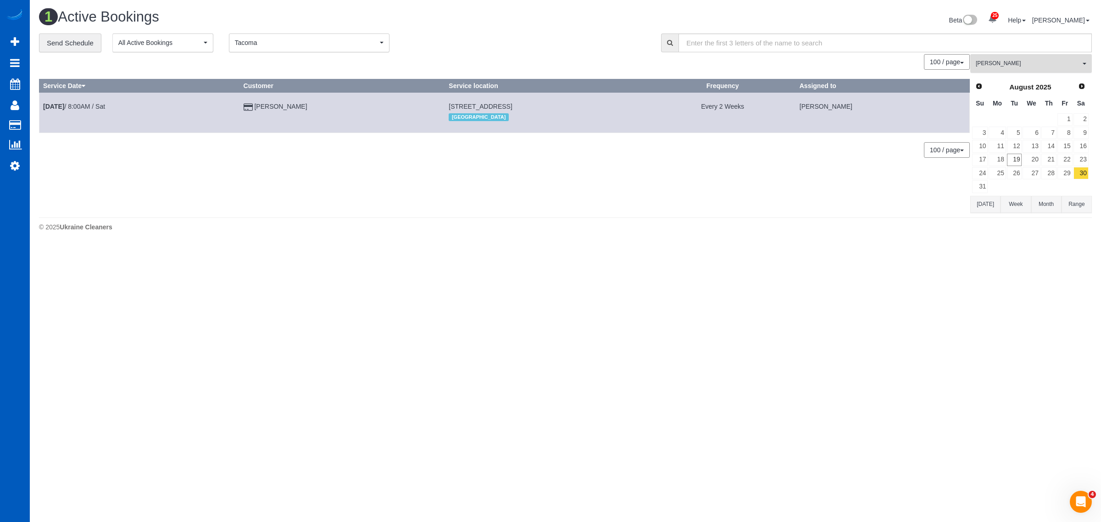
click at [1039, 69] on button "[PERSON_NAME] All Teams" at bounding box center [1031, 63] width 122 height 19
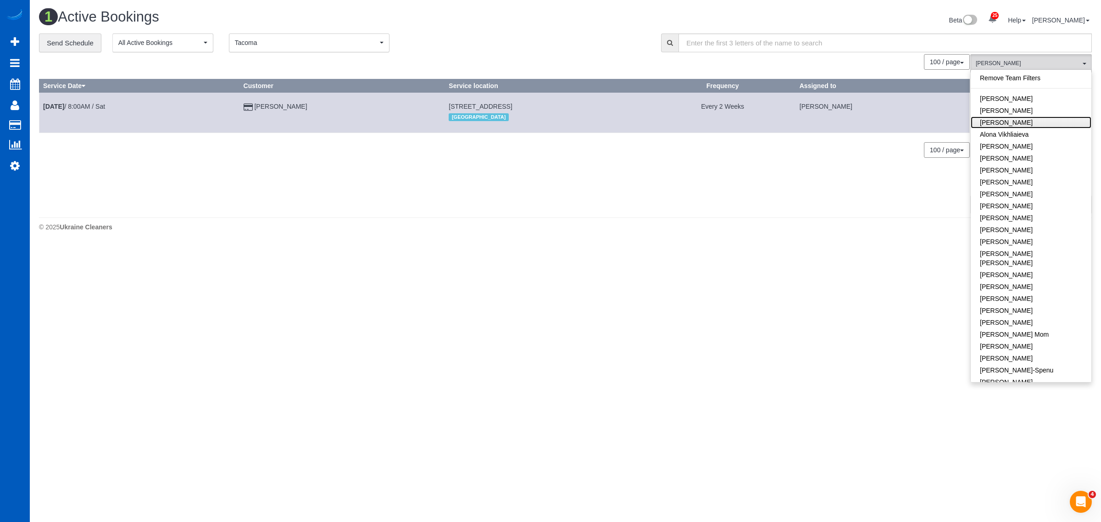
click at [1008, 123] on link "[PERSON_NAME]" at bounding box center [1031, 122] width 121 height 12
click at [1043, 230] on link "[PERSON_NAME]" at bounding box center [1031, 230] width 121 height 12
click at [85, 106] on link "[DATE] 8:00AM / Sat" at bounding box center [74, 106] width 62 height 7
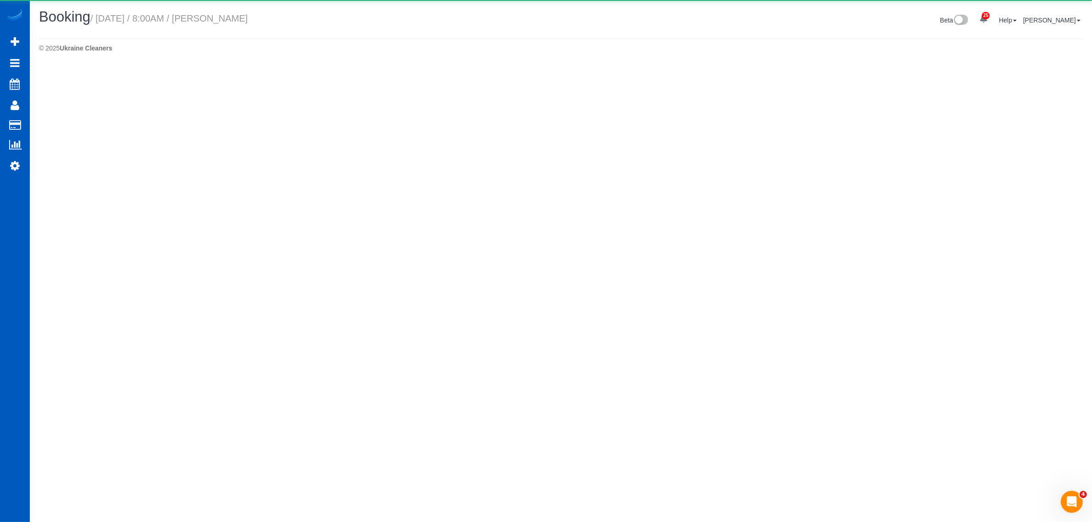
select select "WA"
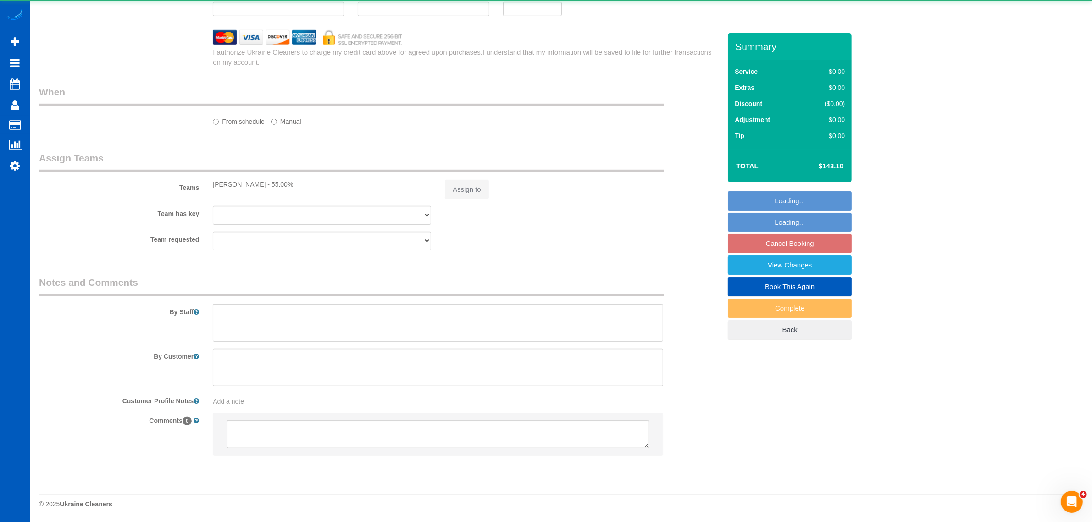
select select "object:42685"
select select "string:fspay-1bca7578-436d-449c-9602-61b4777402d1"
select select "199"
select select "spot128"
select select "number:8"
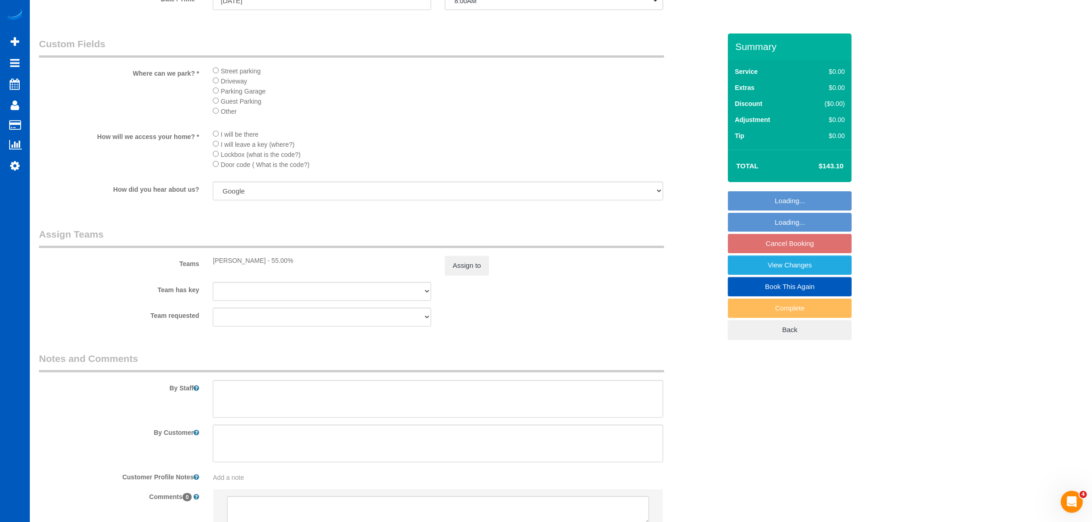
scroll to position [865, 0]
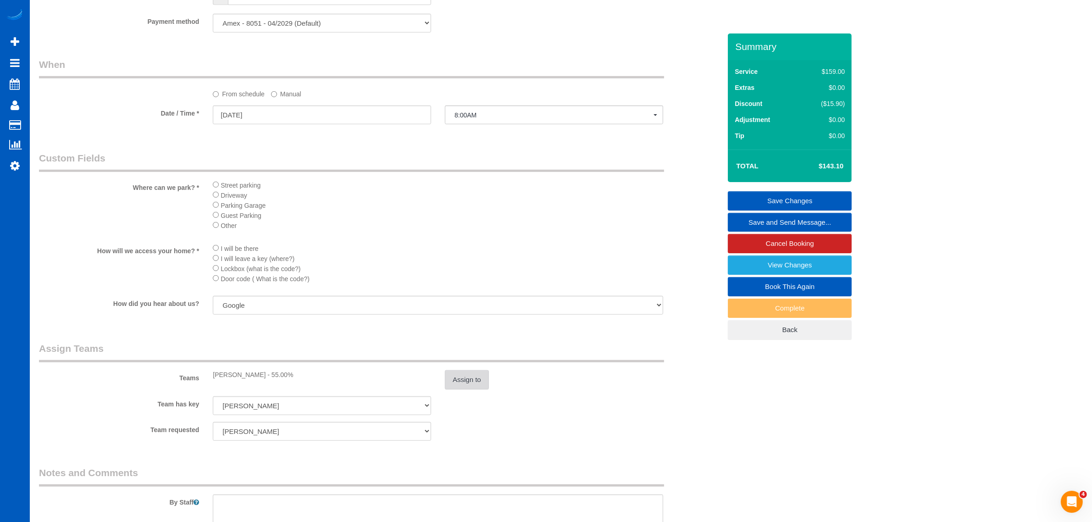
click at [447, 381] on button "Assign to" at bounding box center [467, 379] width 44 height 19
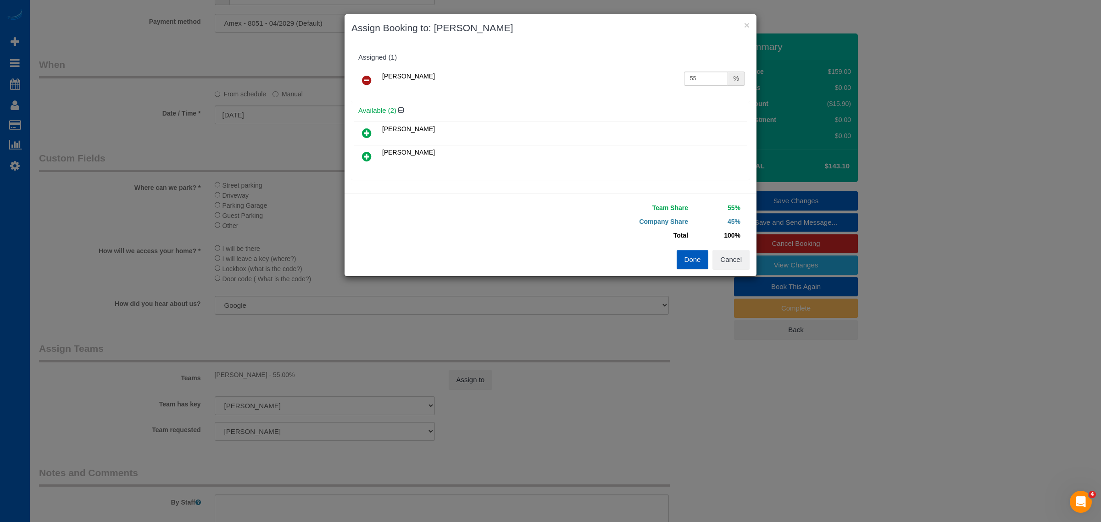
click at [368, 78] on icon at bounding box center [367, 80] width 10 height 11
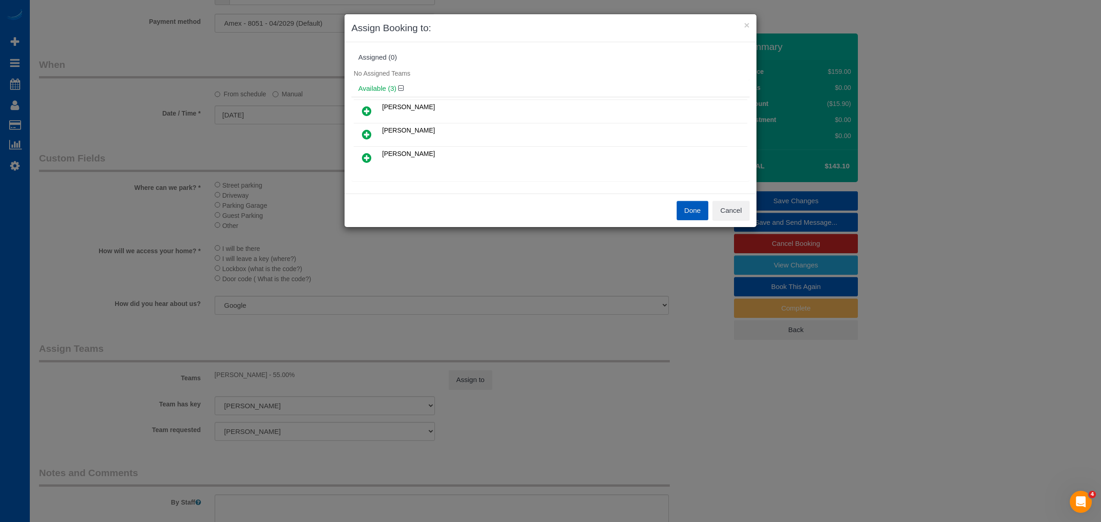
click at [366, 115] on icon at bounding box center [367, 110] width 10 height 11
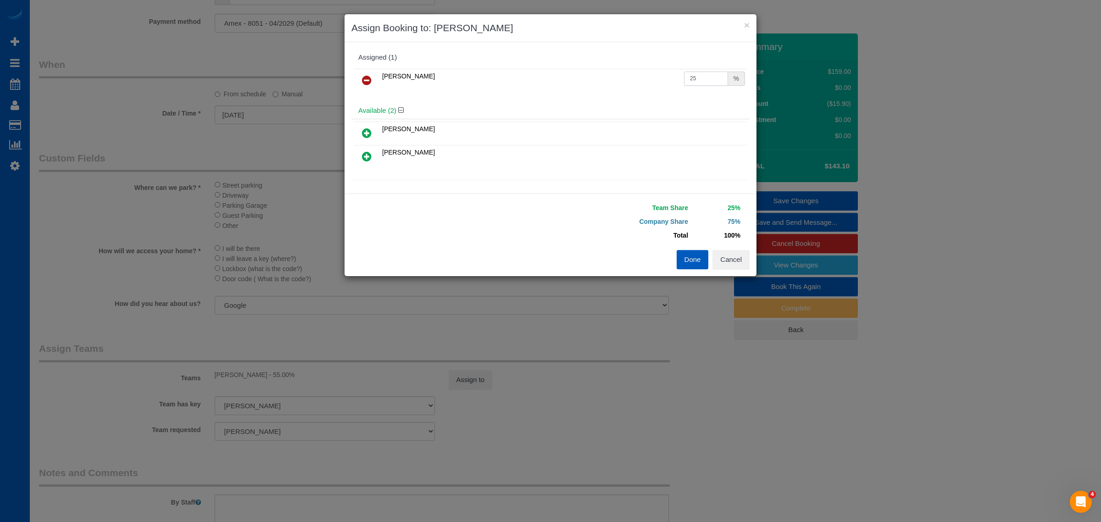
drag, startPoint x: 699, startPoint y: 77, endPoint x: 560, endPoint y: 106, distance: 143.0
click at [560, 106] on div "Assigned (1) [PERSON_NAME] 25 % Available (2) [PERSON_NAME]" at bounding box center [550, 118] width 398 height 138
type input "55"
click at [681, 260] on button "Done" at bounding box center [693, 259] width 32 height 19
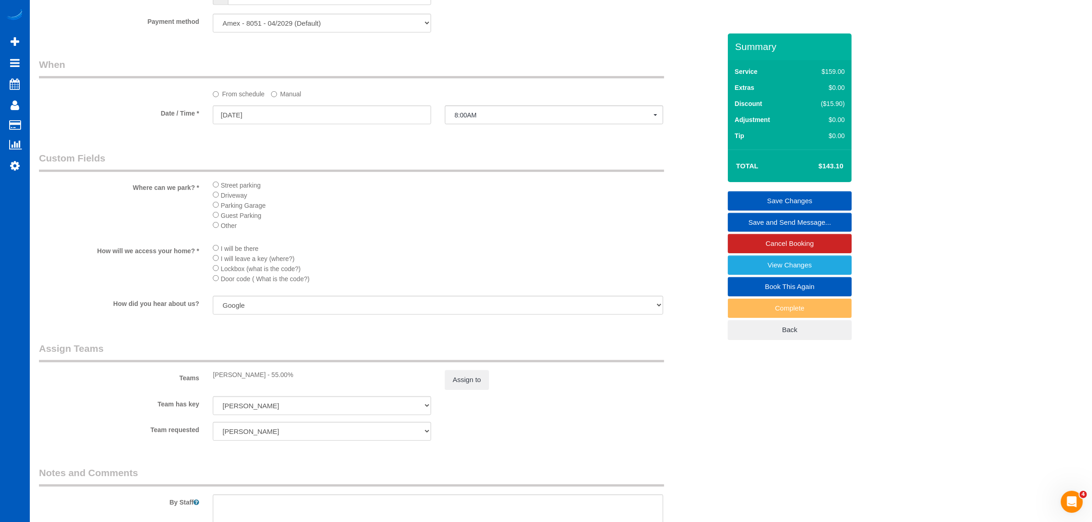
click at [776, 194] on link "Save Changes" at bounding box center [790, 200] width 124 height 19
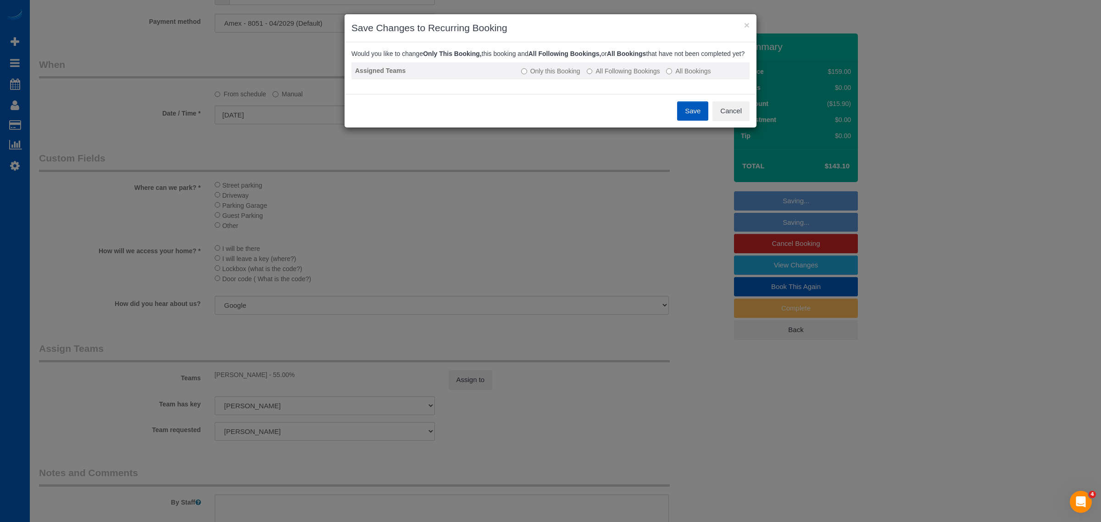
click at [615, 76] on label "All Following Bookings" at bounding box center [623, 71] width 73 height 9
click at [690, 118] on button "Save" at bounding box center [692, 110] width 31 height 19
